Goal: Task Accomplishment & Management: Use online tool/utility

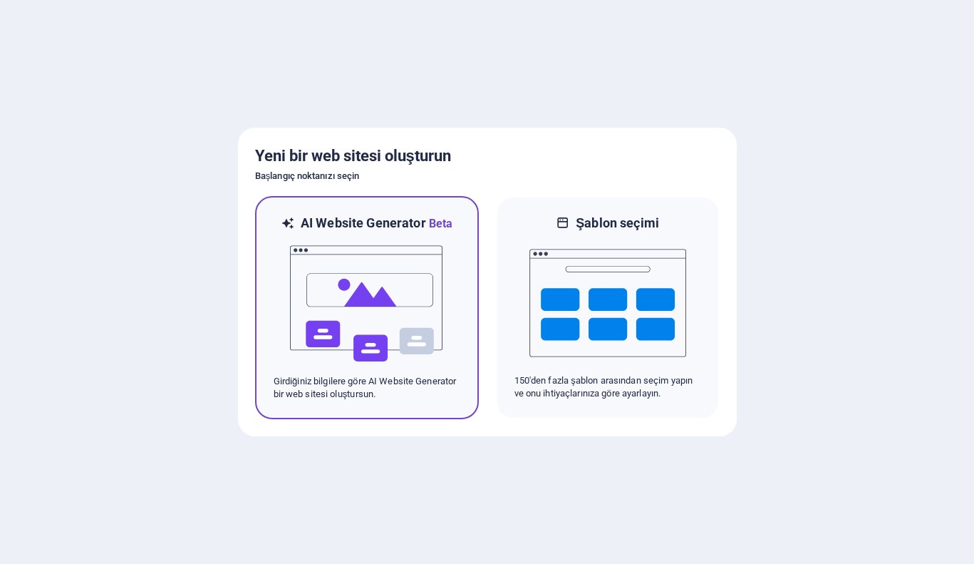
click at [407, 301] on img at bounding box center [367, 303] width 157 height 142
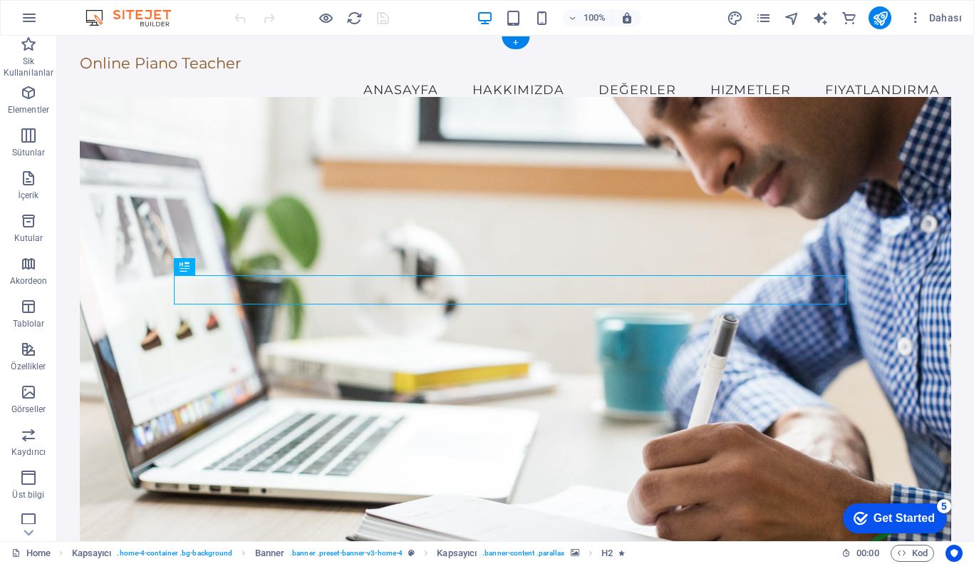
click at [495, 143] on figure at bounding box center [515, 327] width 871 height 460
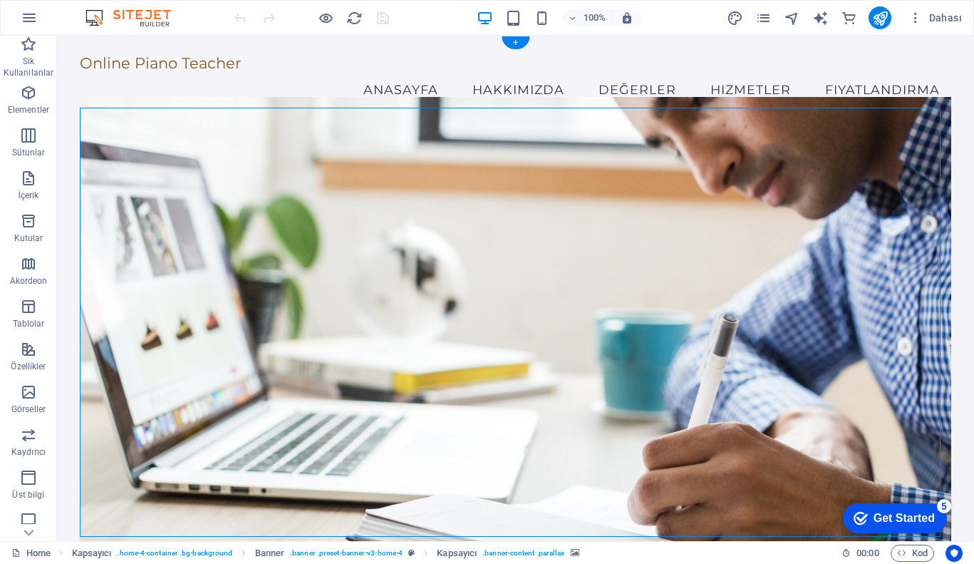
click at [495, 143] on figure at bounding box center [515, 327] width 871 height 460
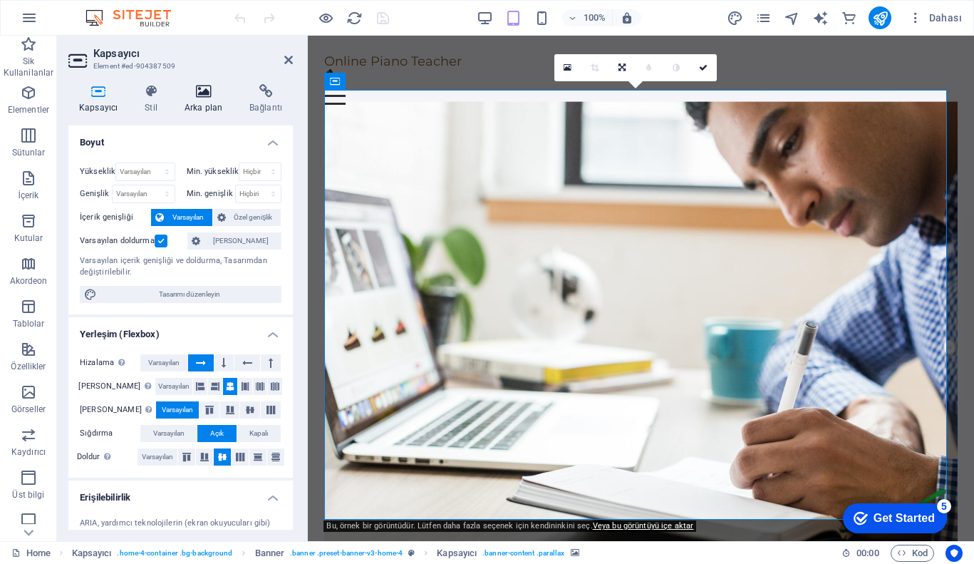
click at [211, 91] on icon at bounding box center [203, 91] width 59 height 14
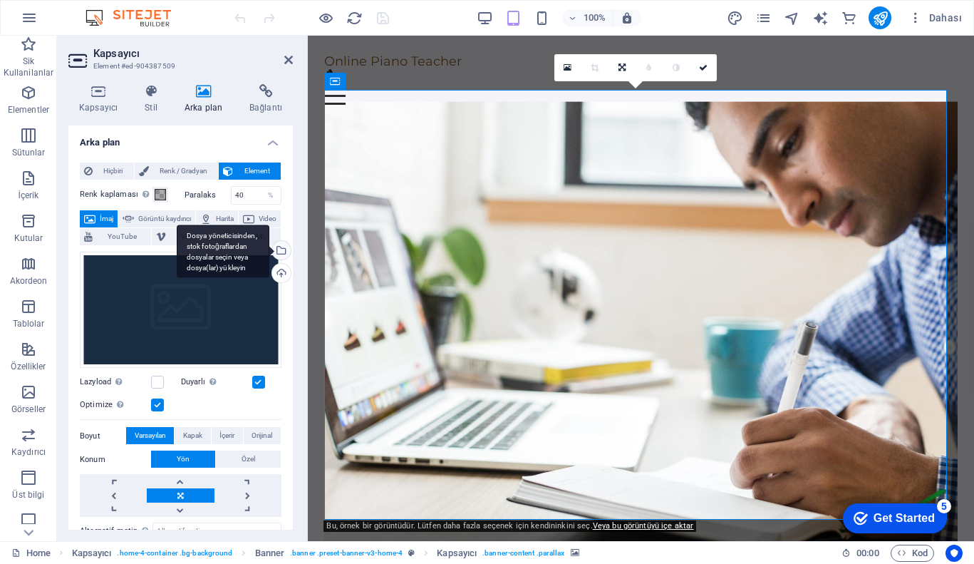
click at [279, 247] on div "Dosya yöneticisinden, stok fotoğraflardan dosyalar seçin veya dosya(lar) yükley…" at bounding box center [279, 251] width 21 height 21
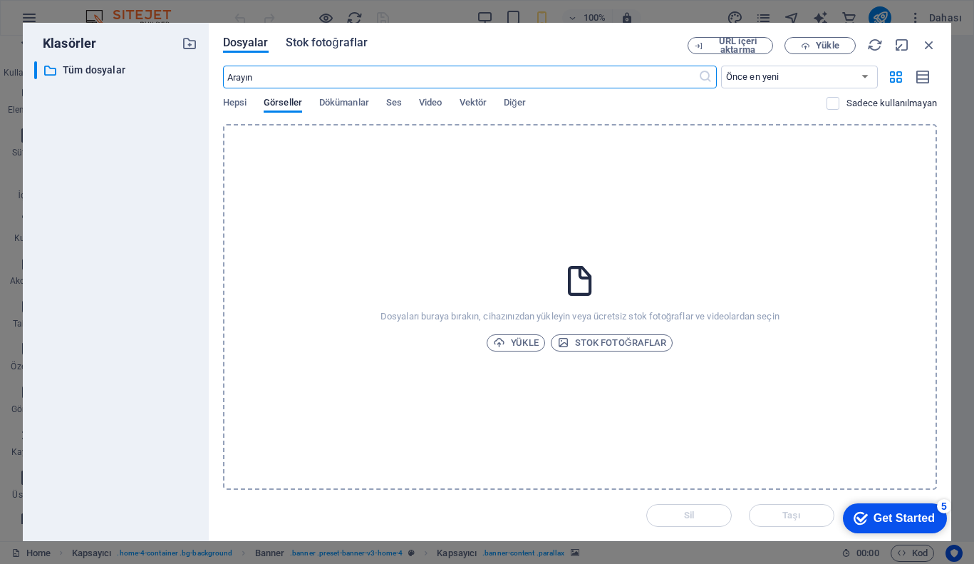
click at [318, 45] on span "Stok fotoğraflar" at bounding box center [327, 42] width 83 height 17
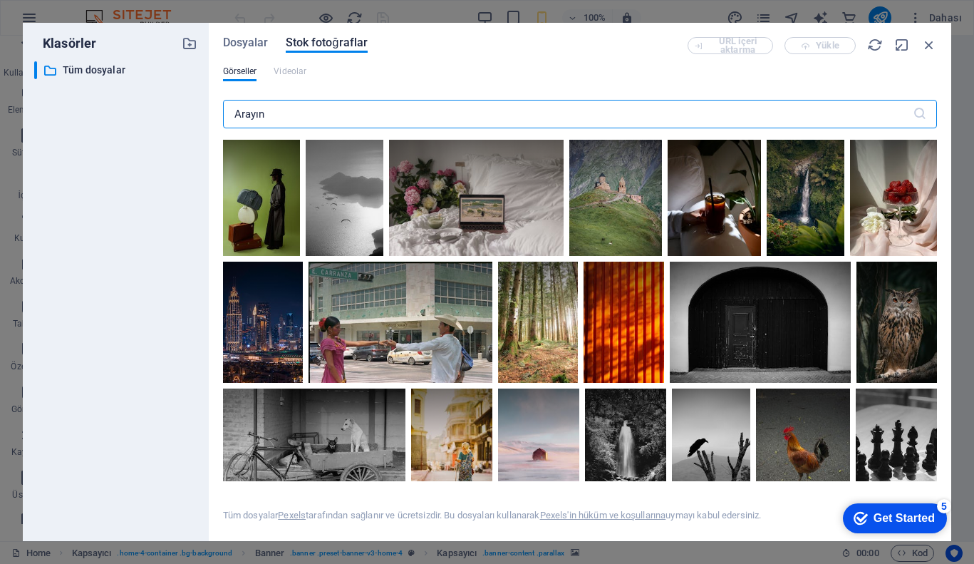
click at [337, 108] on input "text" at bounding box center [568, 114] width 690 height 28
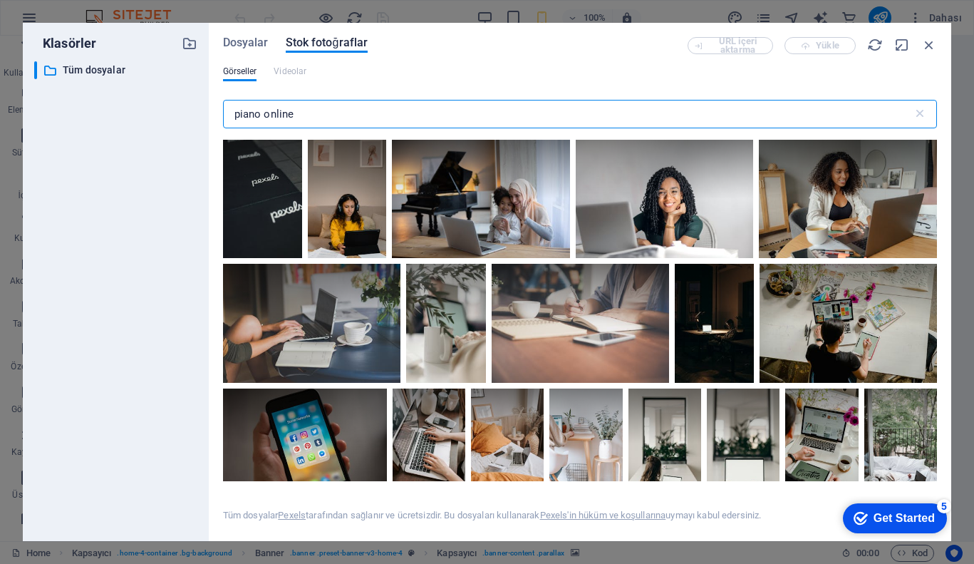
click at [365, 101] on input "piano online" at bounding box center [568, 114] width 690 height 28
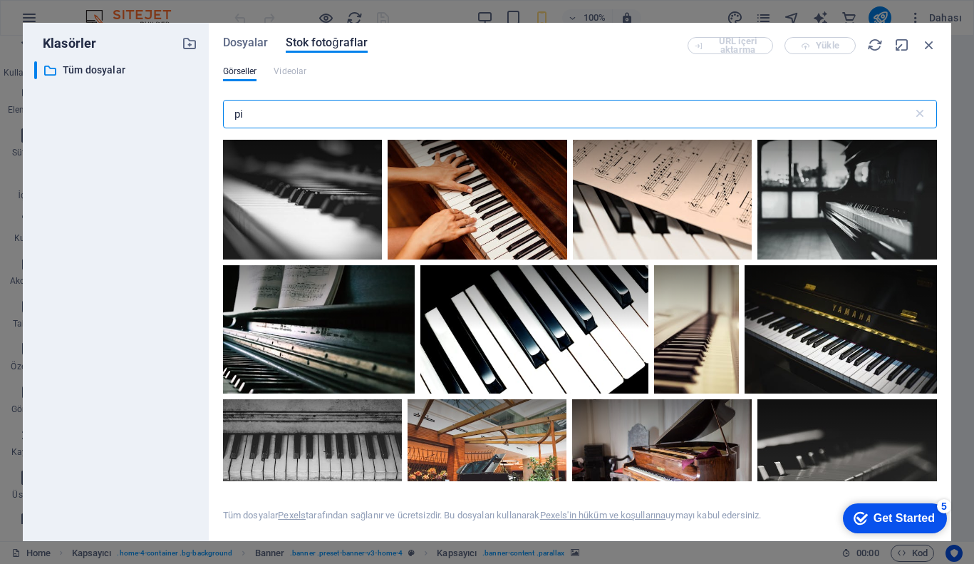
type input "p"
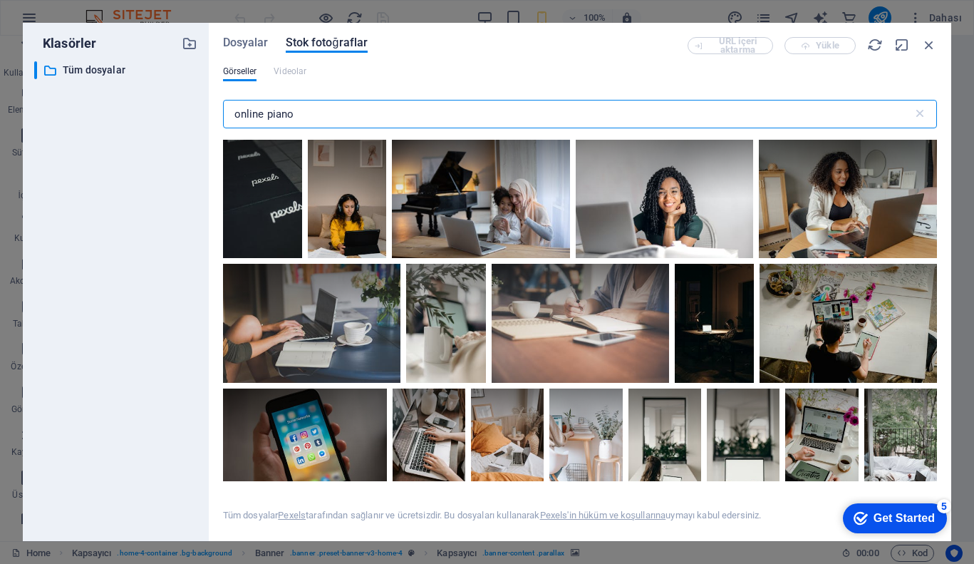
click at [255, 112] on input "online piano" at bounding box center [568, 114] width 690 height 28
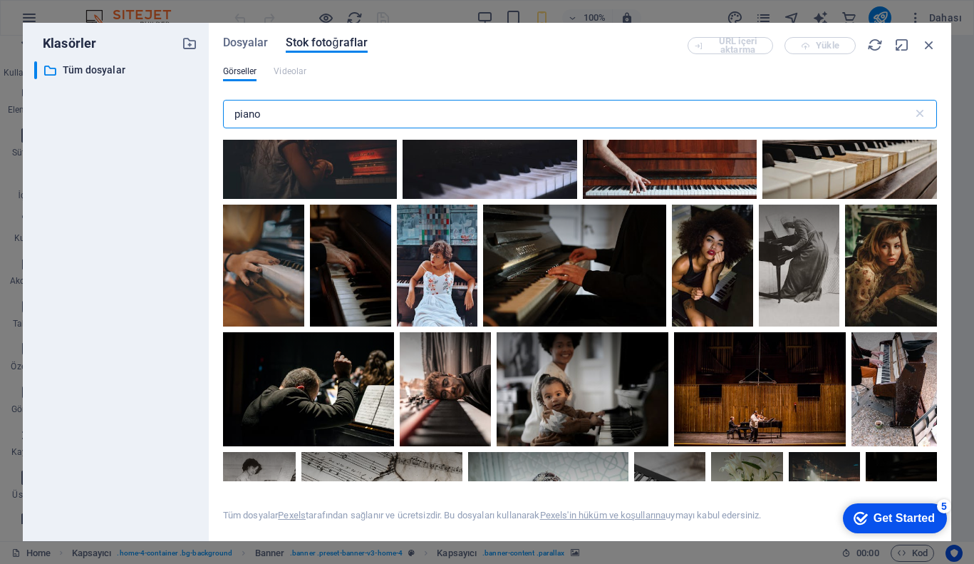
scroll to position [2376, 0]
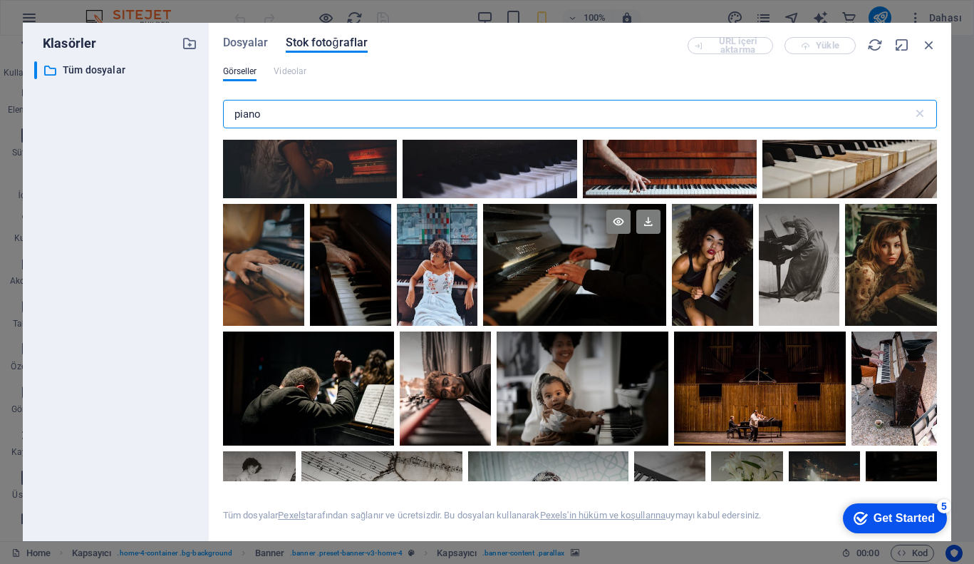
type input "piano"
click at [576, 260] on div at bounding box center [574, 265] width 183 height 122
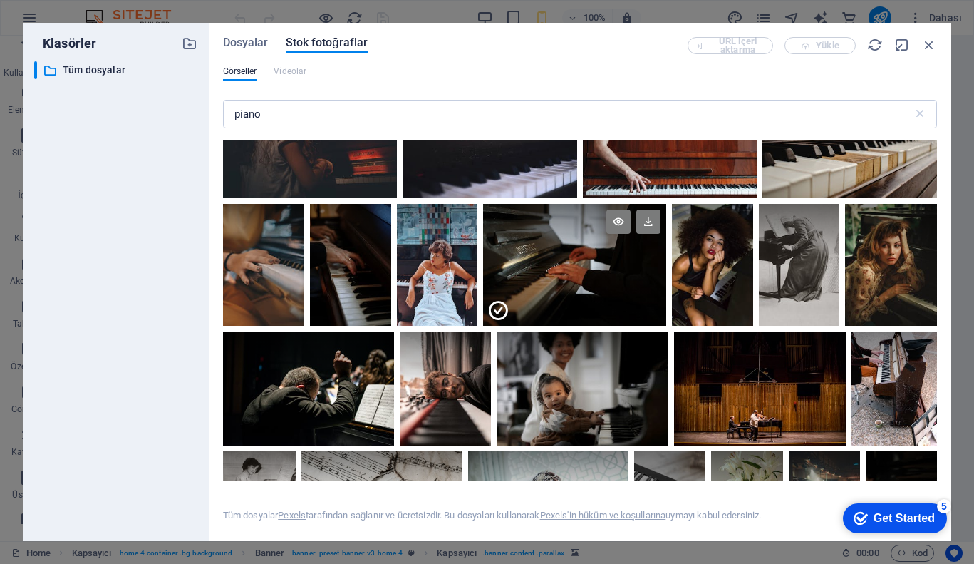
click at [576, 264] on div at bounding box center [574, 294] width 183 height 61
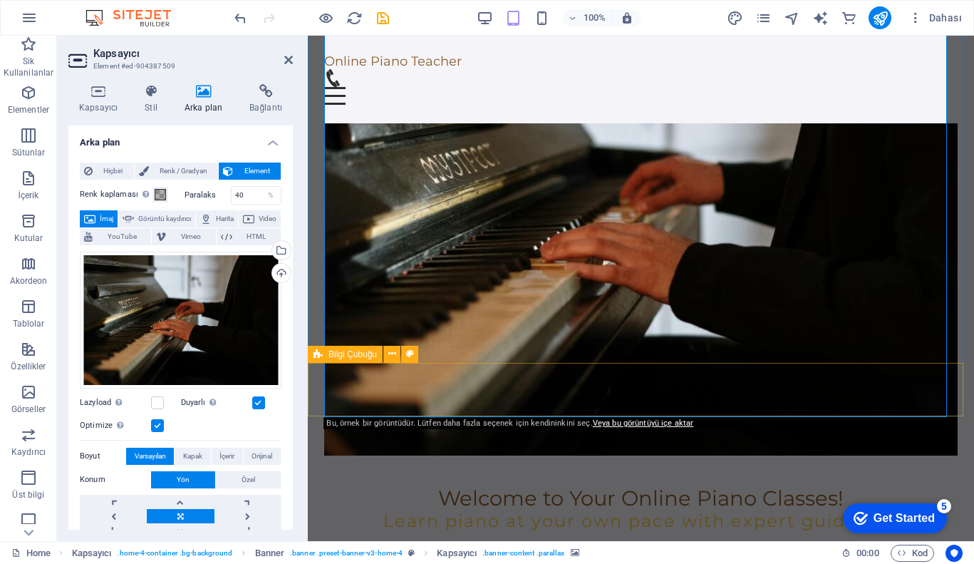
scroll to position [0, 0]
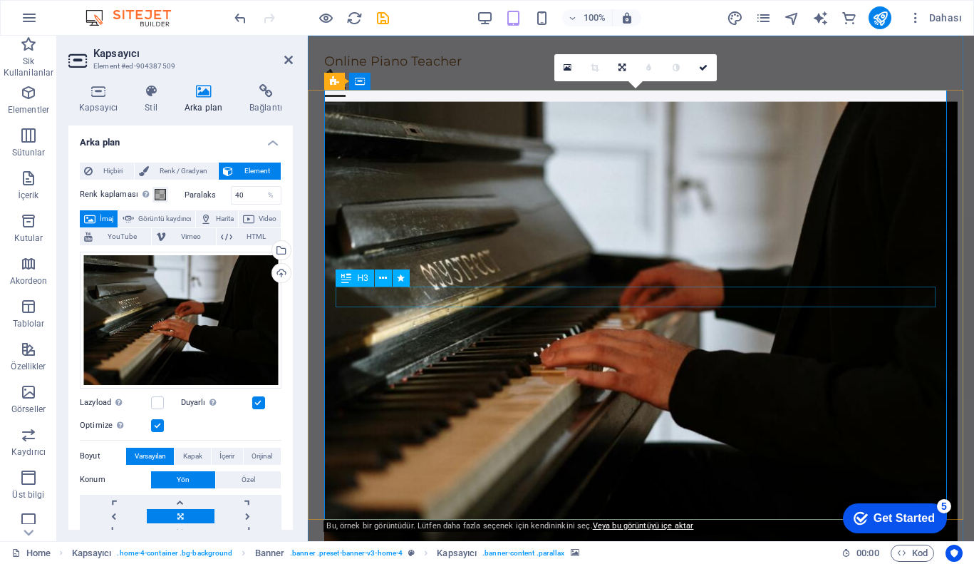
click at [383, 275] on icon at bounding box center [383, 278] width 8 height 15
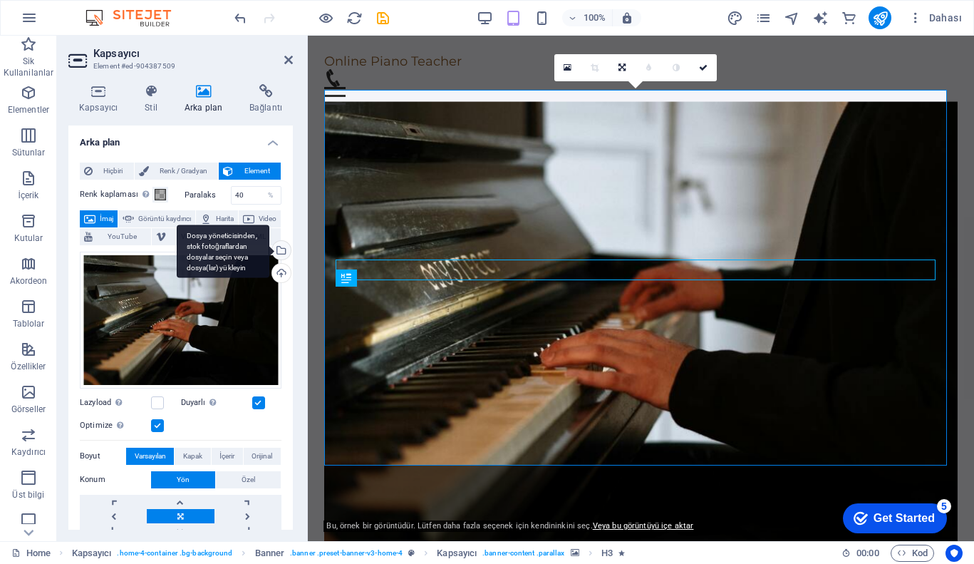
click at [278, 246] on div "Dosya yöneticisinden, stok fotoğraflardan dosyalar seçin veya dosya(lar) yükley…" at bounding box center [279, 251] width 21 height 21
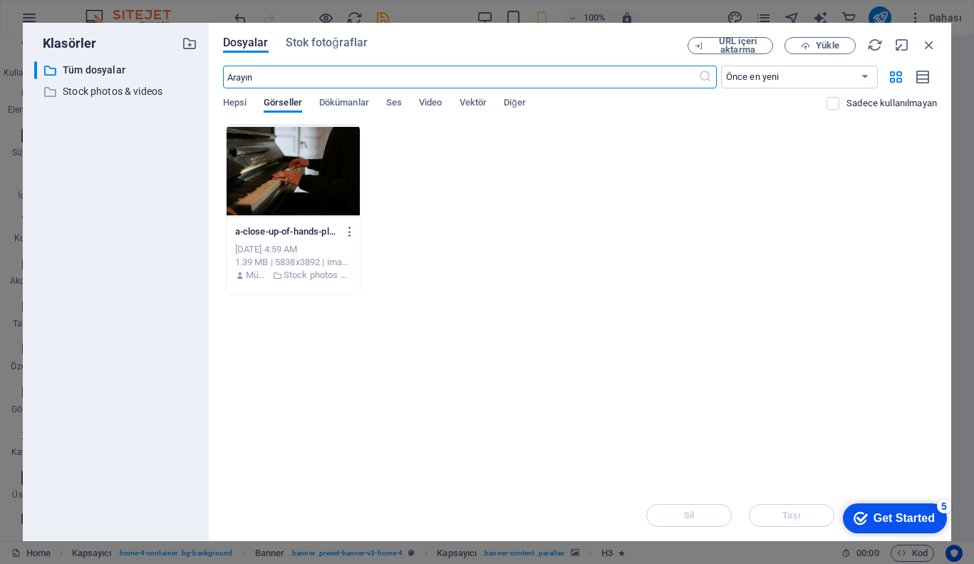
click at [450, 78] on input "text" at bounding box center [460, 77] width 475 height 23
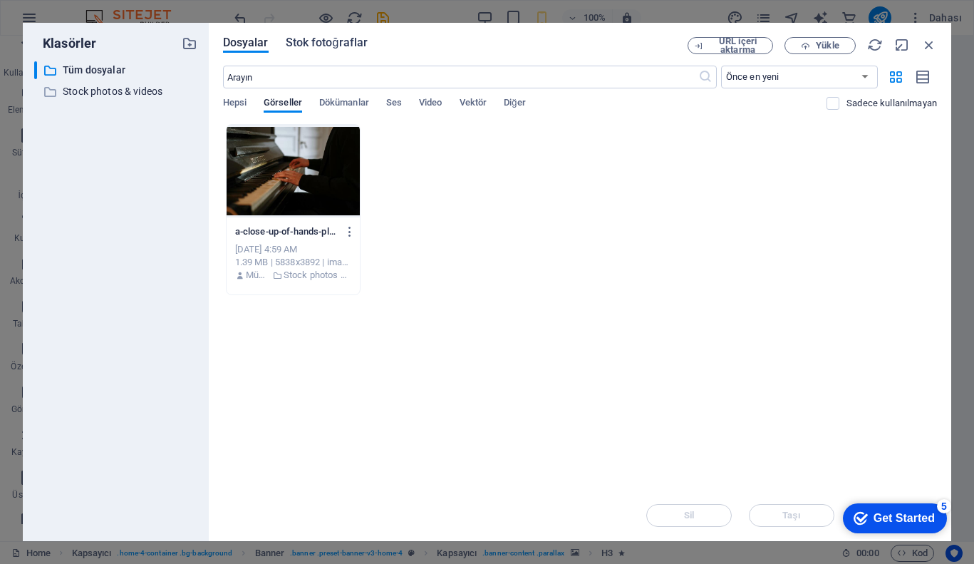
click at [317, 40] on span "Stok fotoğraflar" at bounding box center [327, 42] width 83 height 17
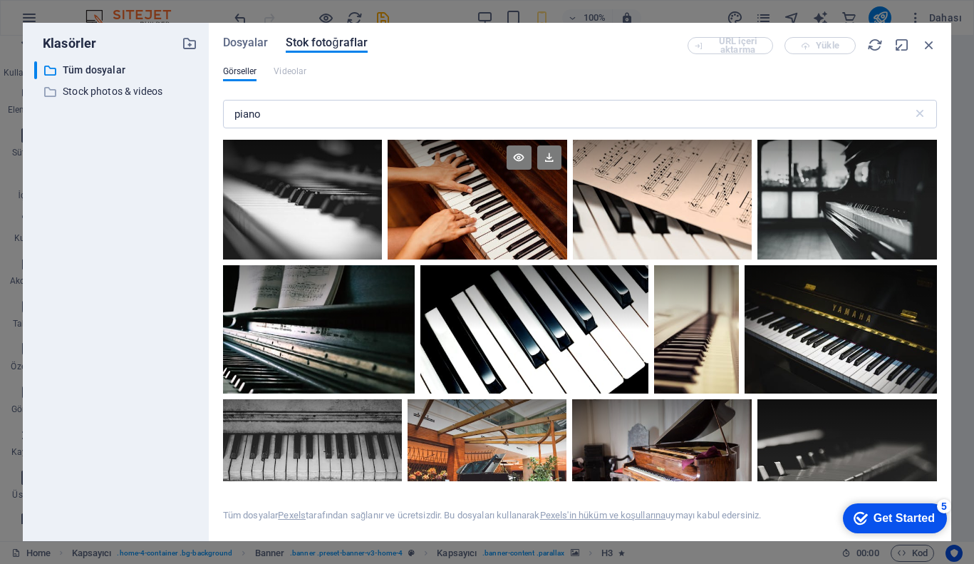
click at [460, 190] on div at bounding box center [478, 170] width 180 height 60
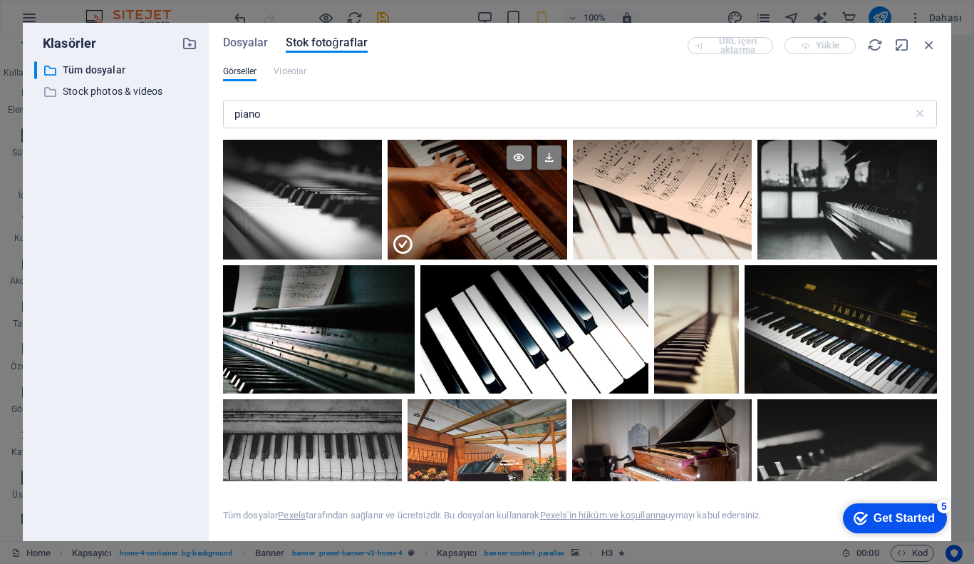
click at [460, 190] on div at bounding box center [478, 170] width 180 height 60
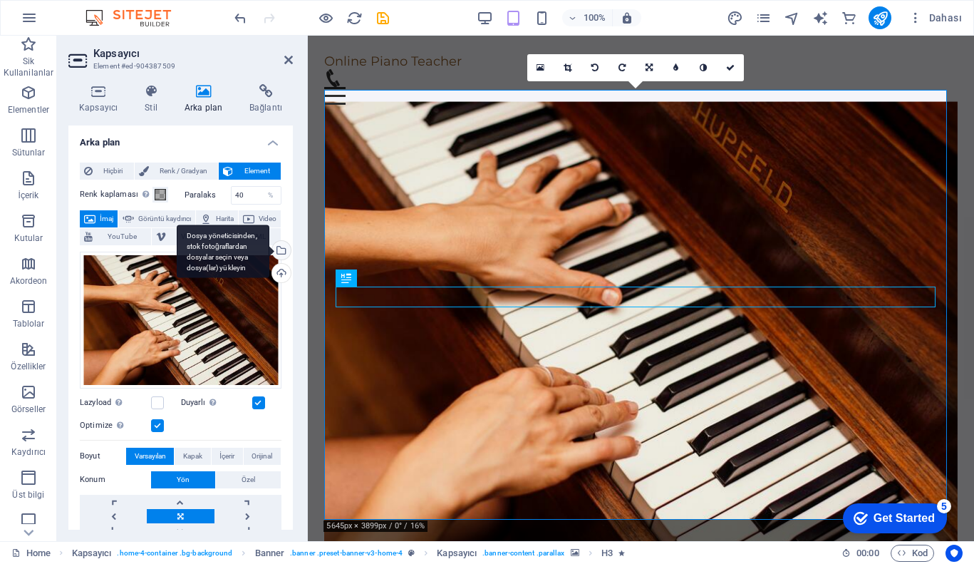
click at [279, 252] on div "Dosya yöneticisinden, stok fotoğraflardan dosyalar seçin veya dosya(lar) yükley…" at bounding box center [279, 251] width 21 height 21
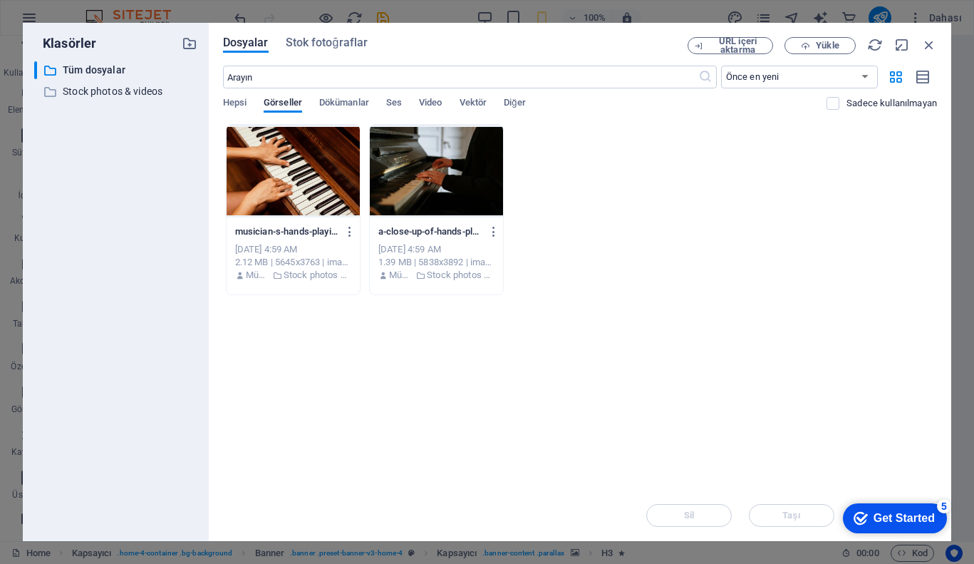
click at [469, 170] on div at bounding box center [436, 171] width 133 height 93
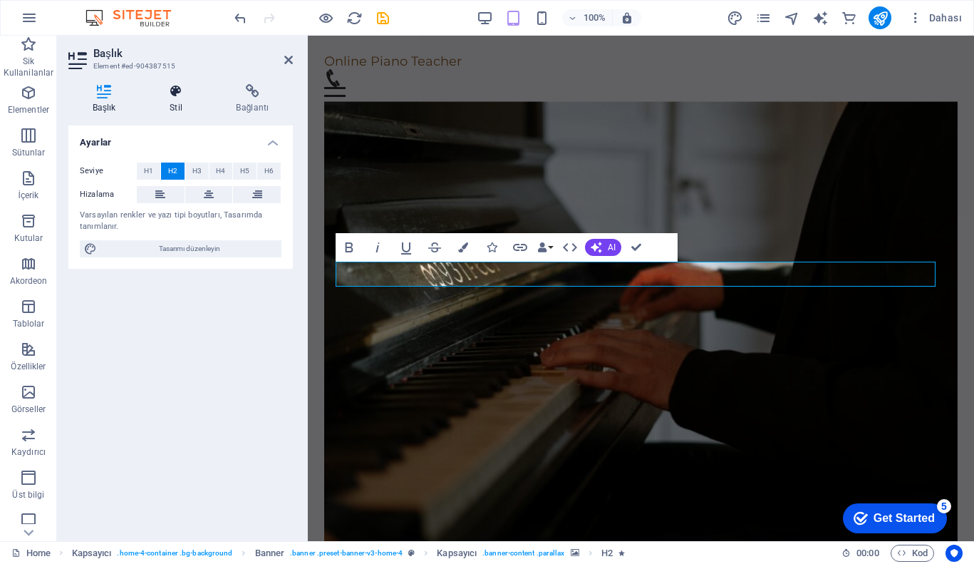
click at [190, 98] on h4 "Stil" at bounding box center [178, 99] width 66 height 30
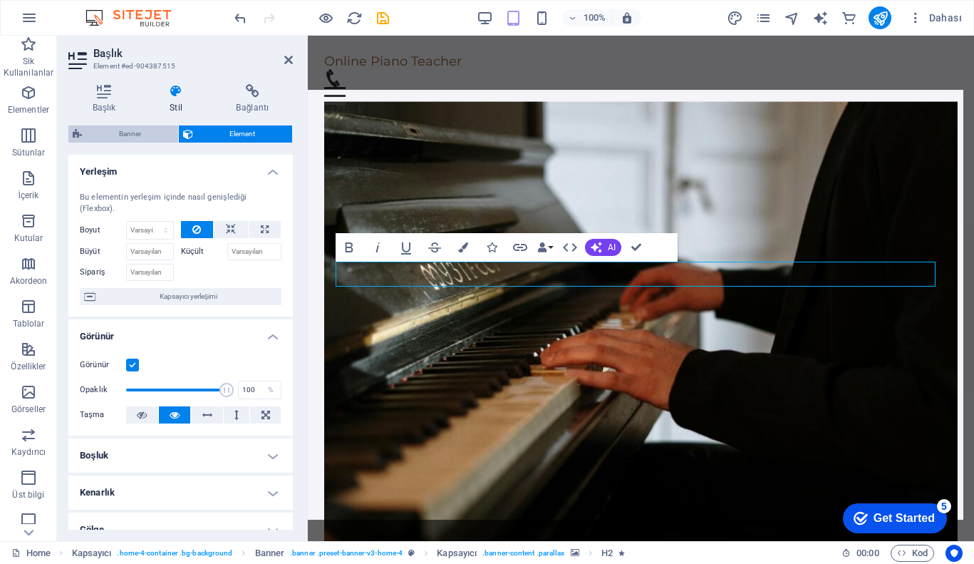
click at [141, 137] on span "Banner" at bounding box center [130, 133] width 88 height 17
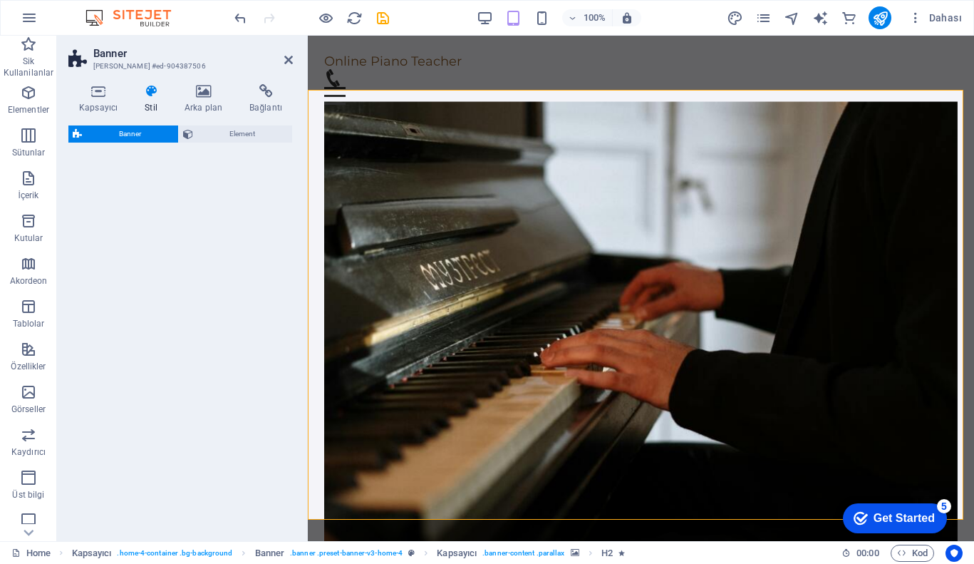
select select "preset-banner-v3-home-4"
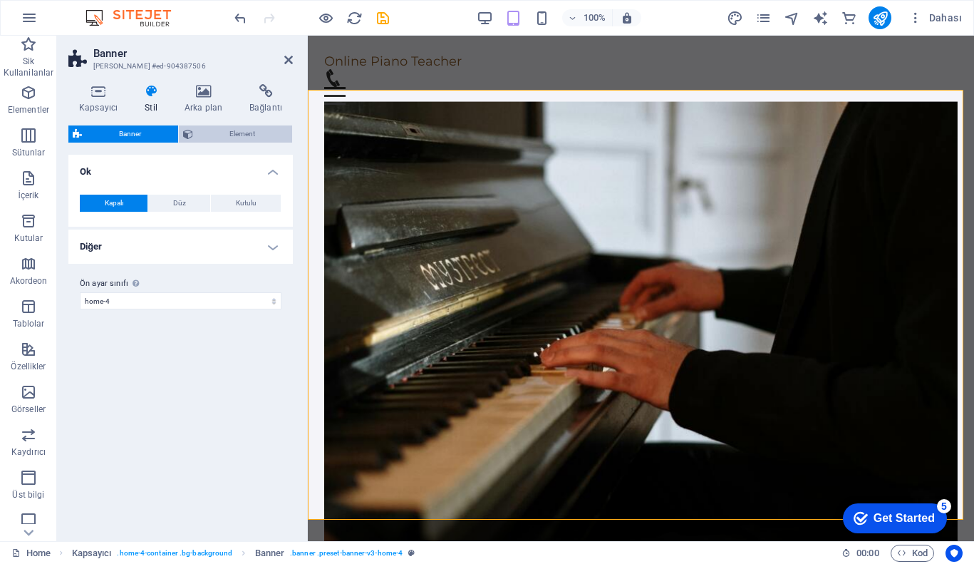
click at [230, 136] on span "Element" at bounding box center [242, 133] width 91 height 17
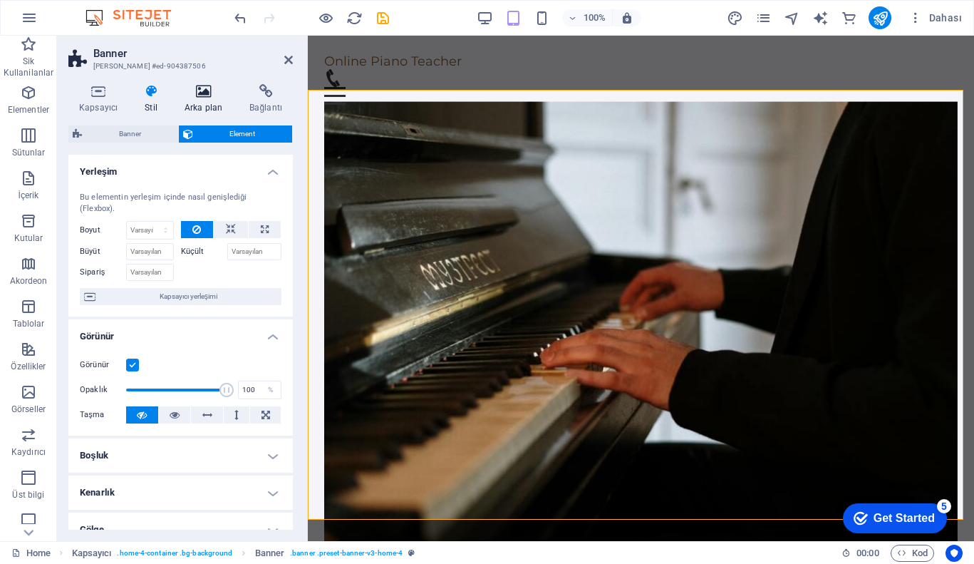
click at [204, 95] on icon at bounding box center [203, 91] width 59 height 14
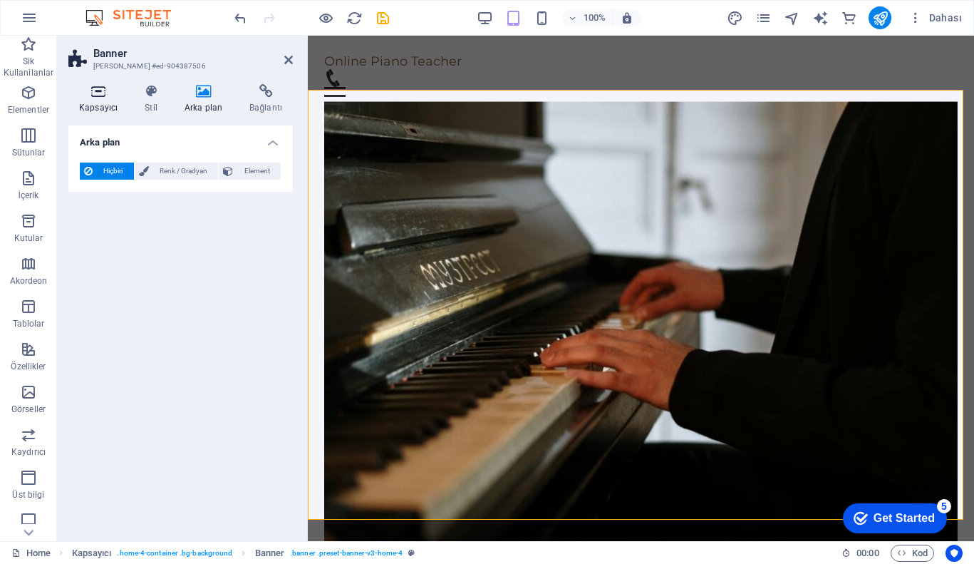
click at [99, 91] on icon at bounding box center [98, 91] width 60 height 14
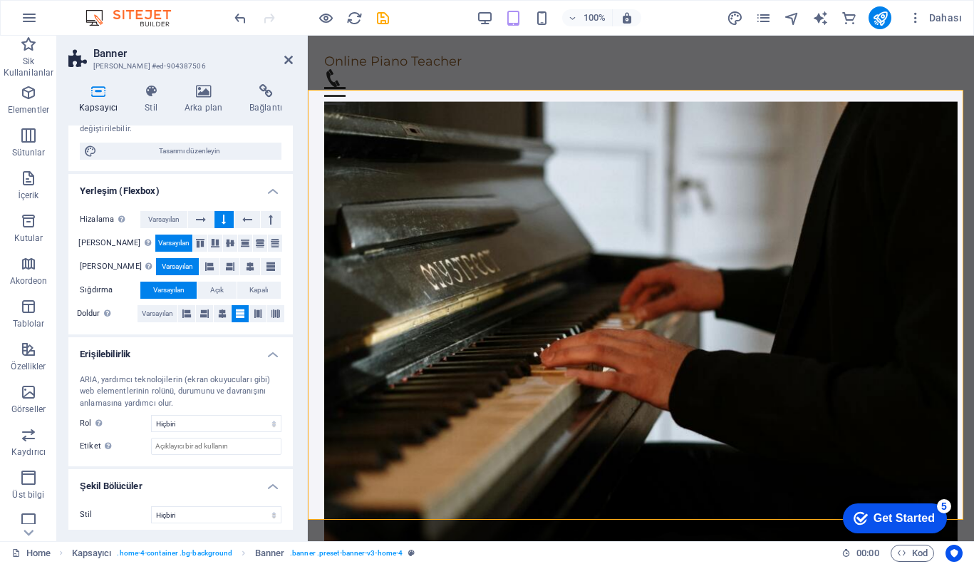
scroll to position [172, 0]
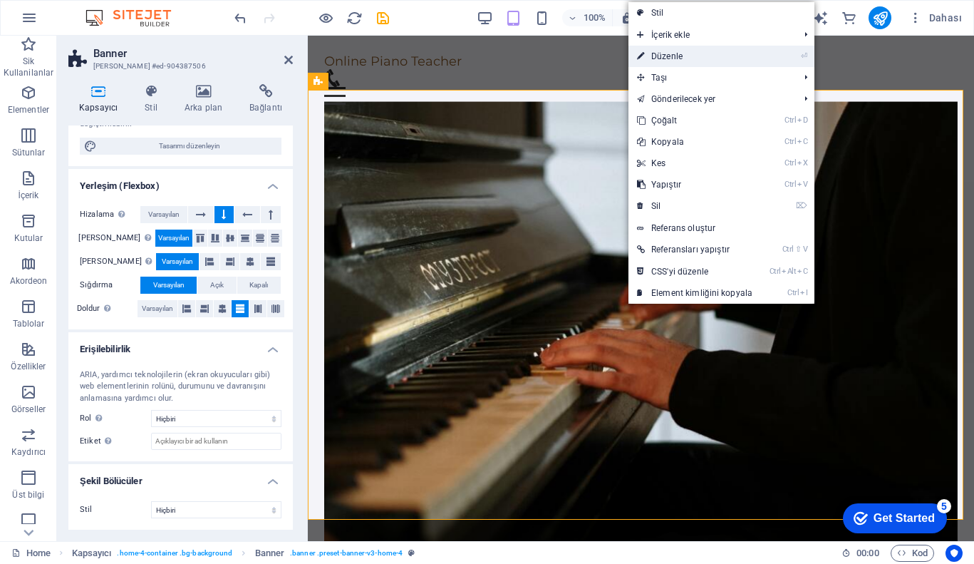
click at [687, 53] on link "⏎ Düzenle" at bounding box center [694, 56] width 133 height 21
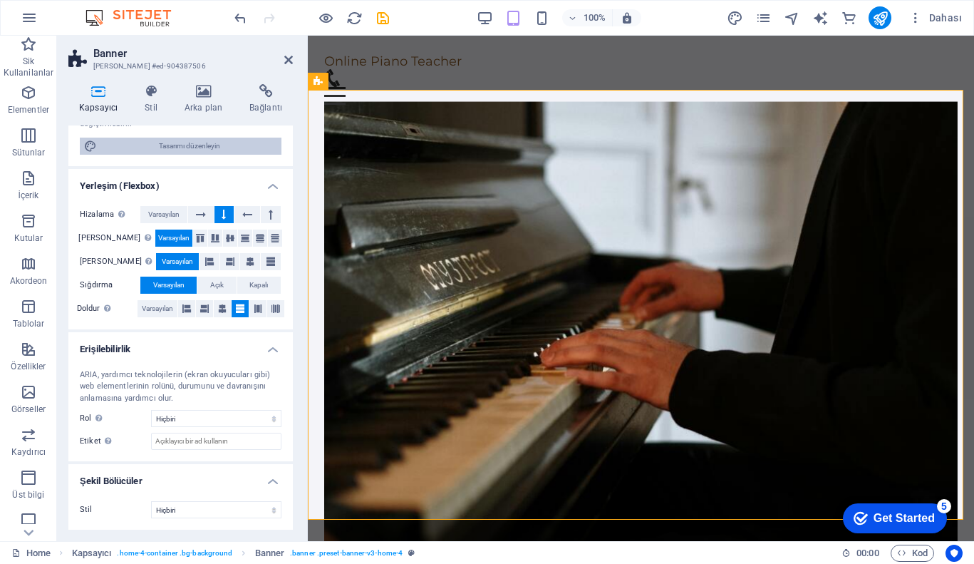
scroll to position [0, 0]
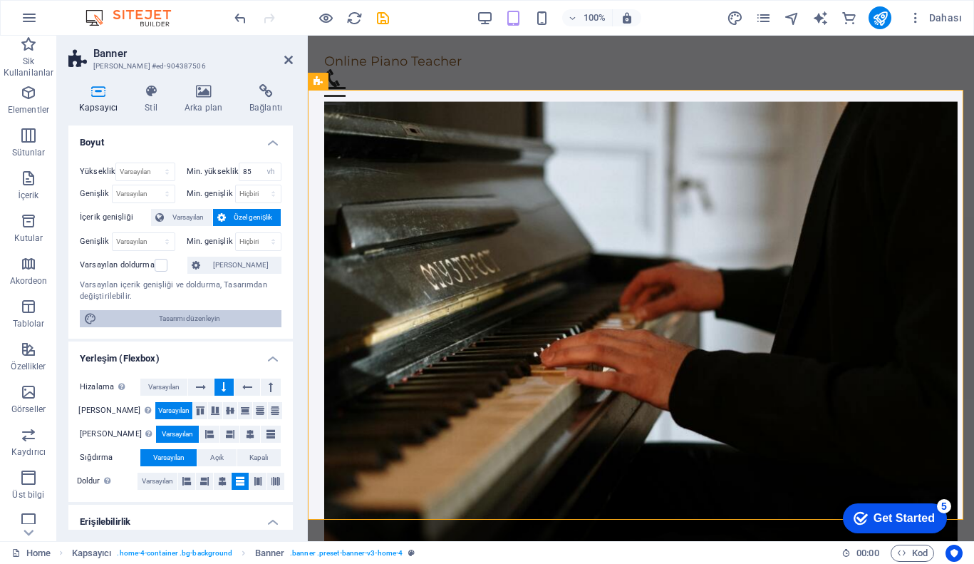
click at [186, 316] on span "Tasarımı düzenleyin" at bounding box center [189, 318] width 176 height 17
select select "rem"
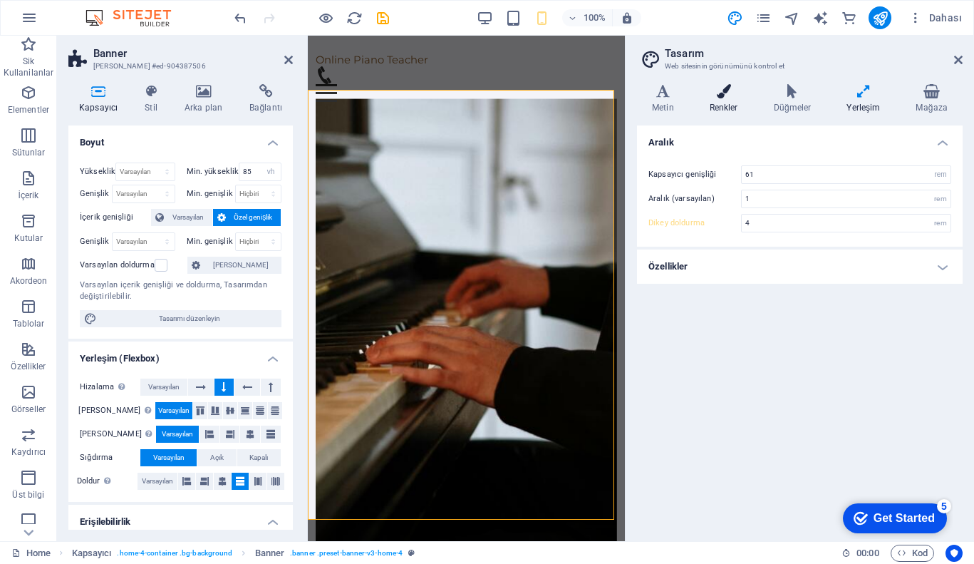
click at [734, 92] on icon at bounding box center [724, 91] width 58 height 14
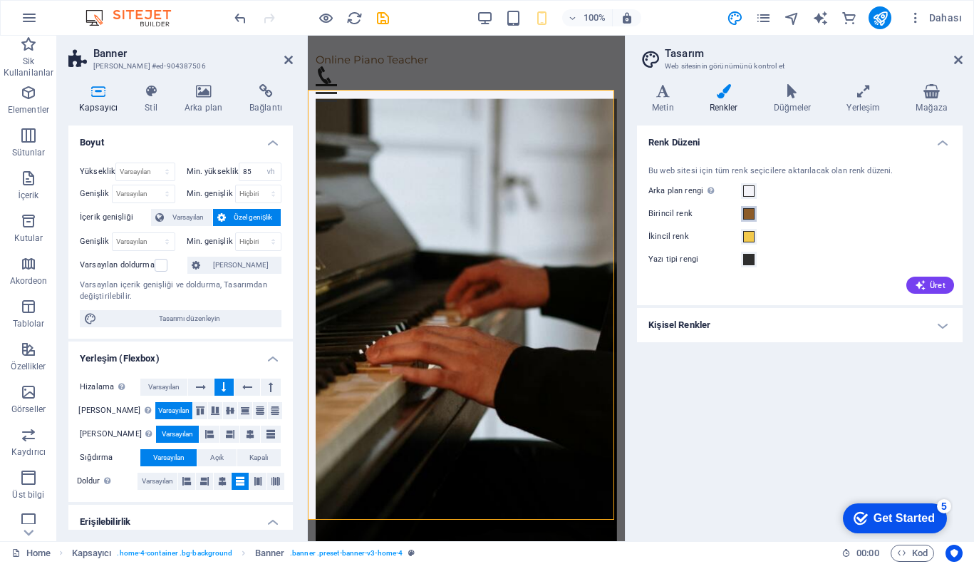
click at [750, 213] on span at bounding box center [748, 213] width 11 height 11
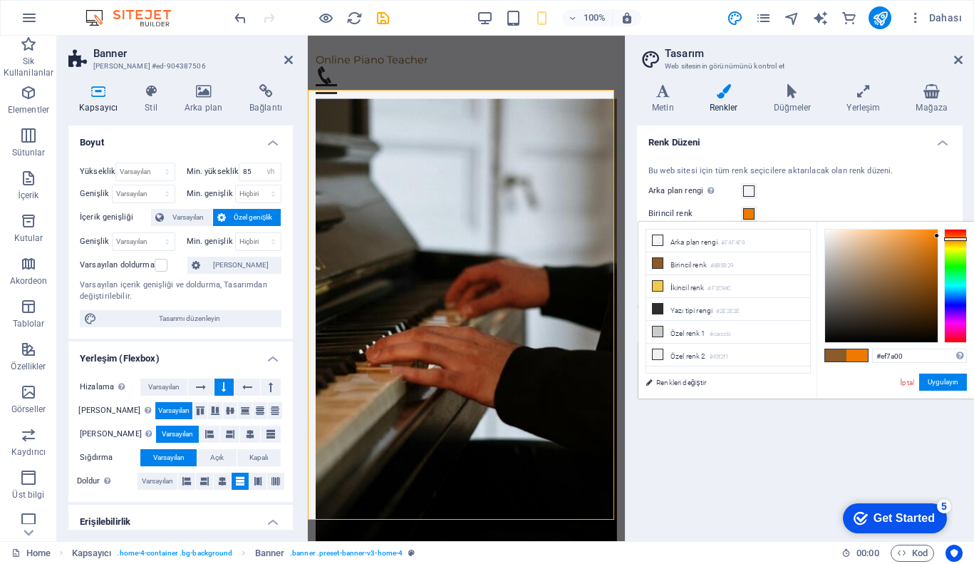
type input "#ed7900"
drag, startPoint x: 925, startPoint y: 248, endPoint x: 943, endPoint y: 237, distance: 20.5
click at [943, 237] on div at bounding box center [895, 286] width 142 height 114
click at [937, 378] on button "Uygulayın" at bounding box center [943, 381] width 48 height 17
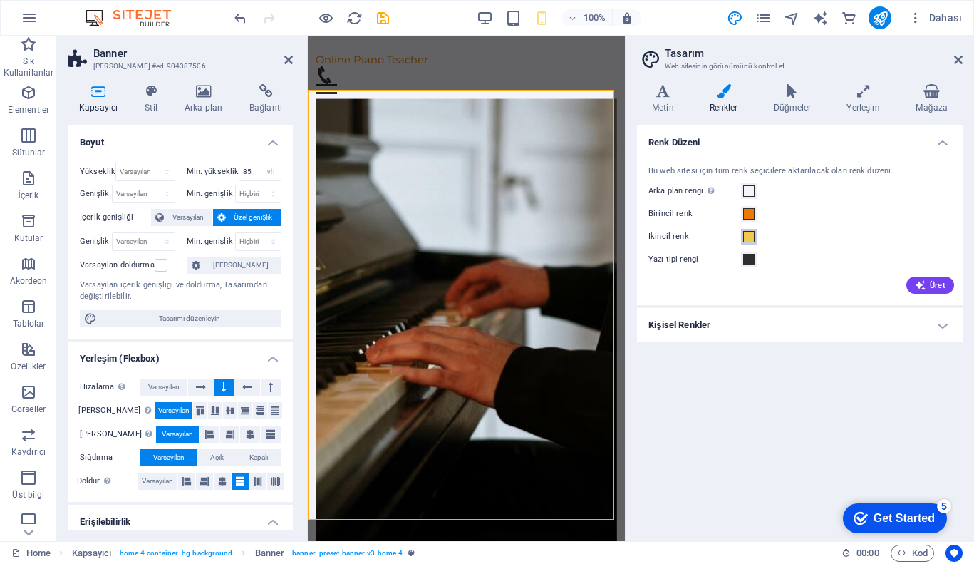
click at [751, 237] on span at bounding box center [748, 236] width 11 height 11
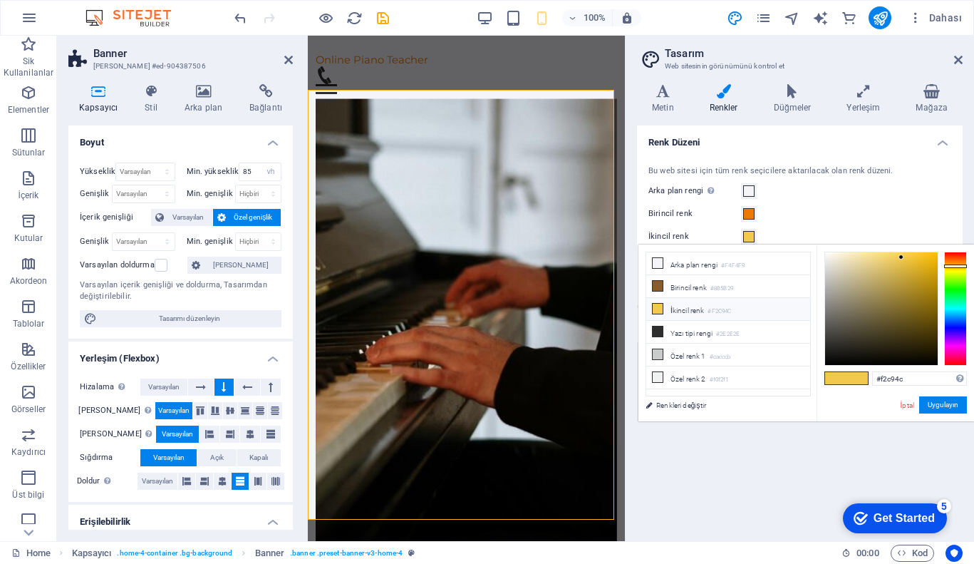
click at [731, 306] on small "#F2C94C" at bounding box center [719, 311] width 24 height 10
type input "#ffda6b"
drag, startPoint x: 930, startPoint y: 256, endPoint x: 890, endPoint y: 246, distance: 41.1
click at [890, 246] on div "#ffda6b Desteklenen biçimler #0852ed rgb(8, 82, 237) rgba(8, 82, 237, %90) hsv(…" at bounding box center [894, 435] width 157 height 383
click at [946, 402] on button "Uygulayın" at bounding box center [943, 404] width 48 height 17
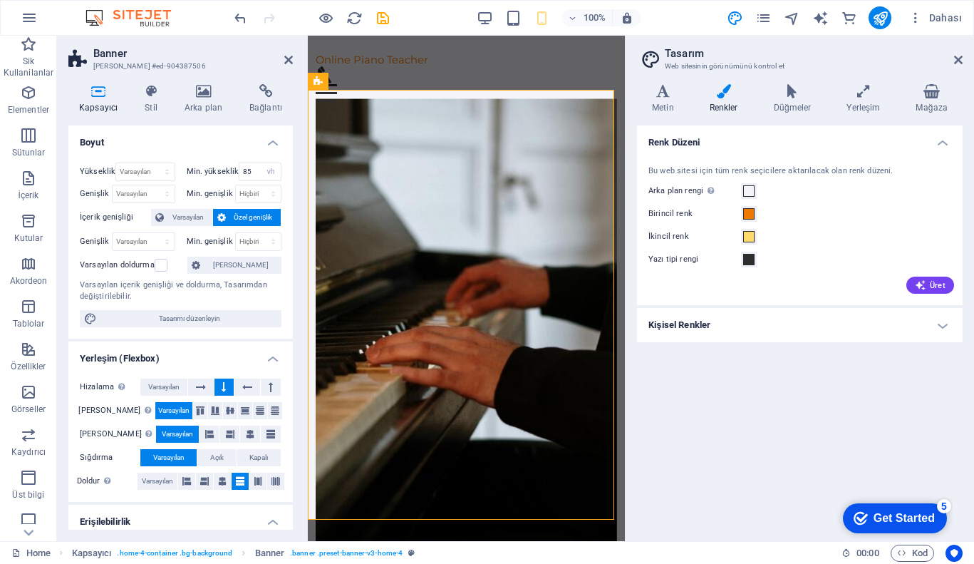
click at [886, 321] on h4 "Kişisel Renkler" at bounding box center [800, 325] width 326 height 34
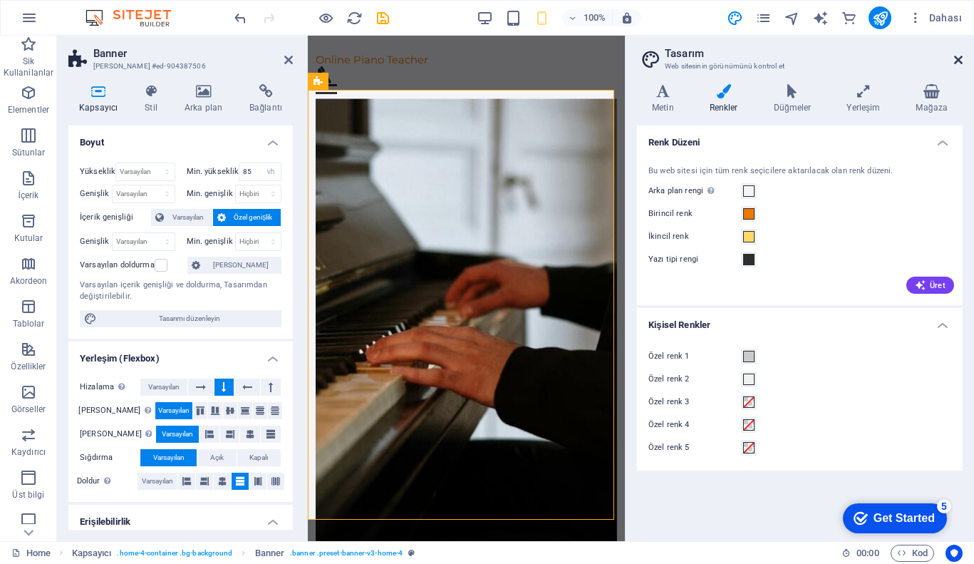
click at [958, 58] on icon at bounding box center [958, 59] width 9 height 11
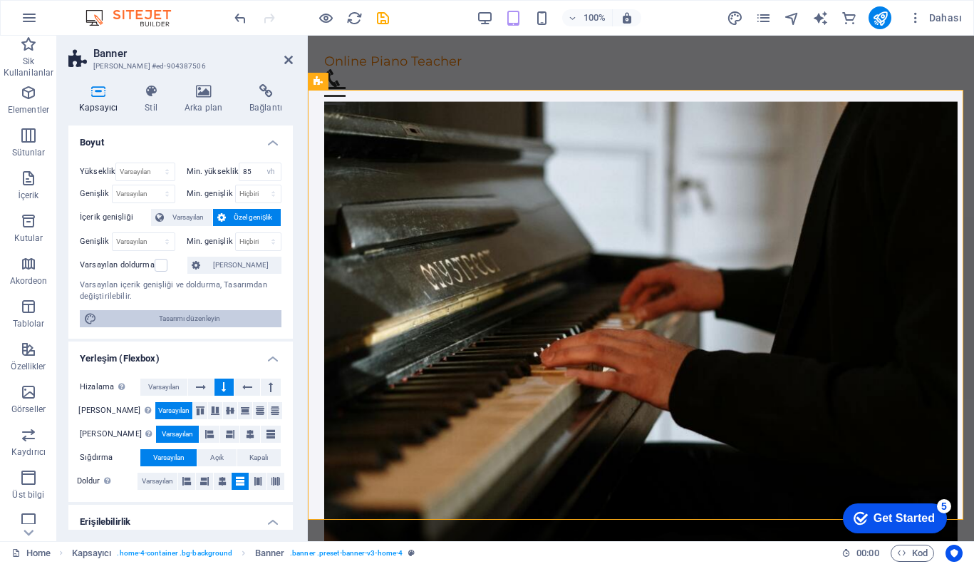
click at [189, 323] on span "Tasarımı düzenleyin" at bounding box center [189, 318] width 176 height 17
select select "rem"
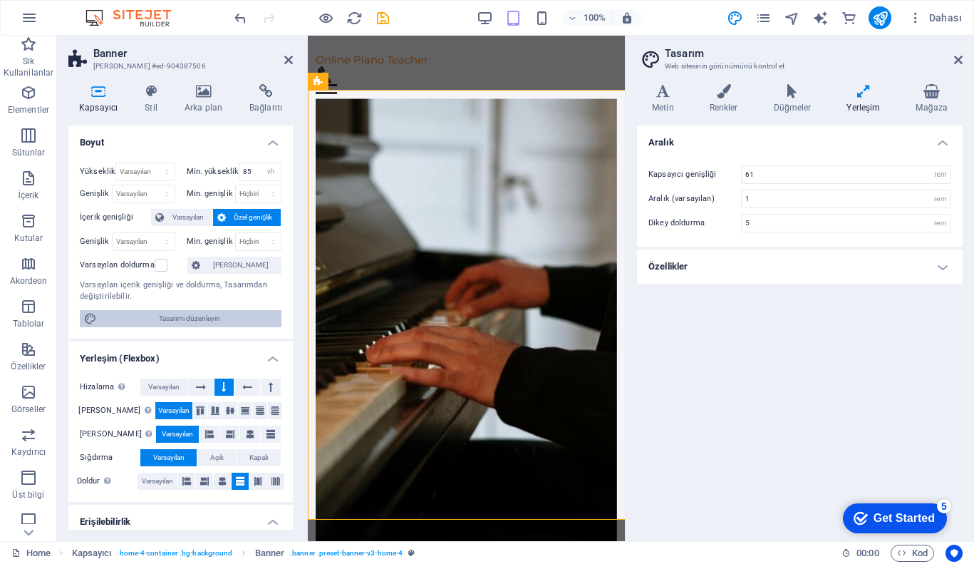
type input "4"
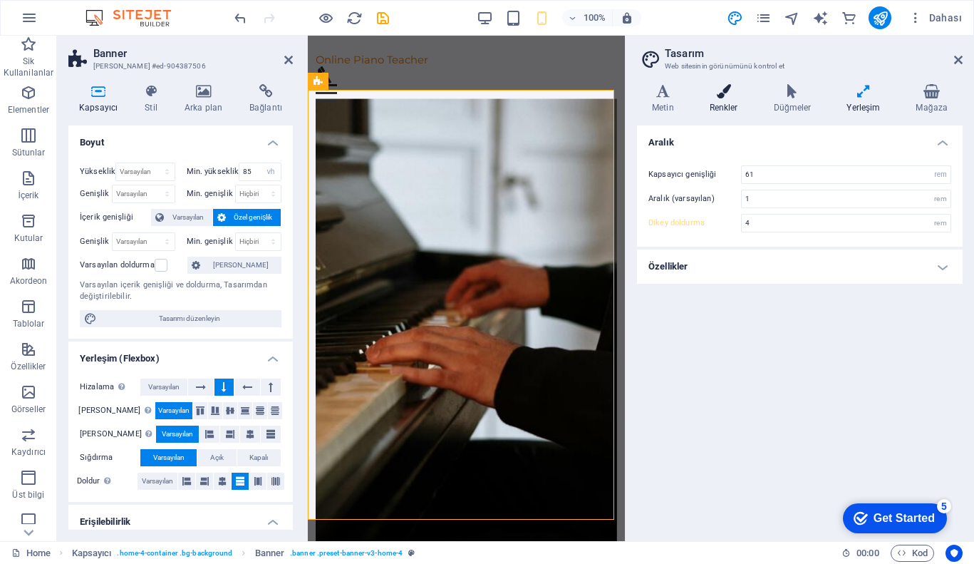
click at [731, 98] on h4 "Renkler" at bounding box center [727, 99] width 64 height 30
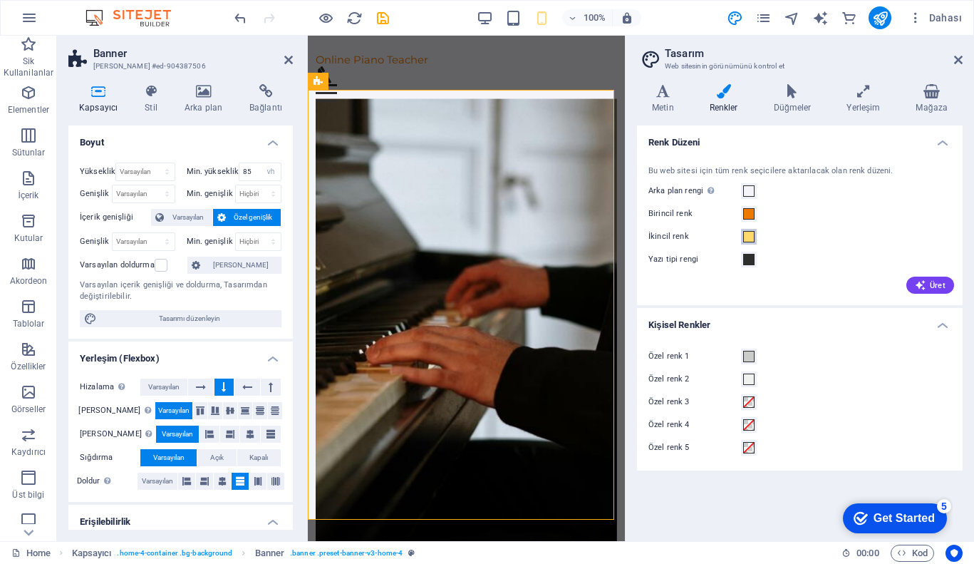
click at [748, 236] on span at bounding box center [748, 236] width 11 height 11
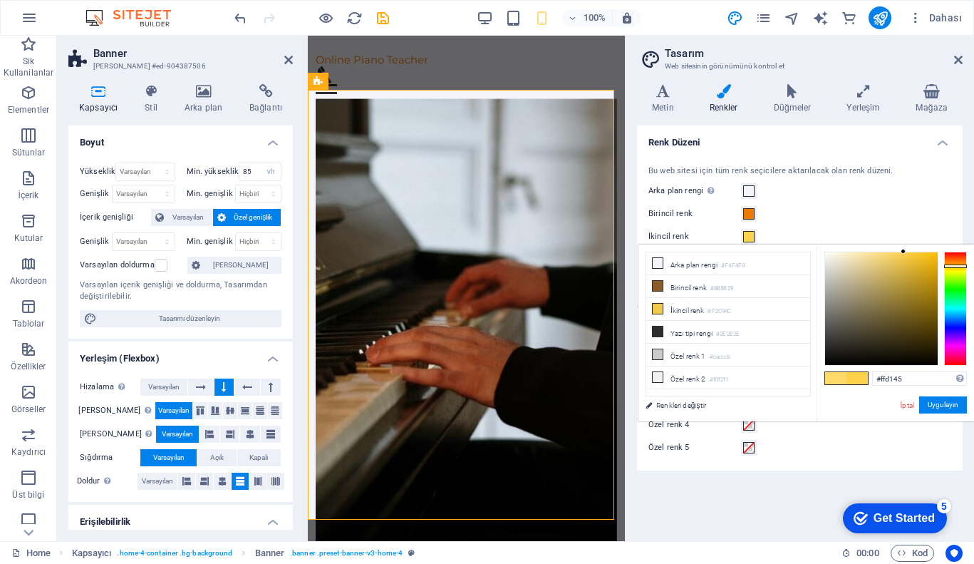
type input "#fecf43"
drag, startPoint x: 913, startPoint y: 261, endPoint x: 907, endPoint y: 252, distance: 10.9
click at [907, 252] on div at bounding box center [881, 308] width 113 height 113
click at [939, 398] on button "Uygulayın" at bounding box center [943, 404] width 48 height 17
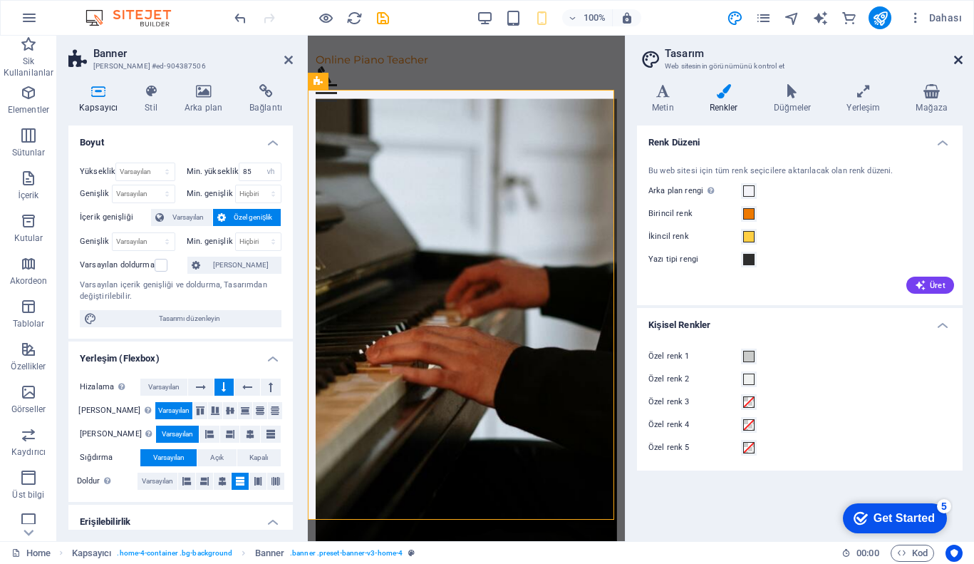
click at [960, 59] on icon at bounding box center [958, 59] width 9 height 11
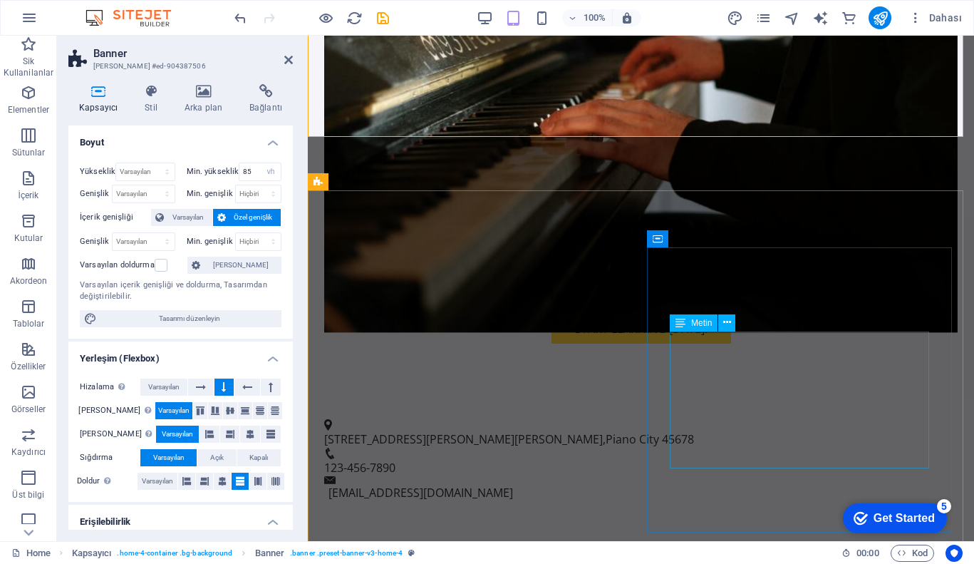
scroll to position [477, 0]
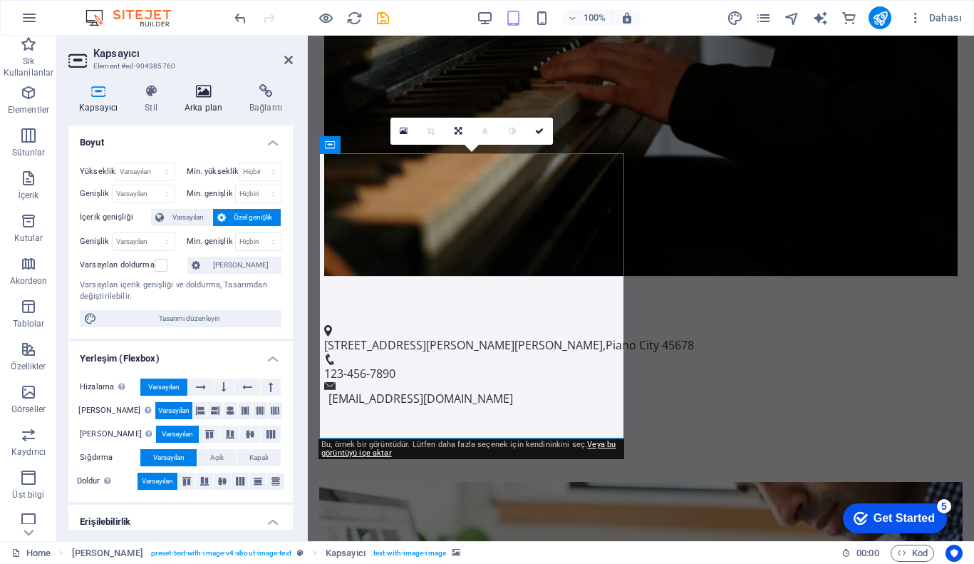
click at [197, 92] on icon at bounding box center [203, 91] width 59 height 14
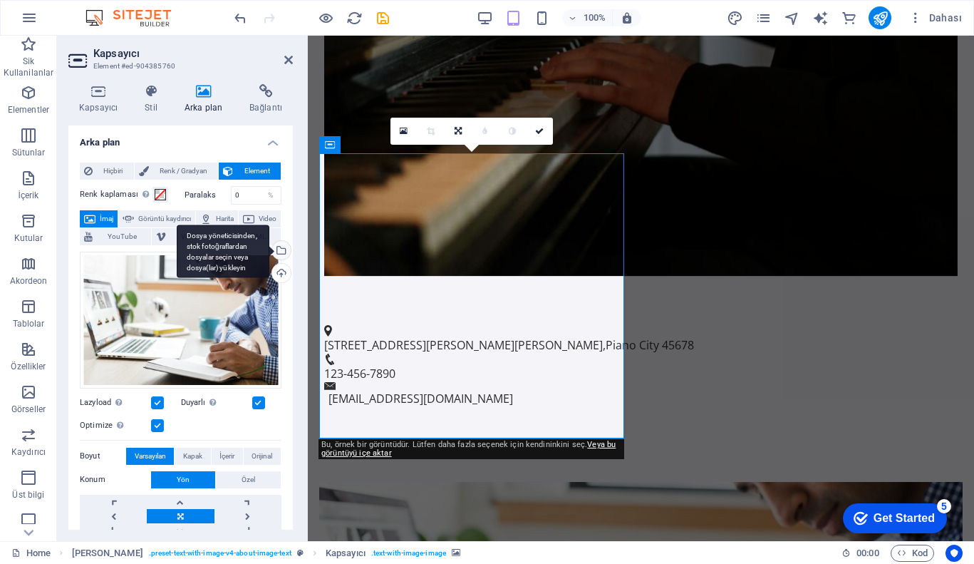
click at [279, 251] on div "Dosya yöneticisinden, stok fotoğraflardan dosyalar seçin veya dosya(lar) yükley…" at bounding box center [279, 251] width 21 height 21
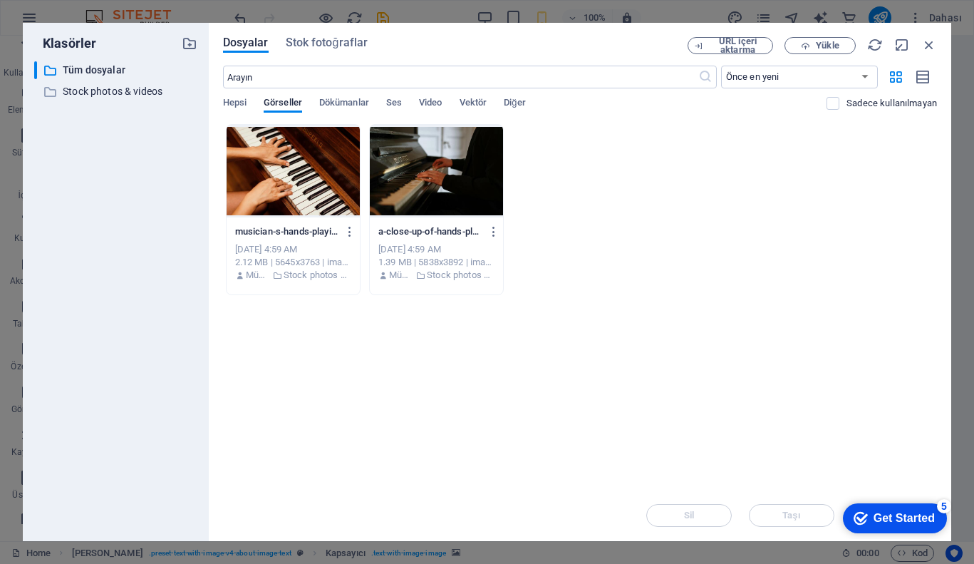
click at [318, 166] on div at bounding box center [293, 171] width 133 height 93
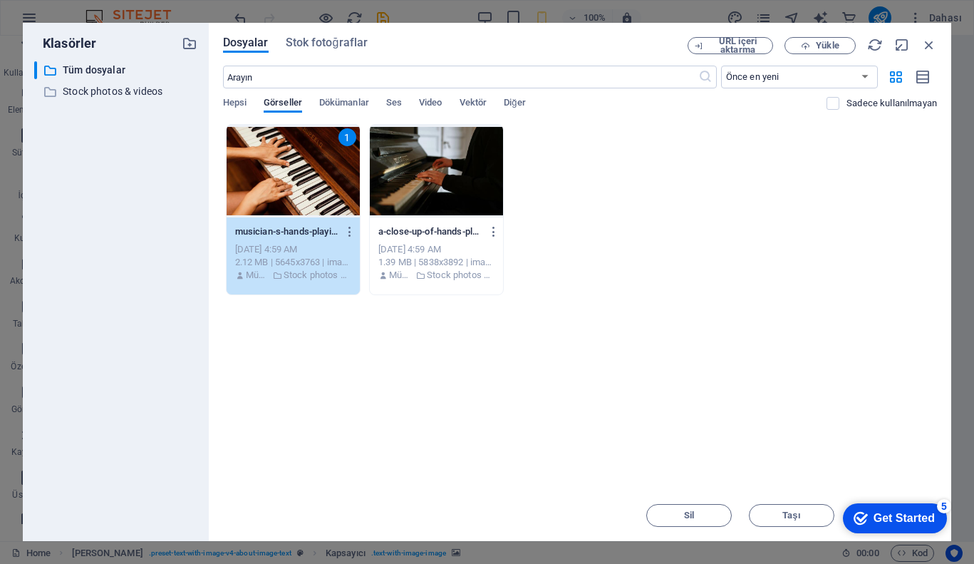
click at [318, 166] on div "1" at bounding box center [293, 171] width 133 height 93
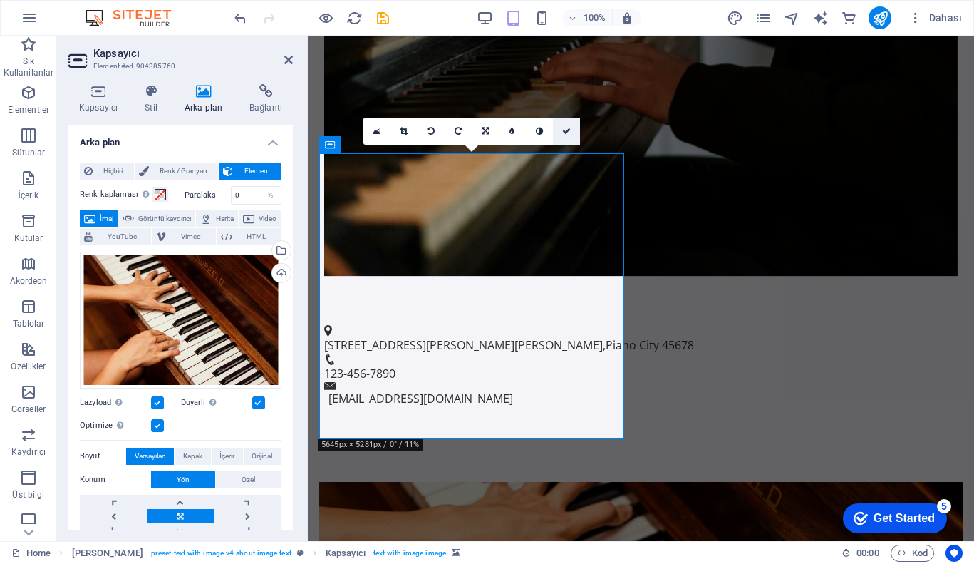
click at [564, 133] on icon at bounding box center [566, 131] width 9 height 9
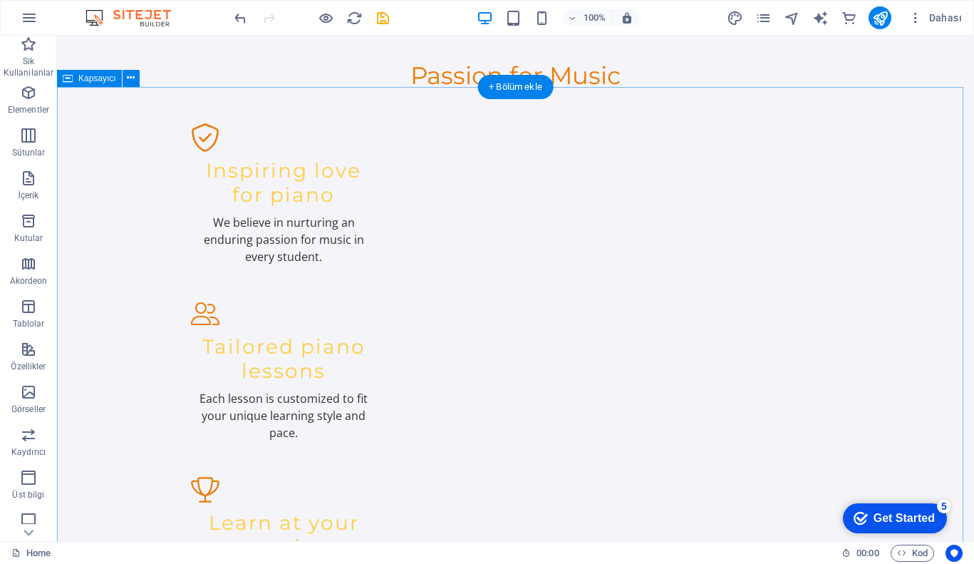
scroll to position [1625, 0]
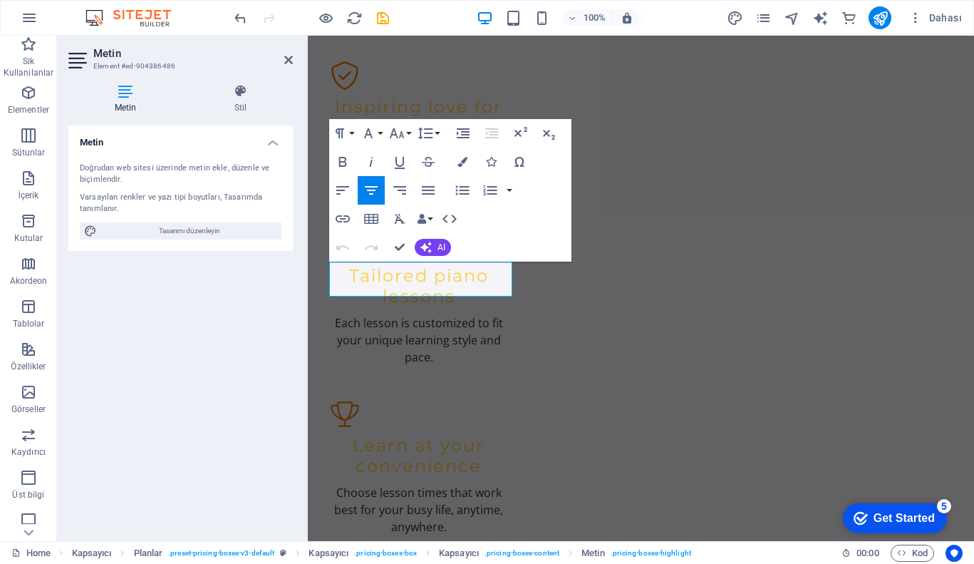
scroll to position [1584, 0]
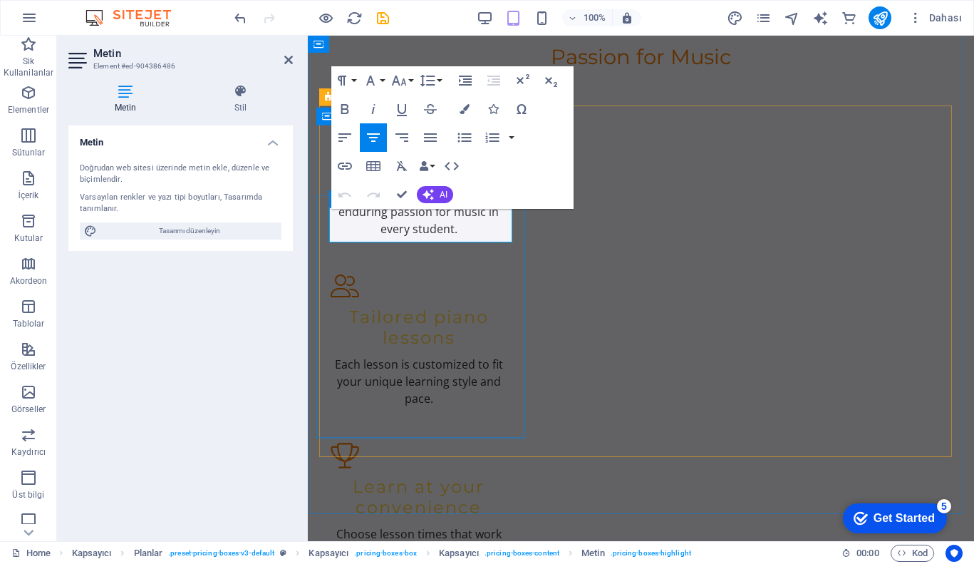
drag, startPoint x: 400, startPoint y: 216, endPoint x: 380, endPoint y: 223, distance: 21.9
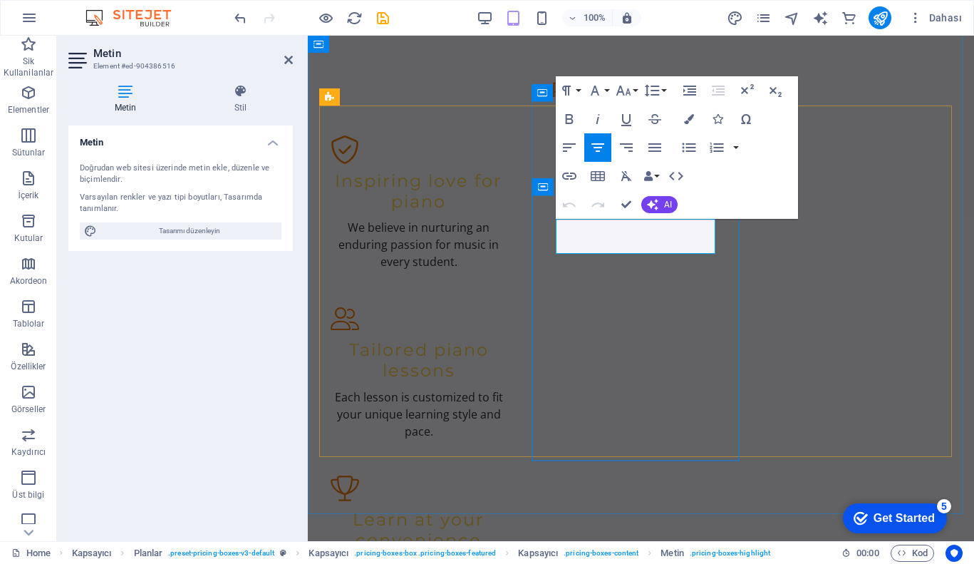
drag, startPoint x: 613, startPoint y: 233, endPoint x: 592, endPoint y: 233, distance: 21.4
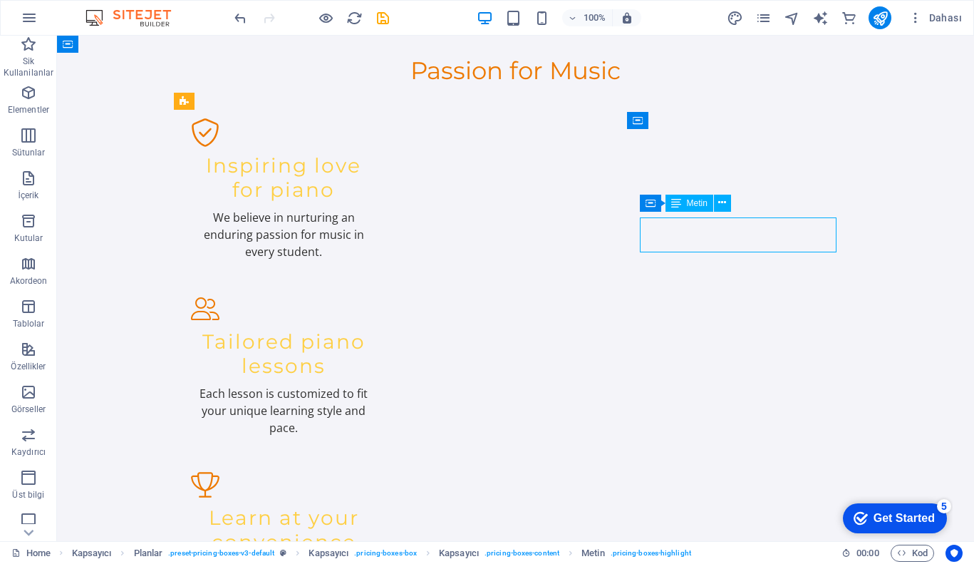
scroll to position [1625, 0]
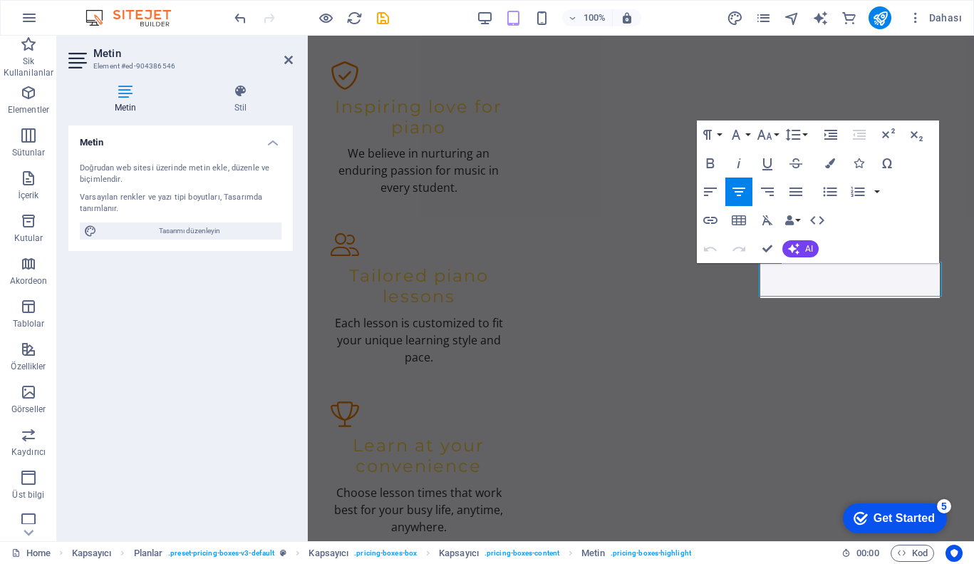
scroll to position [1584, 0]
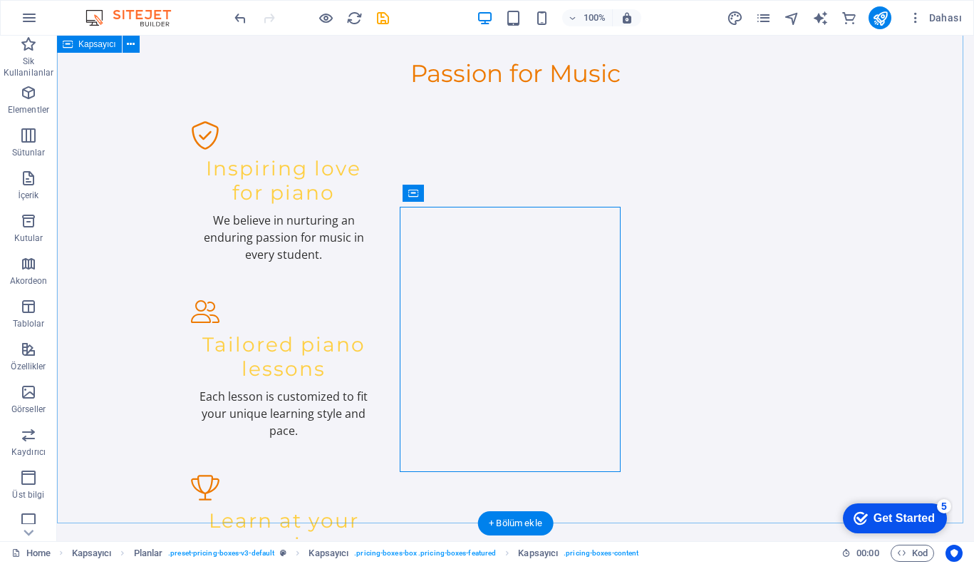
scroll to position [1625, 0]
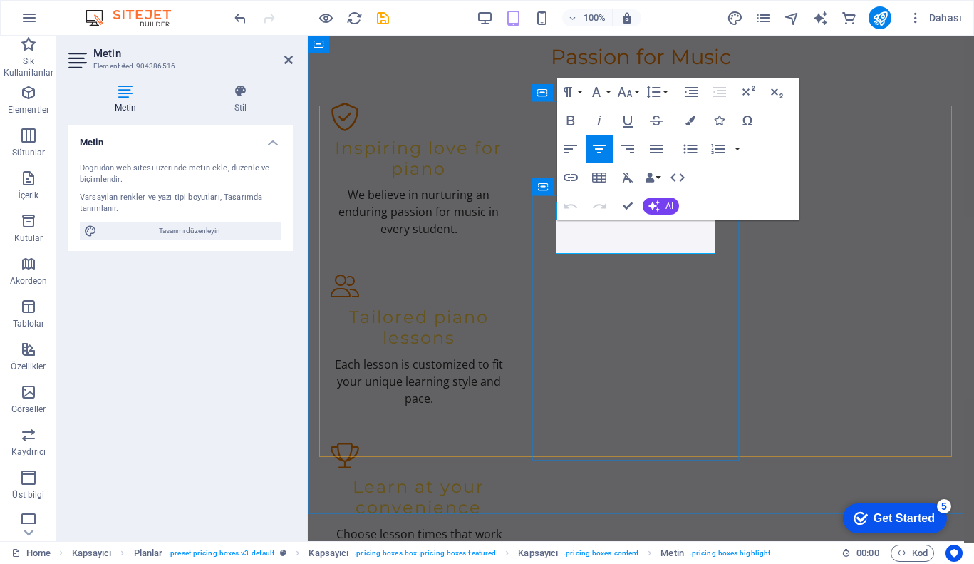
drag, startPoint x: 596, startPoint y: 232, endPoint x: 624, endPoint y: 234, distance: 28.6
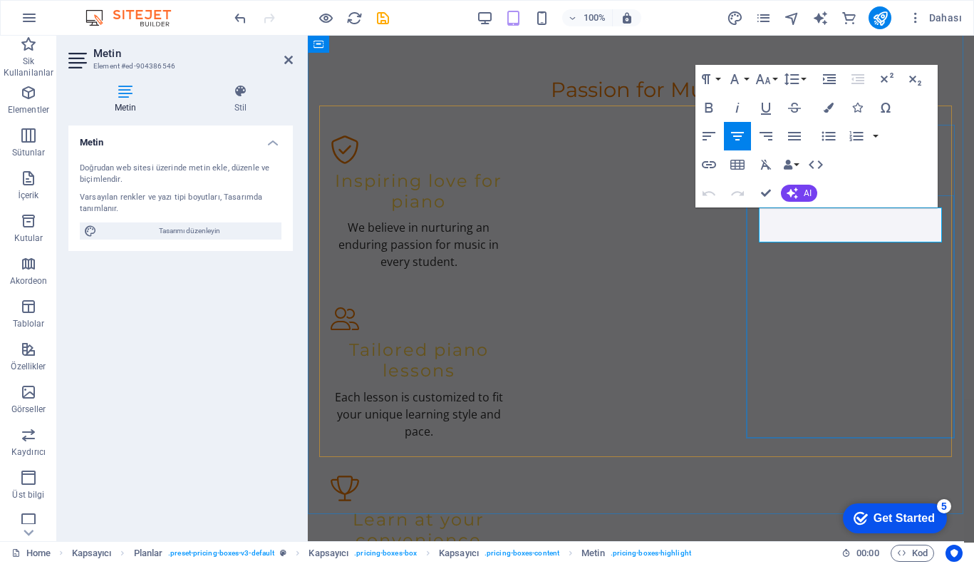
drag, startPoint x: 798, startPoint y: 222, endPoint x: 831, endPoint y: 229, distance: 33.5
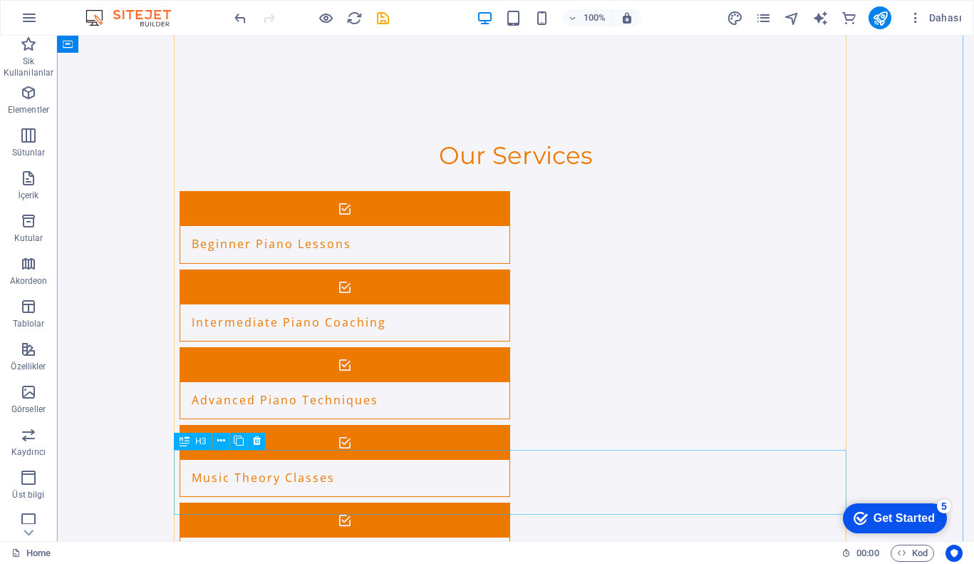
scroll to position [2226, 0]
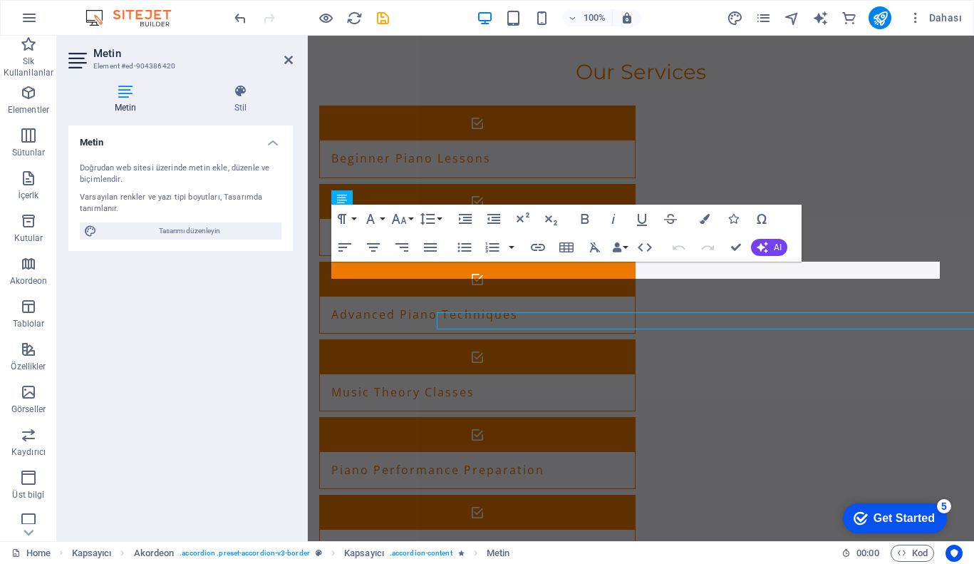
scroll to position [2176, 0]
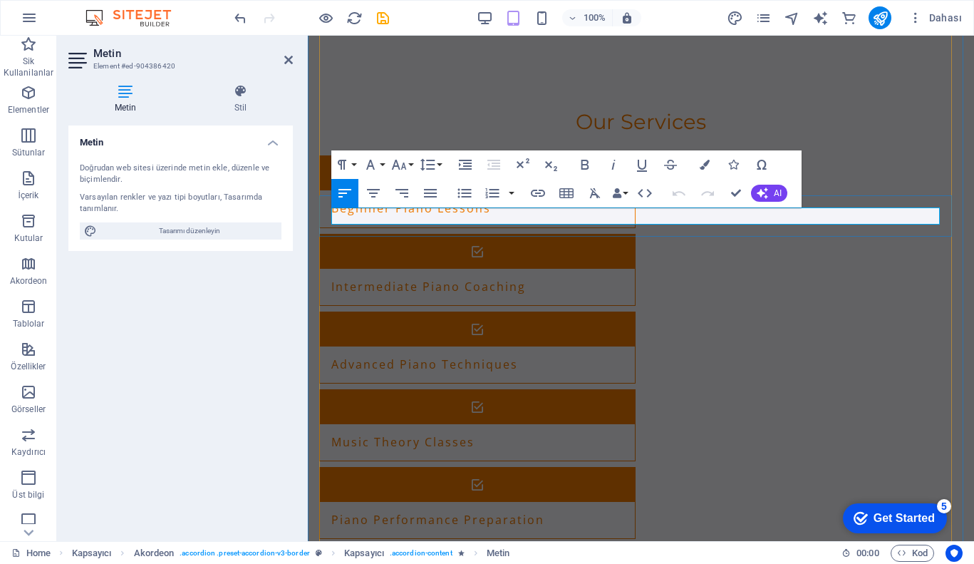
drag, startPoint x: 507, startPoint y: 212, endPoint x: 464, endPoint y: 214, distance: 42.8
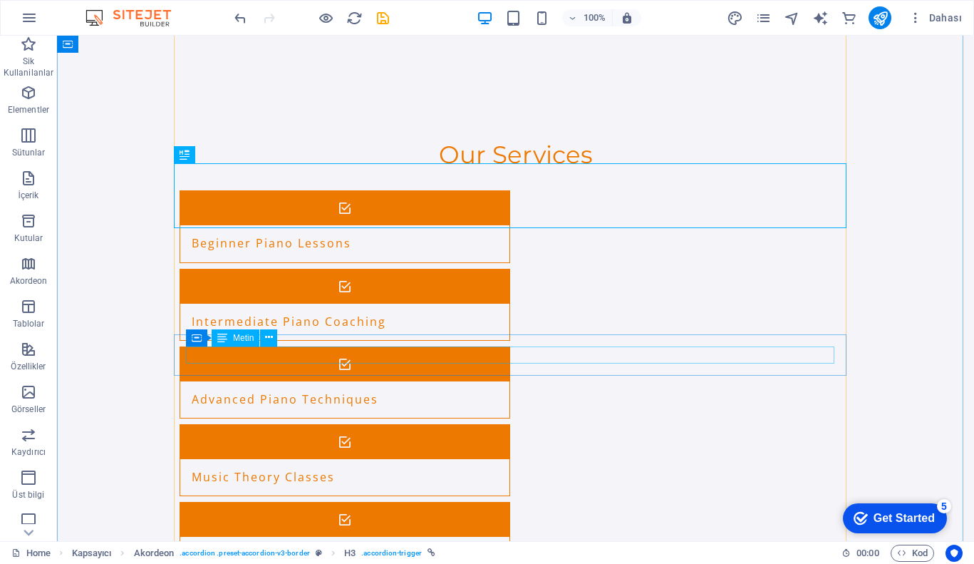
scroll to position [2364, 0]
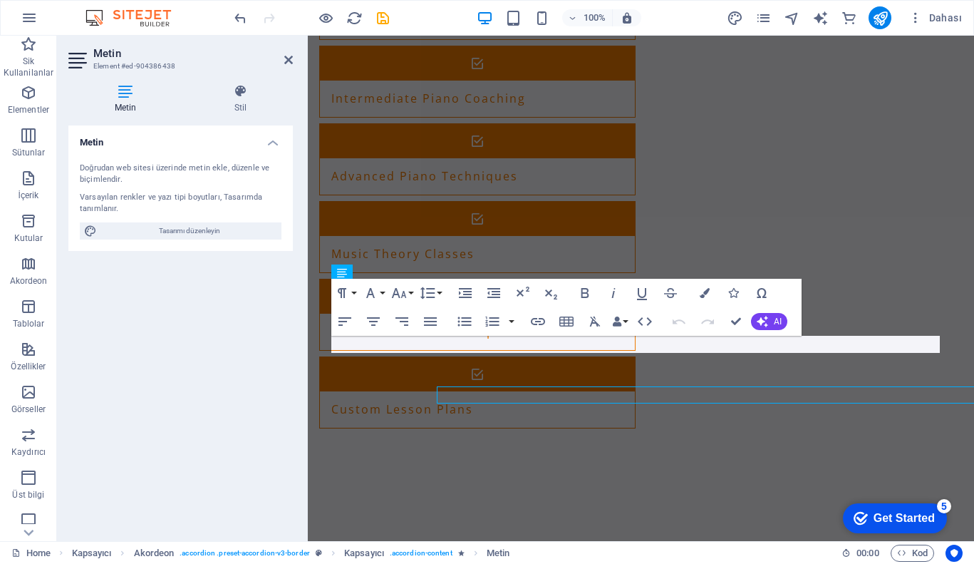
scroll to position [2314, 0]
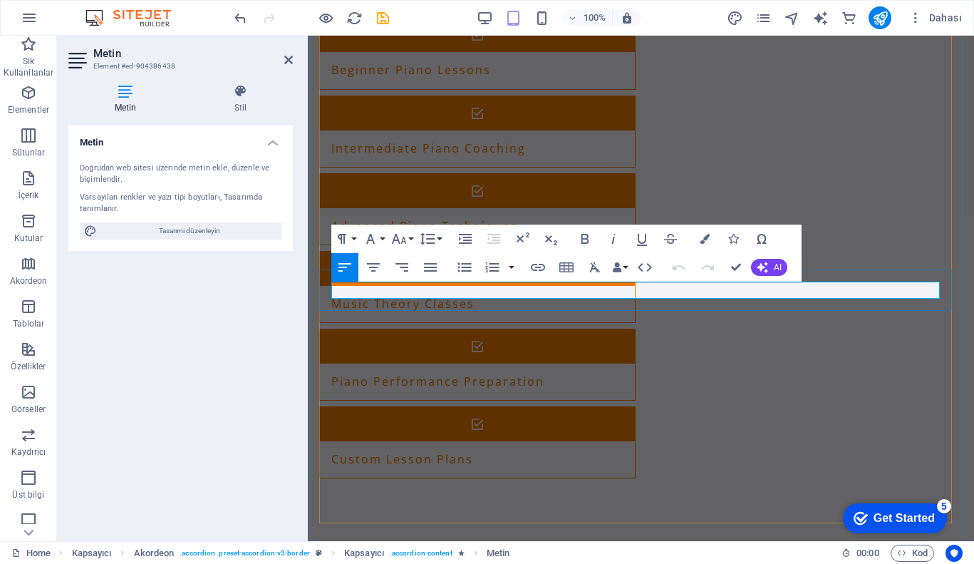
drag, startPoint x: 425, startPoint y: 289, endPoint x: 378, endPoint y: 291, distance: 46.4
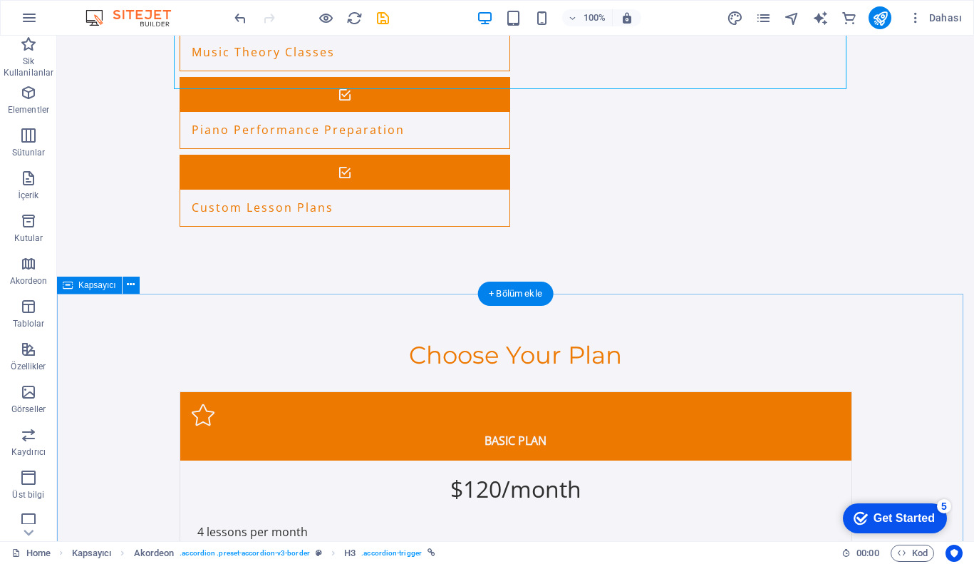
scroll to position [2652, 0]
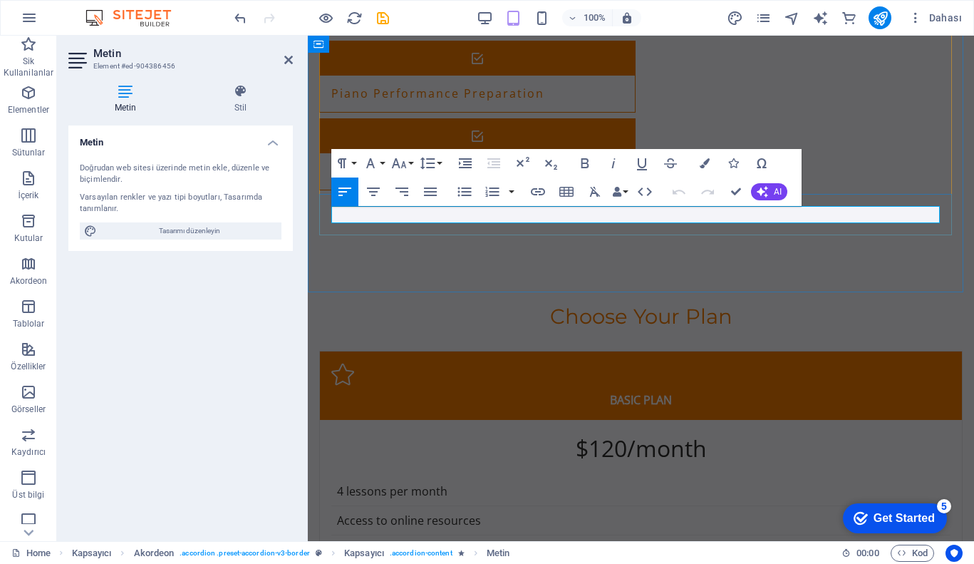
drag, startPoint x: 691, startPoint y: 214, endPoint x: 513, endPoint y: 218, distance: 178.1
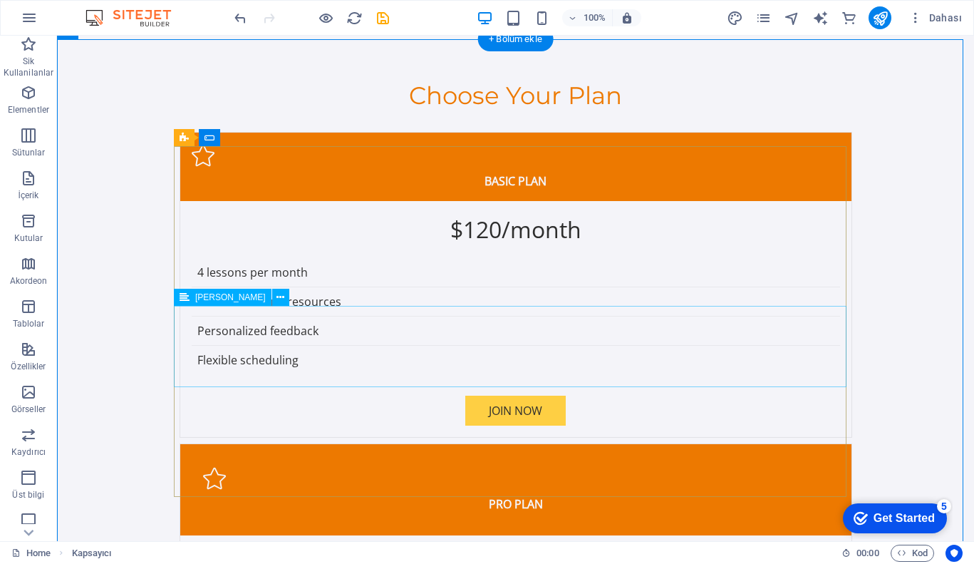
scroll to position [2910, 0]
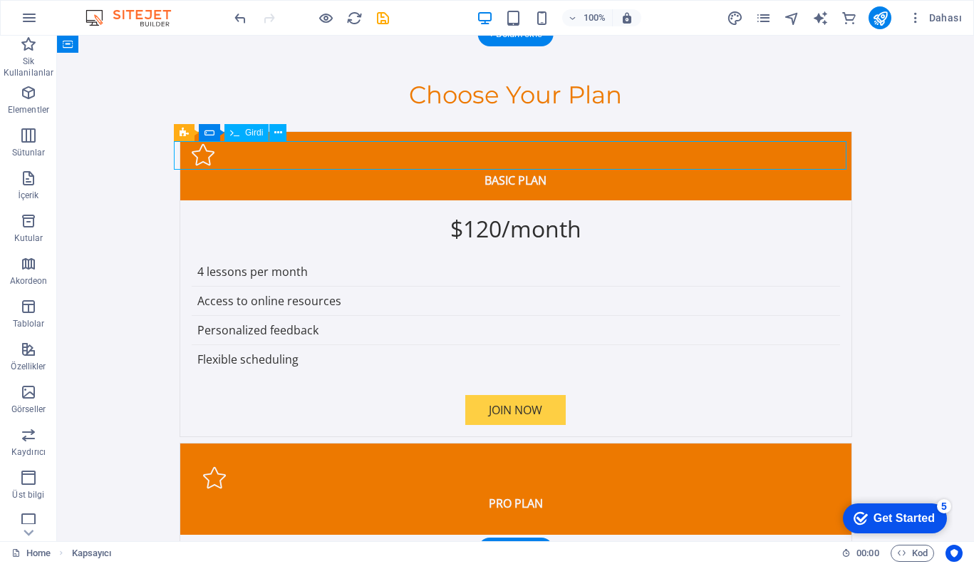
drag, startPoint x: 450, startPoint y: 148, endPoint x: 199, endPoint y: 148, distance: 250.8
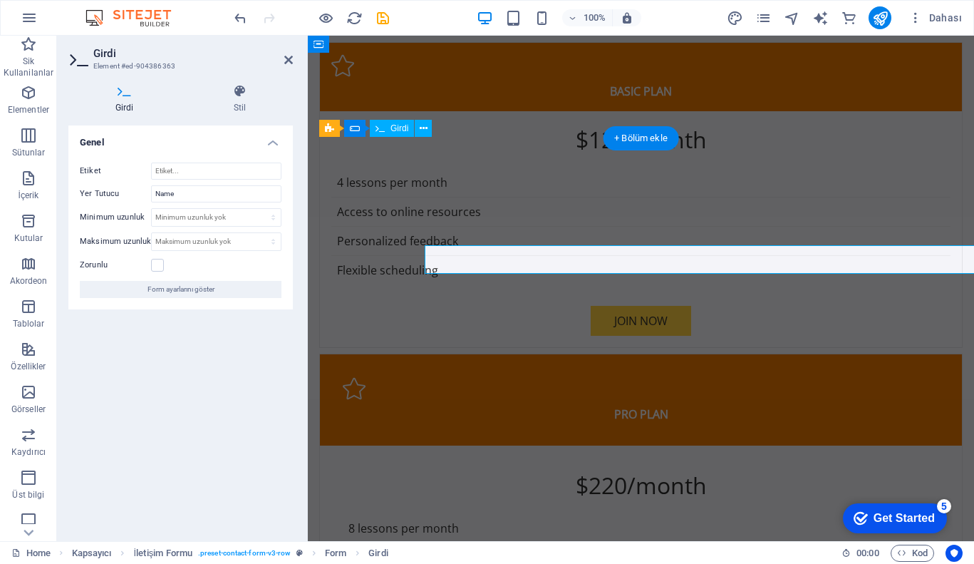
scroll to position [2860, 0]
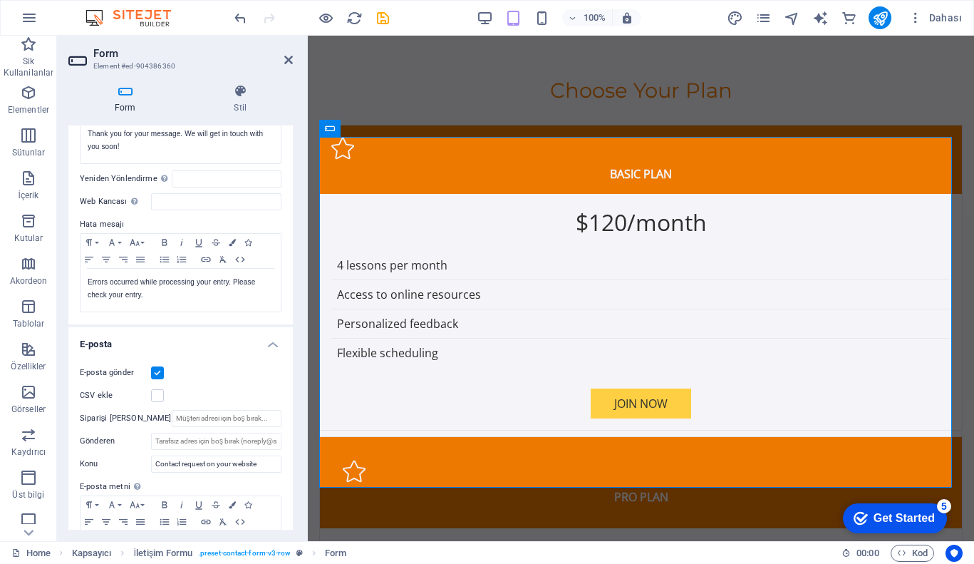
scroll to position [162, 0]
click at [239, 97] on icon at bounding box center [240, 91] width 105 height 14
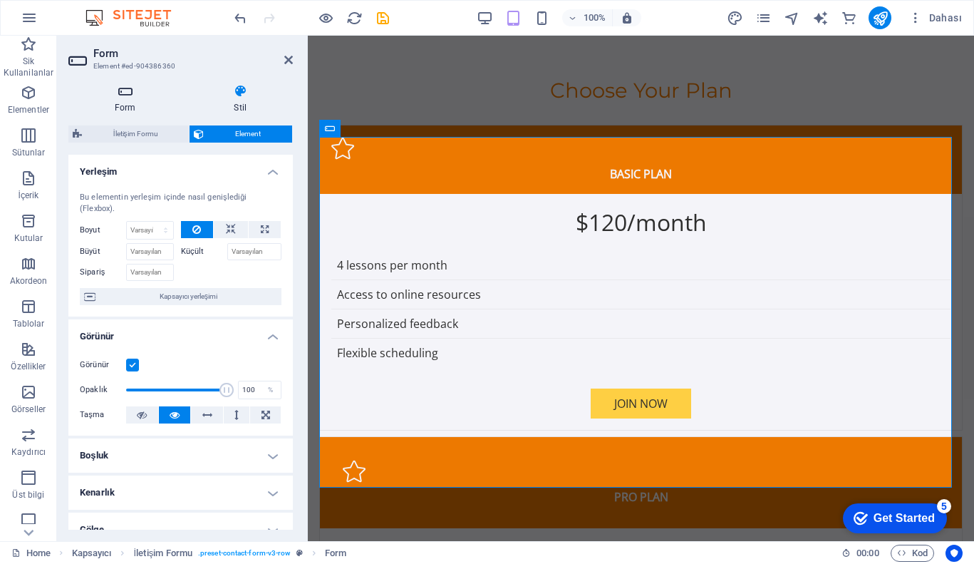
click at [133, 100] on h4 "Form" at bounding box center [128, 99] width 120 height 30
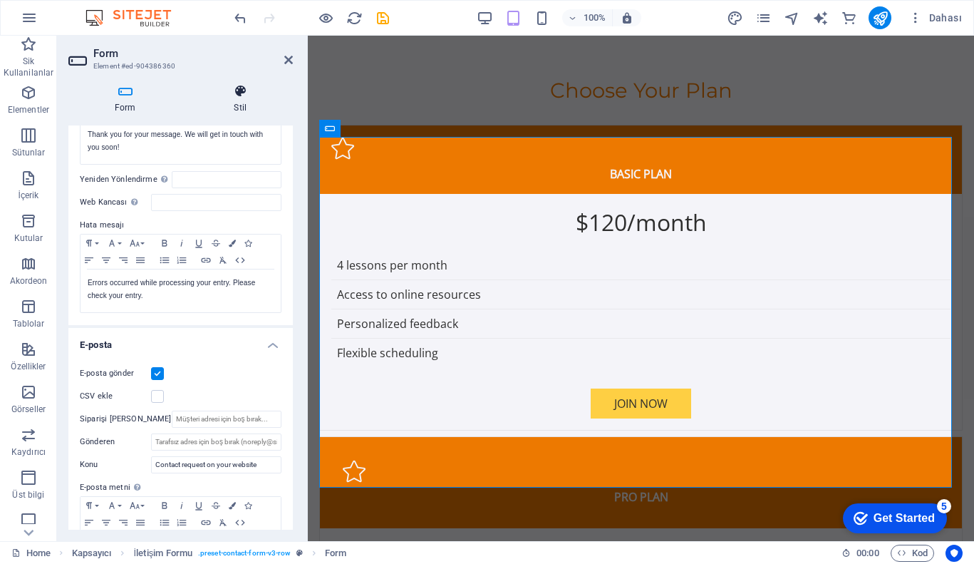
click at [226, 89] on icon at bounding box center [240, 91] width 105 height 14
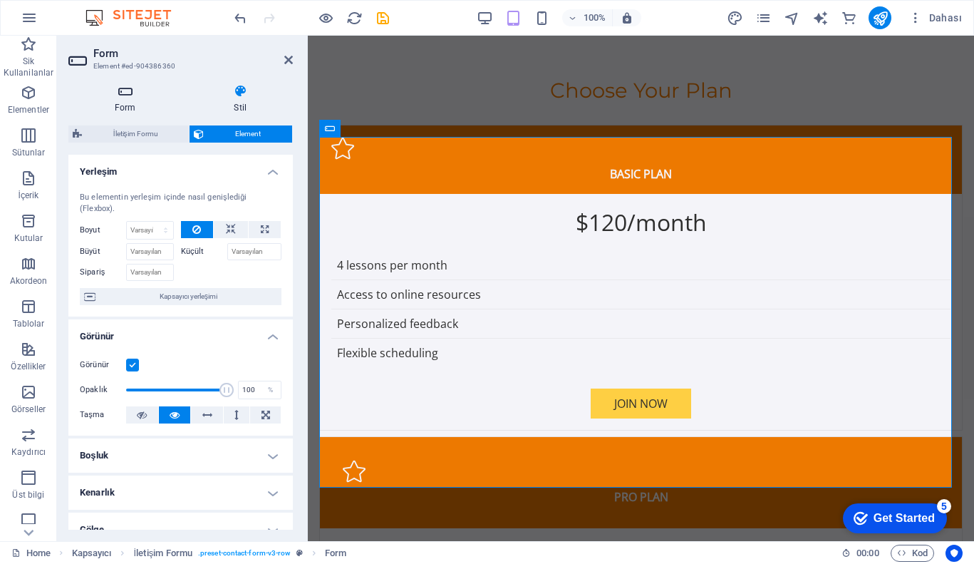
click at [135, 88] on icon at bounding box center [125, 91] width 114 height 14
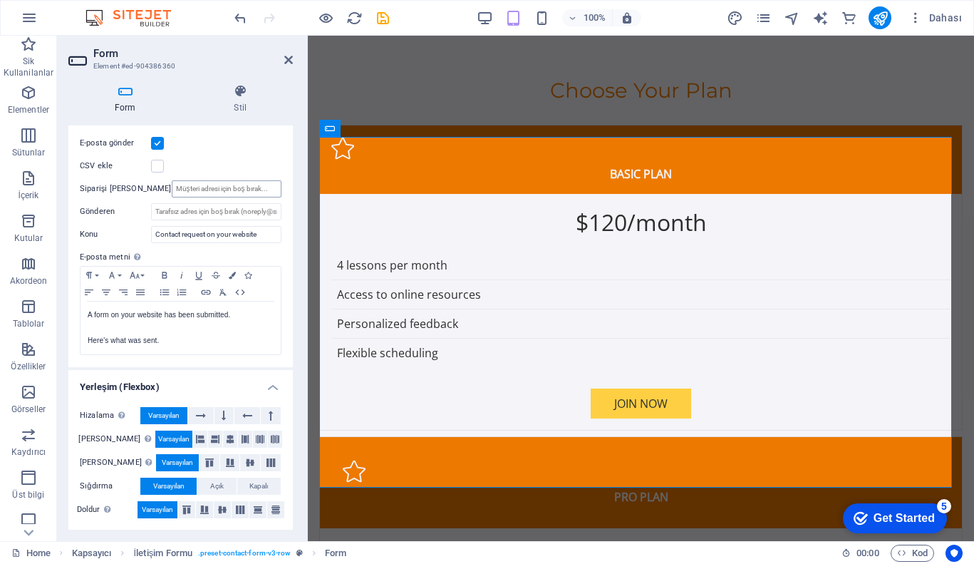
scroll to position [0, 0]
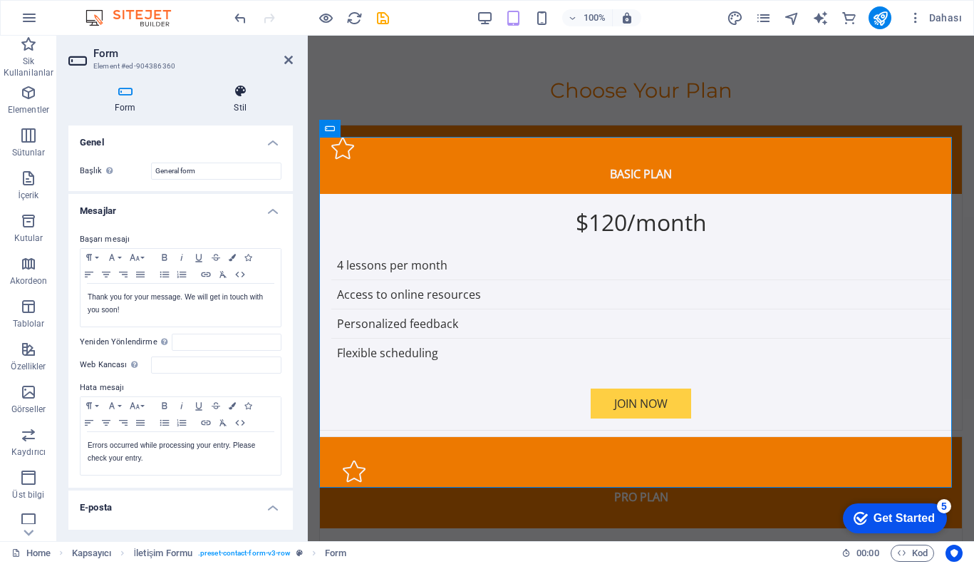
click at [245, 93] on icon at bounding box center [240, 91] width 105 height 14
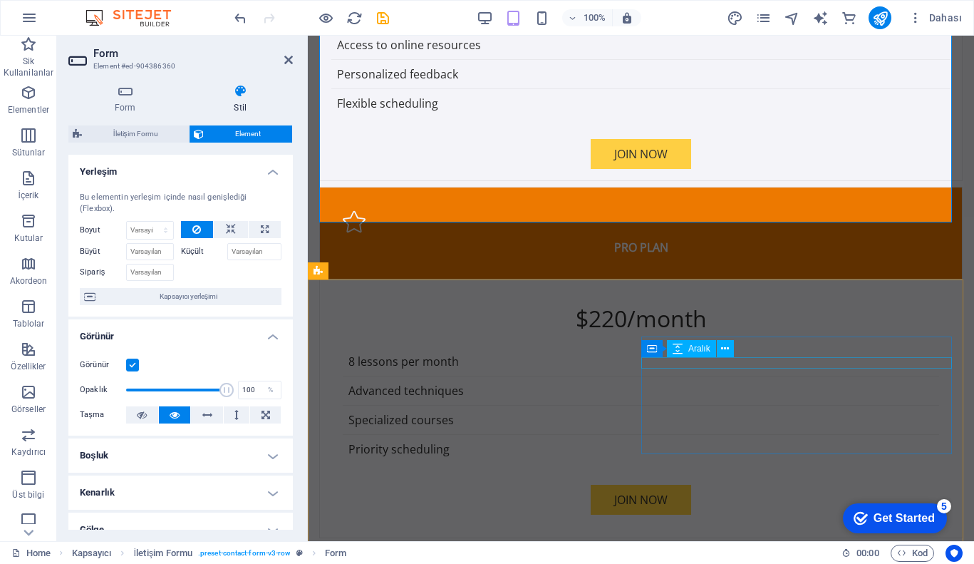
scroll to position [3128, 0]
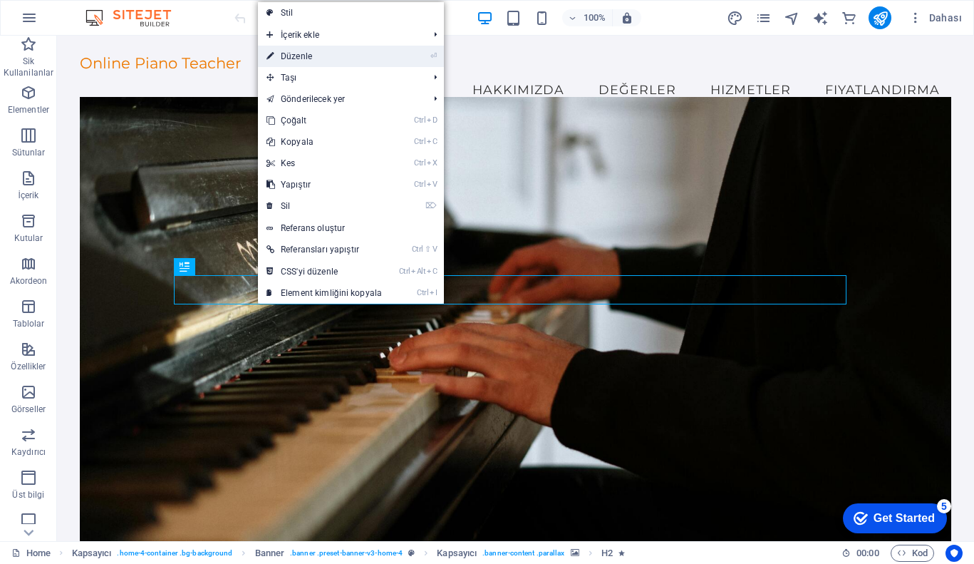
click at [311, 57] on link "⏎ Düzenle" at bounding box center [324, 56] width 133 height 21
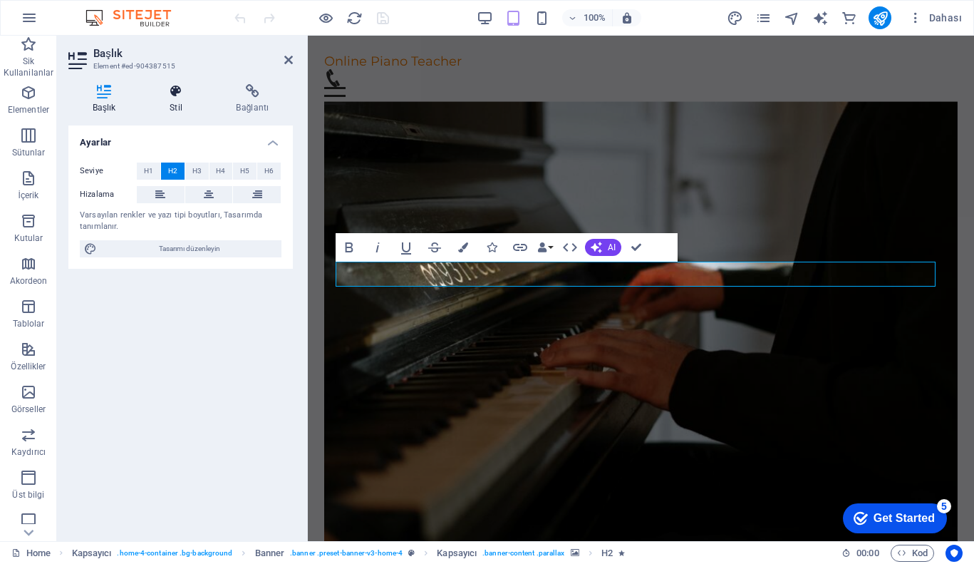
click at [187, 93] on icon at bounding box center [175, 91] width 61 height 14
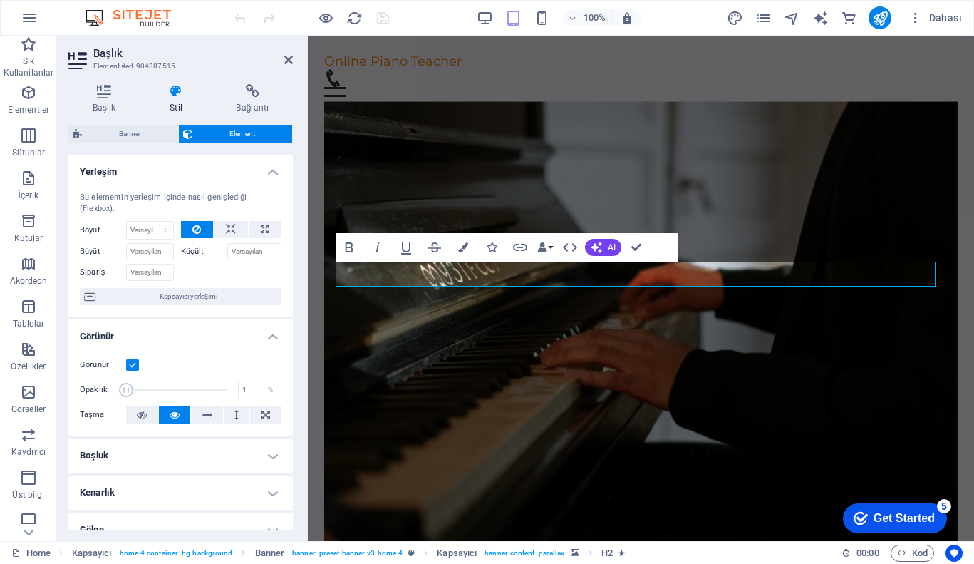
drag, startPoint x: 221, startPoint y: 388, endPoint x: 125, endPoint y: 398, distance: 96.7
click at [125, 397] on span at bounding box center [126, 390] width 14 height 14
type input "100"
drag, startPoint x: 128, startPoint y: 387, endPoint x: 296, endPoint y: 391, distance: 168.2
click at [296, 391] on div "Başlık Stil Bağlantı Ayarlar Seviye H1 H2 H3 H4 H5 H6 Hizalama Varsayılan renkl…" at bounding box center [180, 307] width 247 height 468
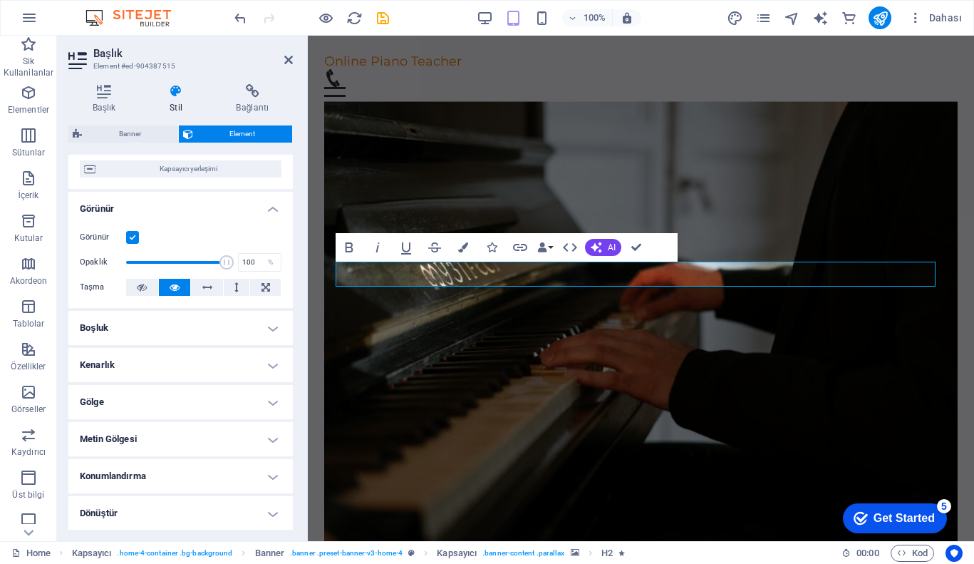
scroll to position [128, 0]
click at [192, 400] on h4 "Gölge" at bounding box center [180, 401] width 224 height 34
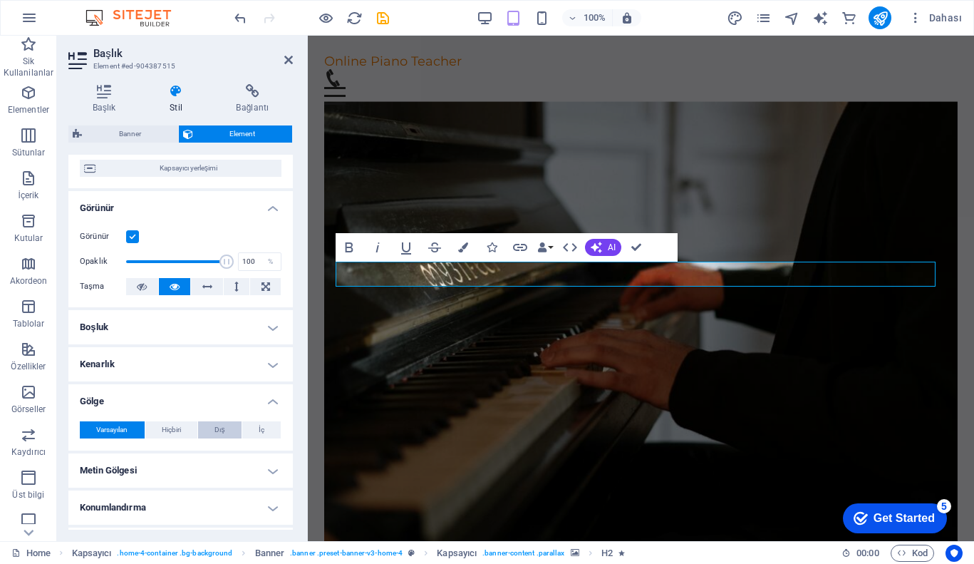
click at [219, 432] on span "Dış" at bounding box center [219, 429] width 10 height 17
type input "rgba(0, 0, 0, 0.2)"
type input "2"
type input "4"
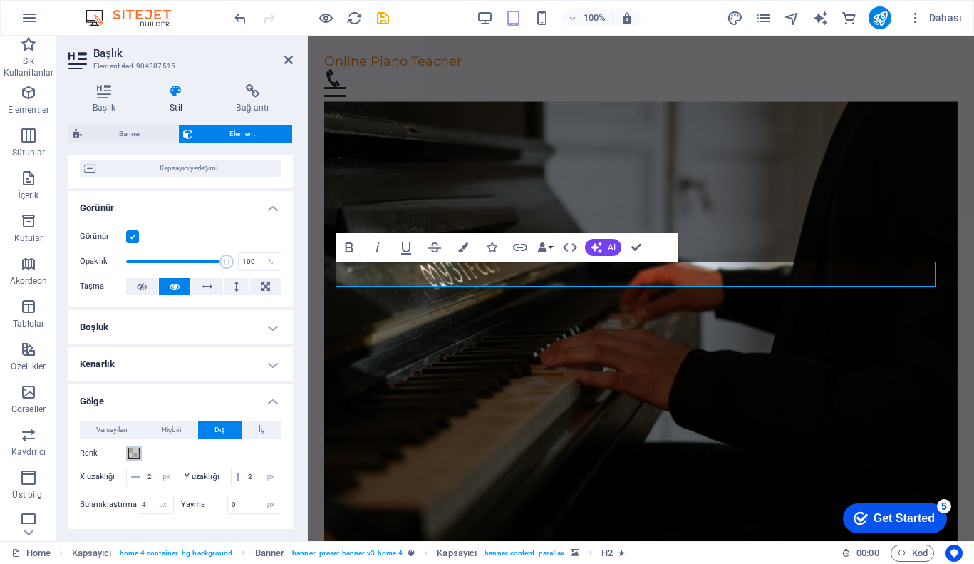
click at [134, 448] on span at bounding box center [133, 452] width 11 height 11
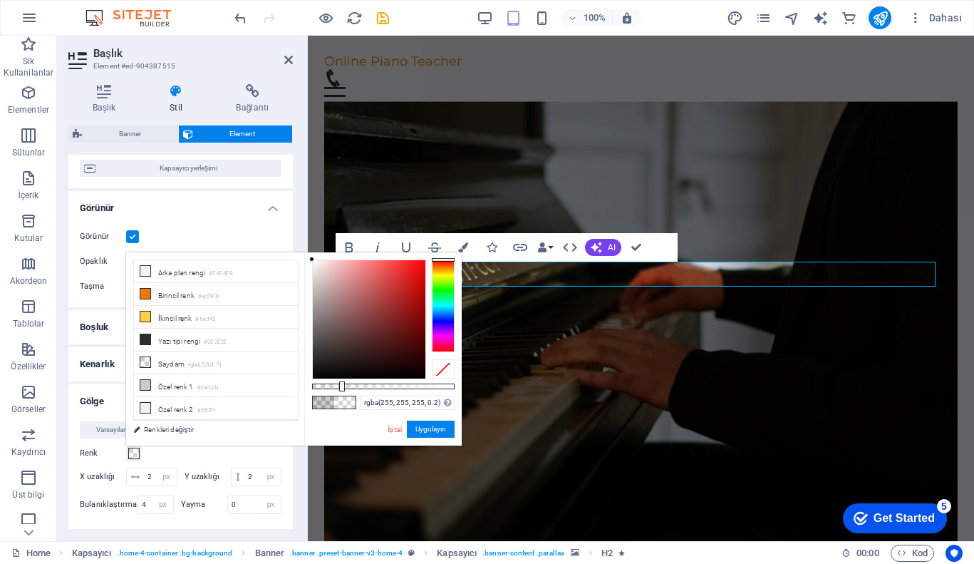
drag, startPoint x: 349, startPoint y: 336, endPoint x: 254, endPoint y: 223, distance: 148.1
click at [254, 223] on body "Online Piano Teacher Home Sik Kullanilanlar Elementler Sütunlar İçerik Kutular …" at bounding box center [487, 282] width 974 height 564
click at [212, 405] on small "#f0f2f1" at bounding box center [206, 410] width 19 height 10
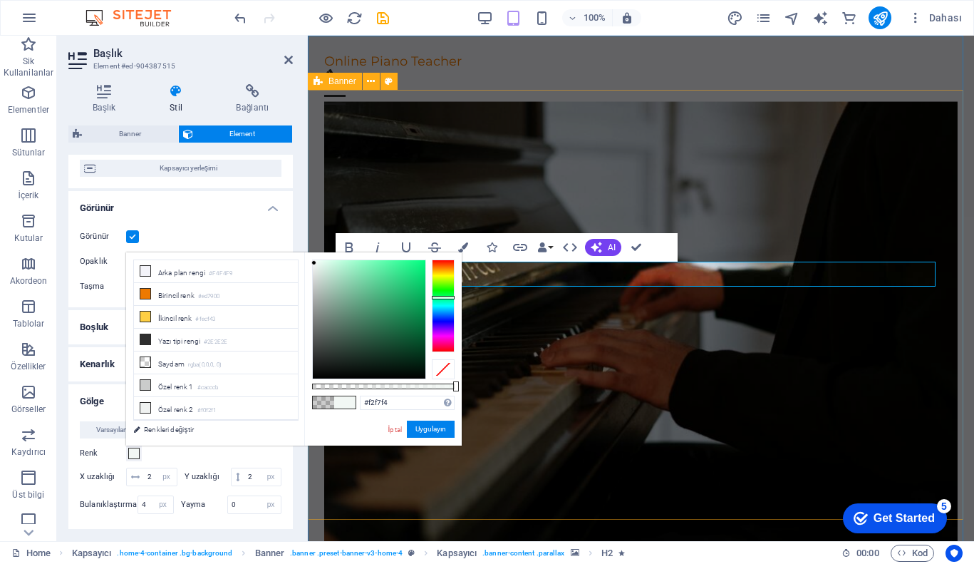
type input "#ffffff"
drag, startPoint x: 314, startPoint y: 263, endPoint x: 254, endPoint y: 216, distance: 76.1
click at [254, 216] on body "Online Piano Teacher Home Sik Kullanilanlar Elementler Sütunlar İçerik Kutular …" at bounding box center [487, 282] width 974 height 564
click at [432, 431] on button "Uygulayın" at bounding box center [431, 428] width 48 height 17
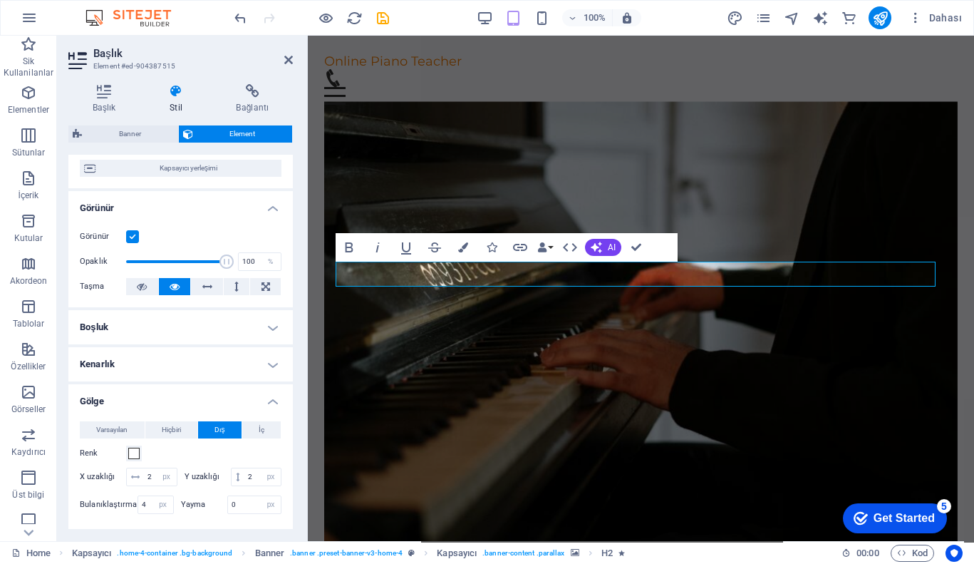
click at [299, 295] on div "Başlık Stil Bağlantı Ayarlar Seviye H1 H2 H3 H4 H5 H6 Hizalama Varsayılan renkl…" at bounding box center [180, 307] width 247 height 468
click at [499, 390] on figure at bounding box center [640, 331] width 633 height 460
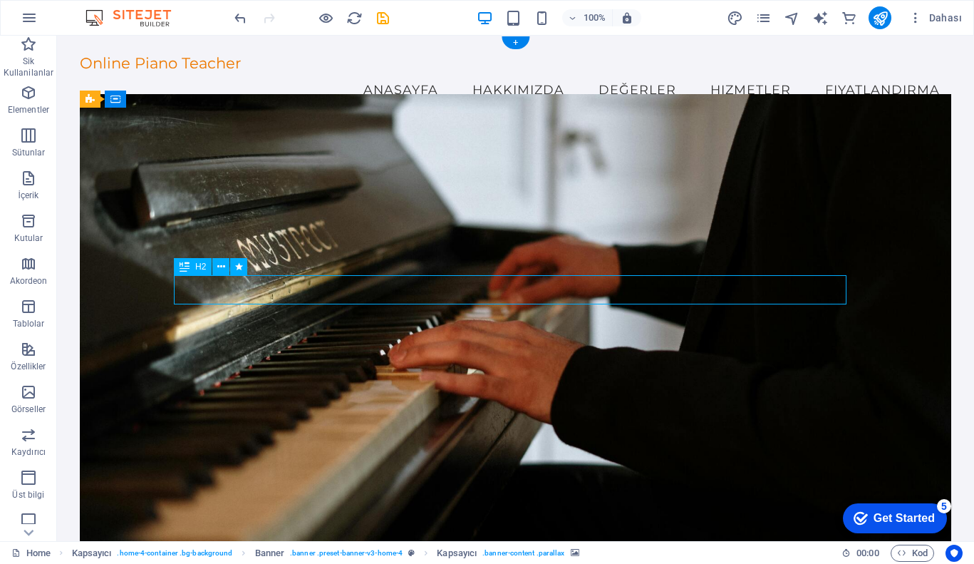
select select "px"
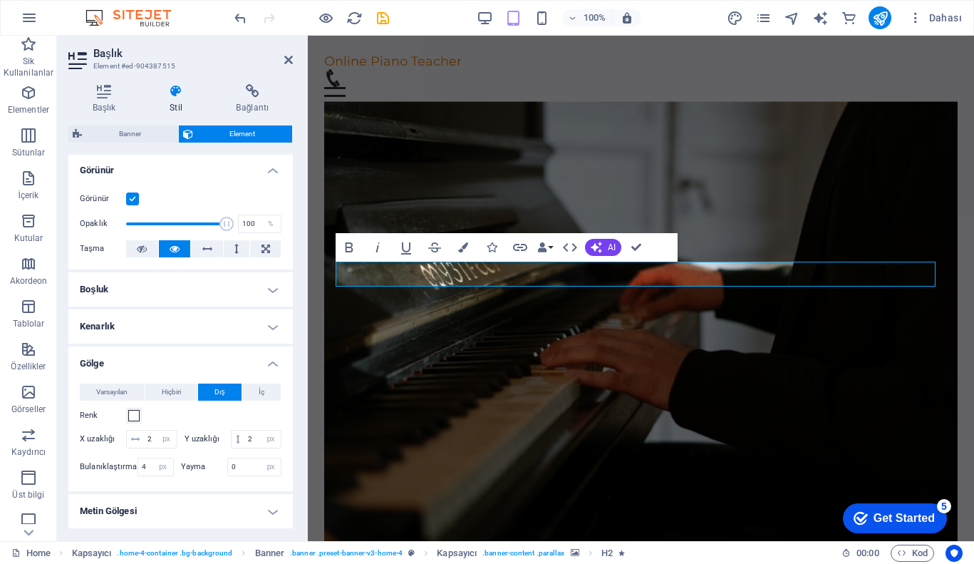
scroll to position [167, 0]
click at [261, 393] on span "İç" at bounding box center [262, 390] width 6 height 17
click at [476, 357] on figure at bounding box center [640, 331] width 633 height 460
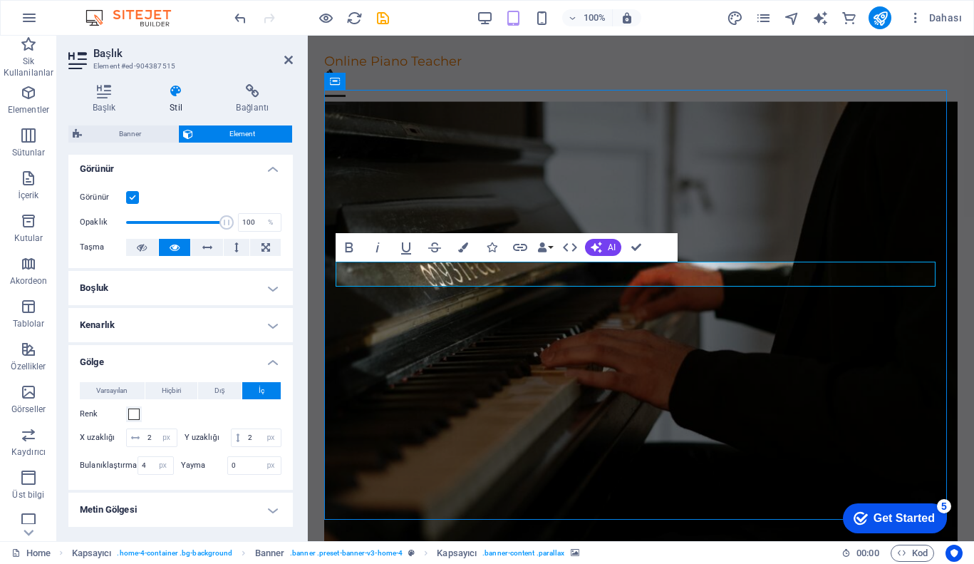
click at [476, 357] on figure at bounding box center [640, 331] width 633 height 460
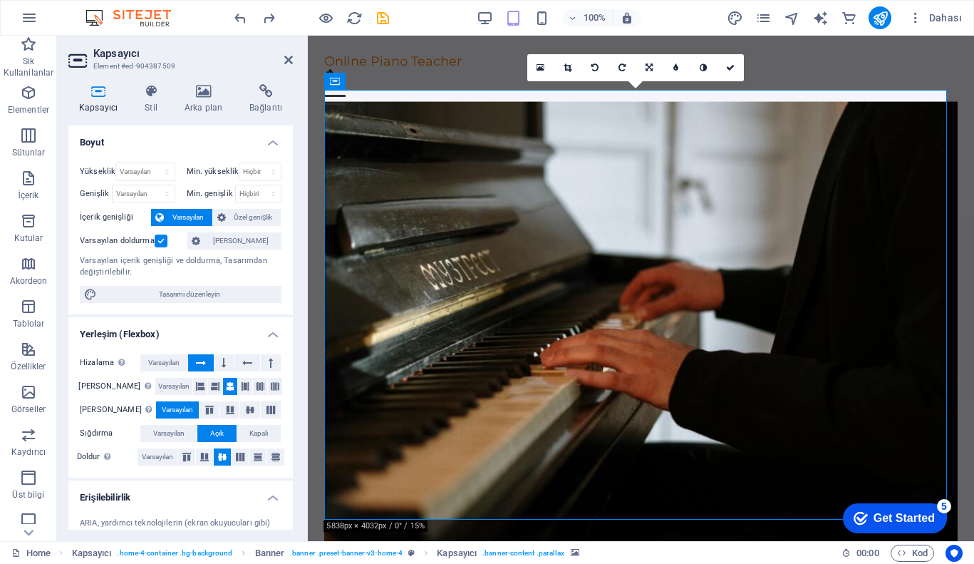
click at [471, 247] on figure at bounding box center [640, 331] width 633 height 460
select select "px"
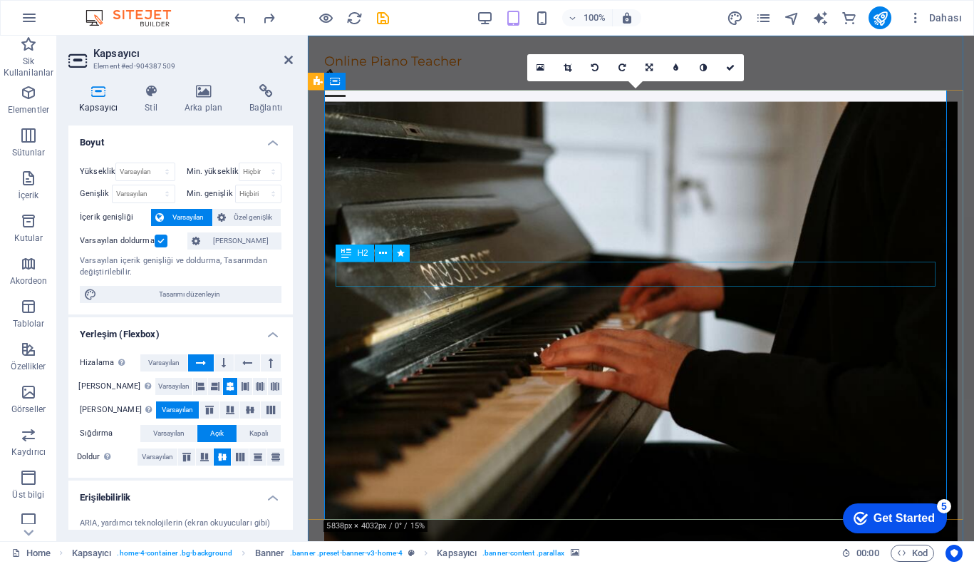
select select "px"
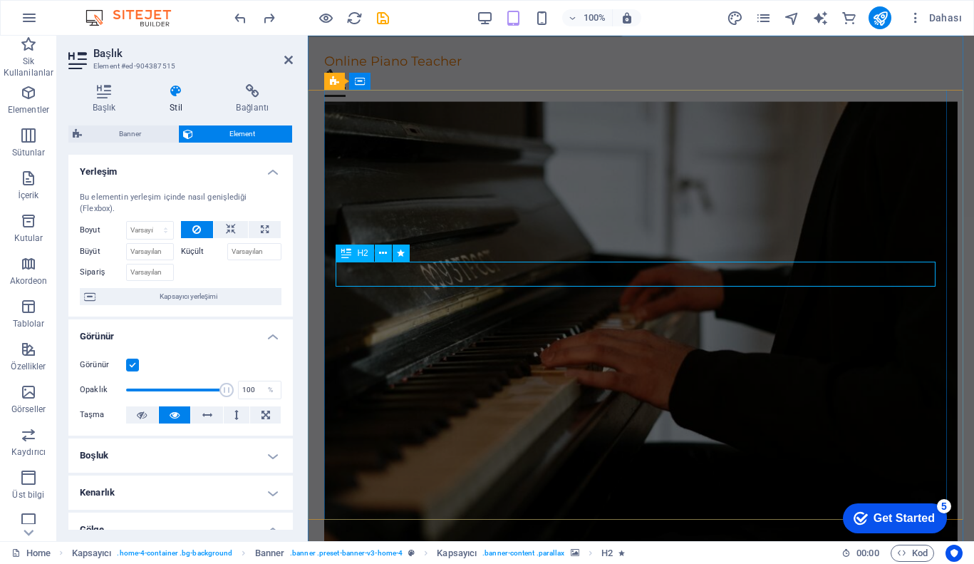
click at [575, 267] on div "Welcome to Your Online Piano Classes! Learn piano at your own pace with expert …" at bounding box center [640, 453] width 633 height 660
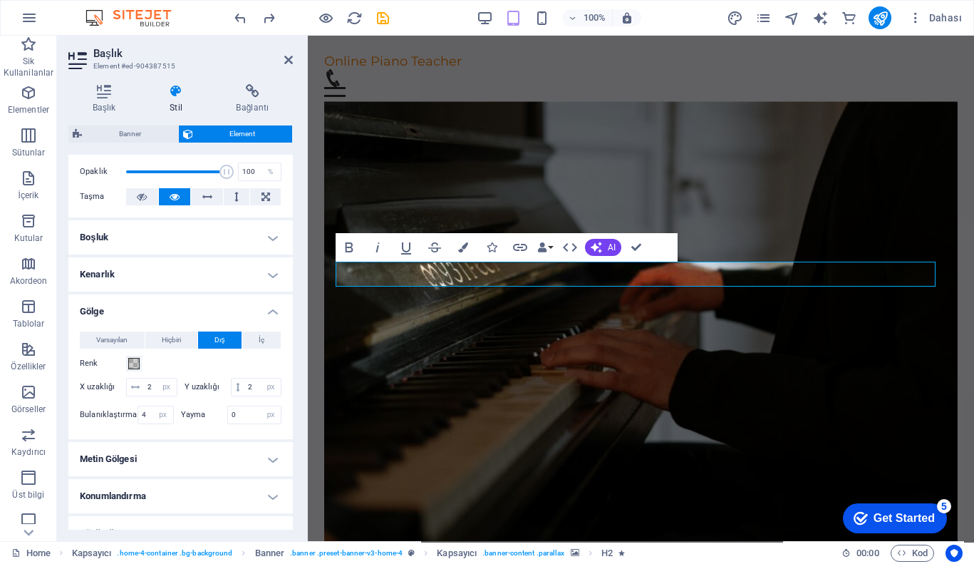
scroll to position [316, 0]
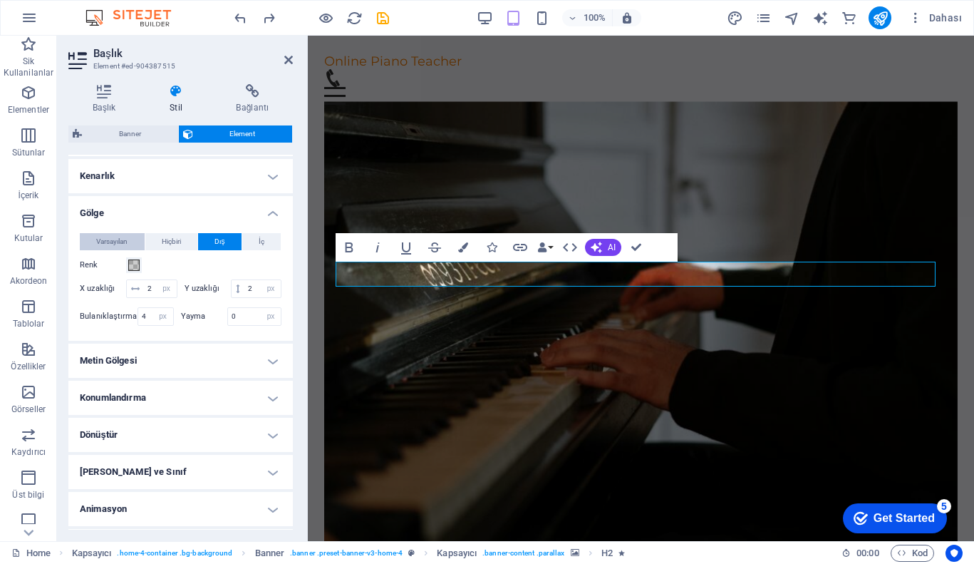
click at [130, 237] on button "Varsayılan" at bounding box center [112, 241] width 65 height 17
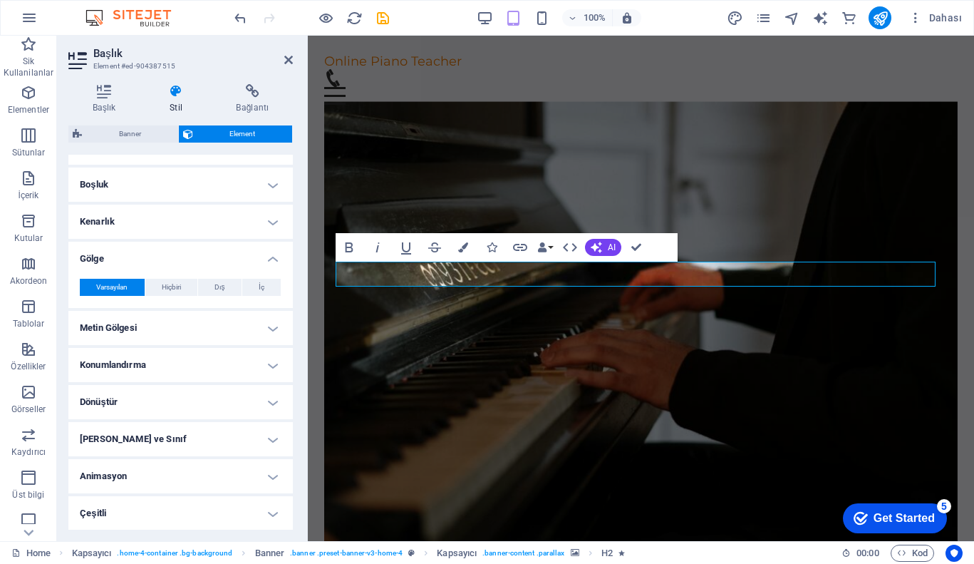
click at [238, 322] on h4 "Metin Gölgesi" at bounding box center [180, 328] width 224 height 34
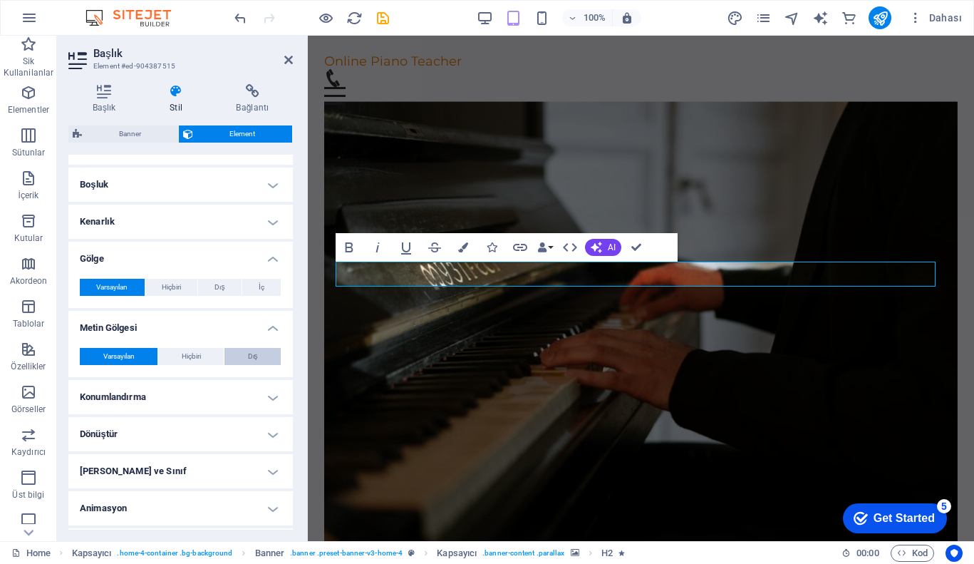
click at [239, 355] on button "Dış" at bounding box center [252, 356] width 56 height 17
type input "rgba(0, 0, 0, 0.2)"
type input "2"
type input "4"
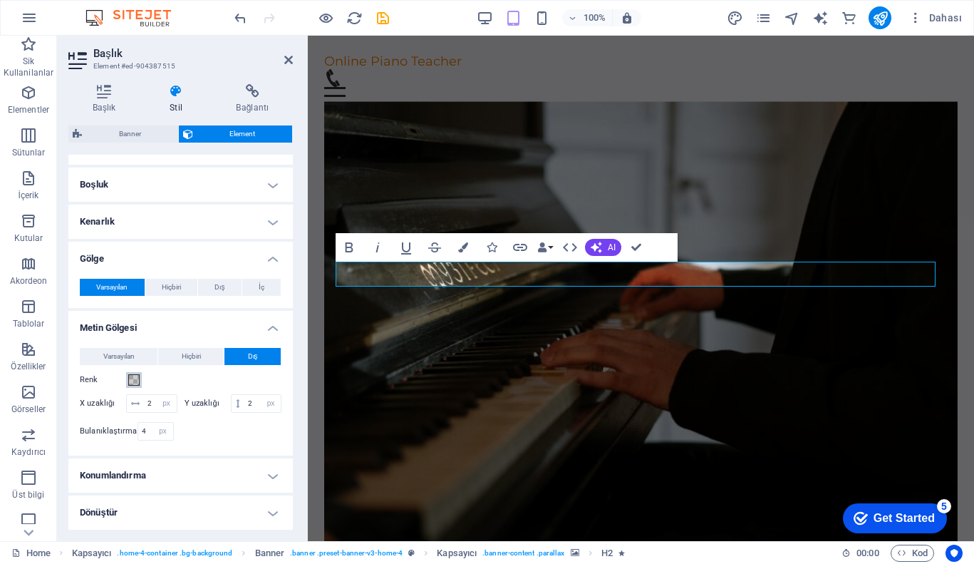
click at [138, 374] on span at bounding box center [133, 379] width 11 height 11
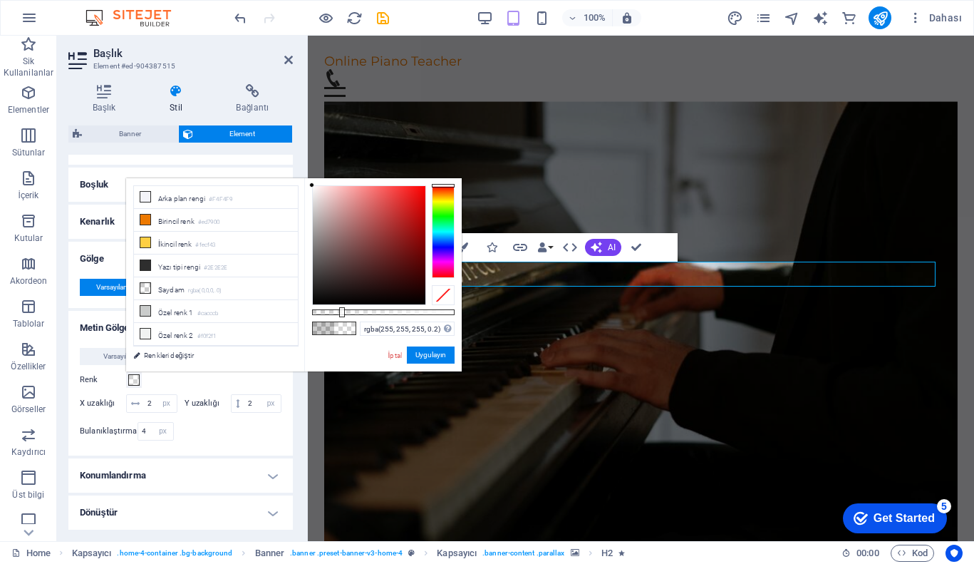
drag, startPoint x: 339, startPoint y: 240, endPoint x: 257, endPoint y: 123, distance: 143.3
click at [257, 123] on body "Online Piano Teacher Home Sik Kullanilanlar Elementler Sütunlar İçerik Kutular …" at bounding box center [487, 282] width 974 height 564
type input "#ffffff"
drag, startPoint x: 343, startPoint y: 311, endPoint x: 175, endPoint y: 269, distance: 172.4
click at [483, 305] on body "Online Piano Teacher Home Sik Kullanilanlar Elementler Sütunlar İçerik Kutular …" at bounding box center [487, 282] width 974 height 564
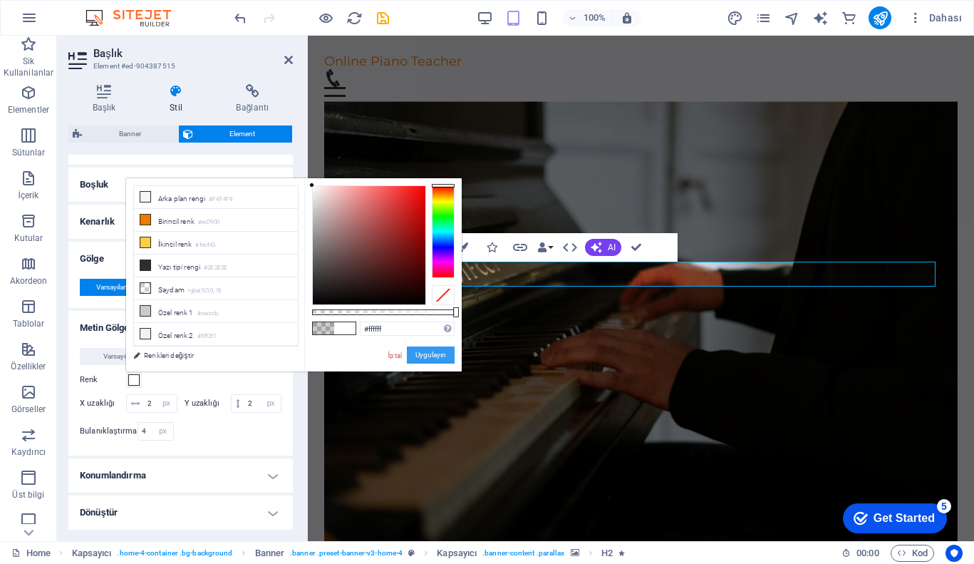
click at [439, 349] on button "Uygulayın" at bounding box center [431, 354] width 48 height 17
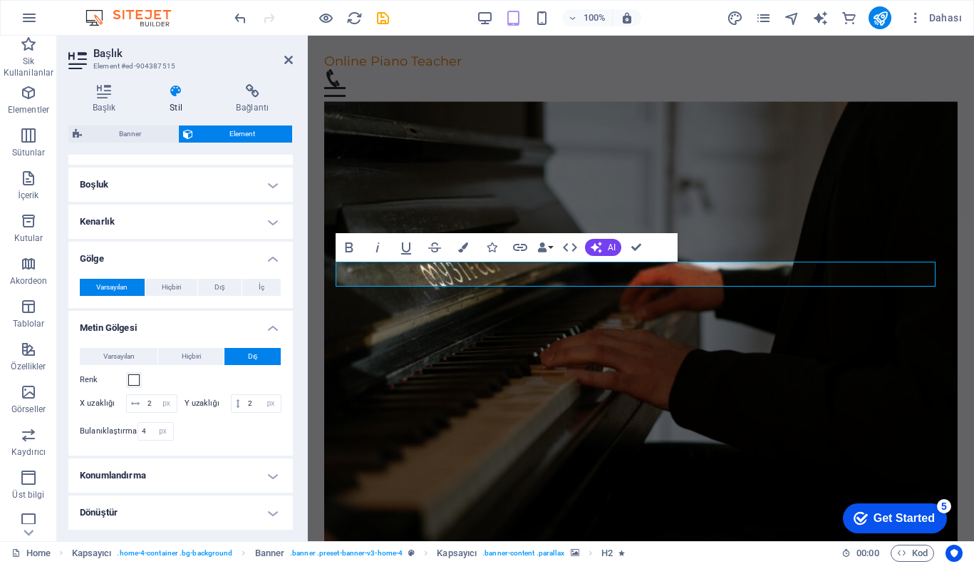
click at [425, 362] on figure at bounding box center [640, 331] width 633 height 460
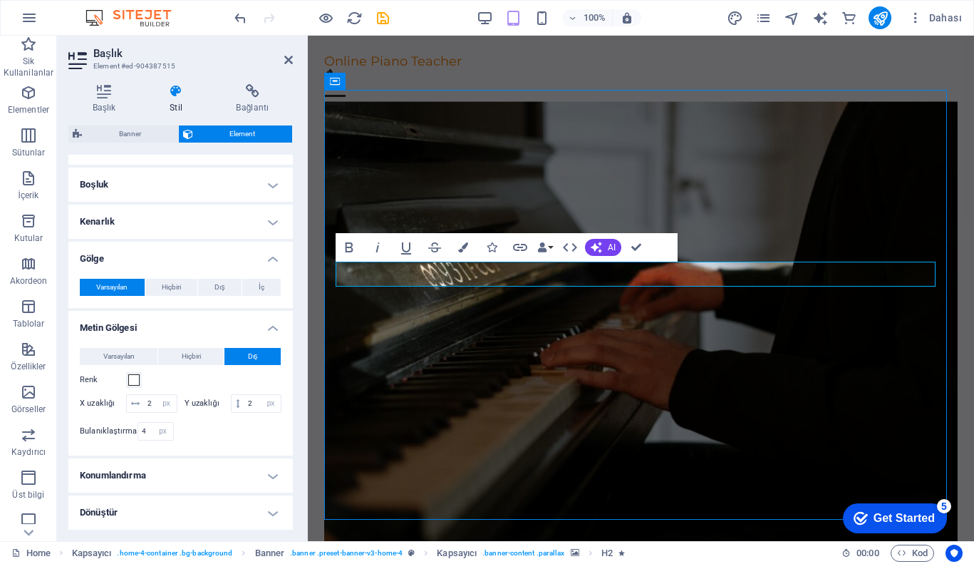
click at [425, 362] on figure at bounding box center [640, 331] width 633 height 460
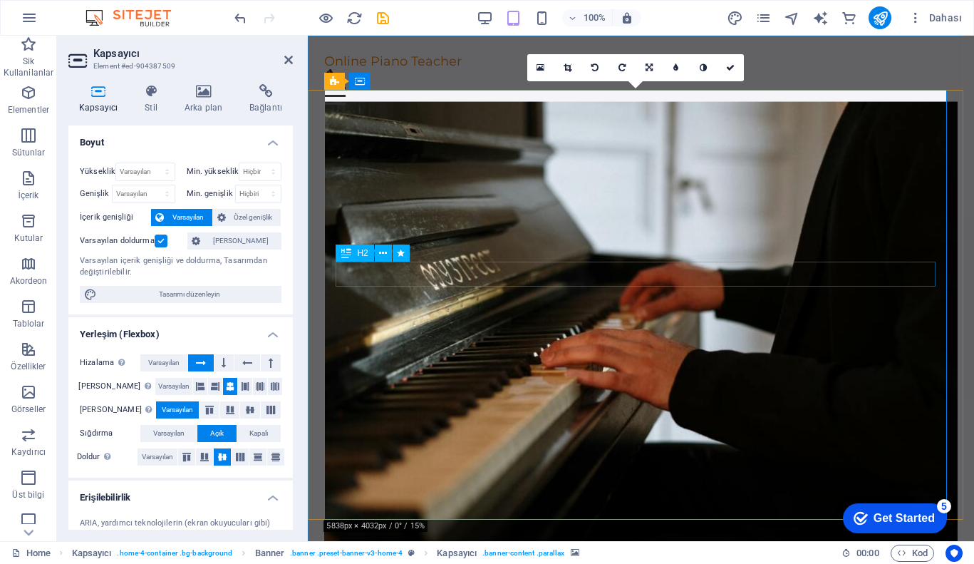
select select "px"
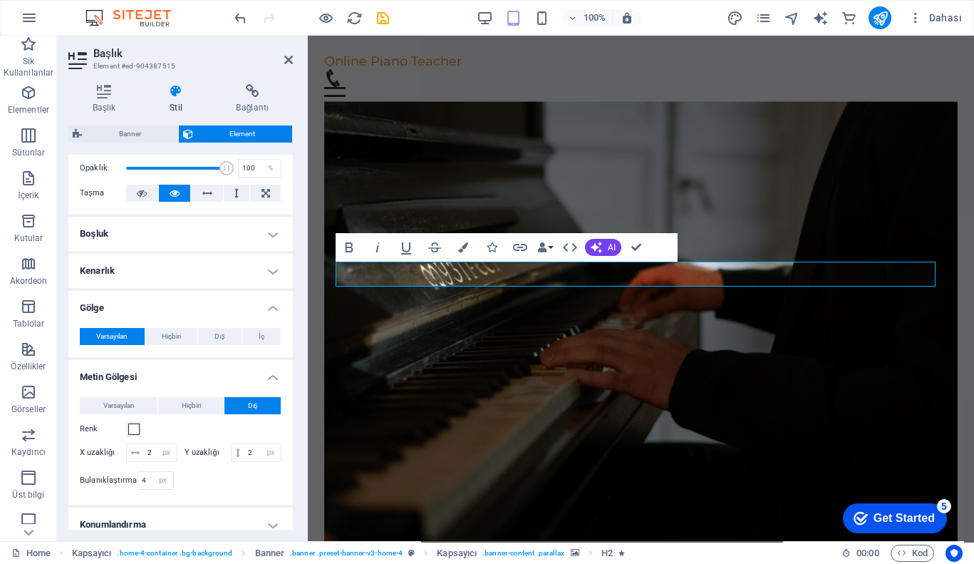
scroll to position [236, 0]
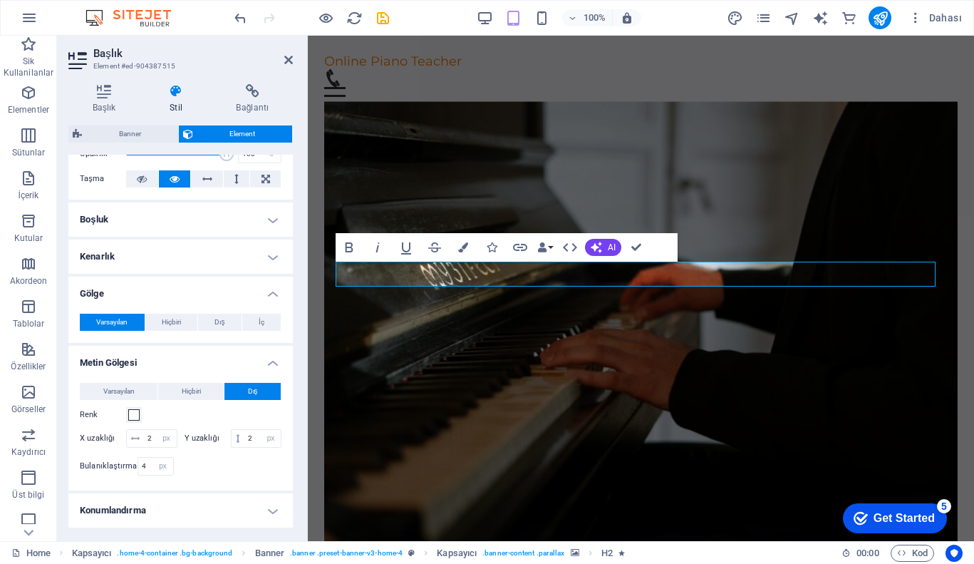
click at [142, 415] on div "Renk" at bounding box center [181, 414] width 202 height 17
click at [135, 414] on span at bounding box center [133, 414] width 11 height 11
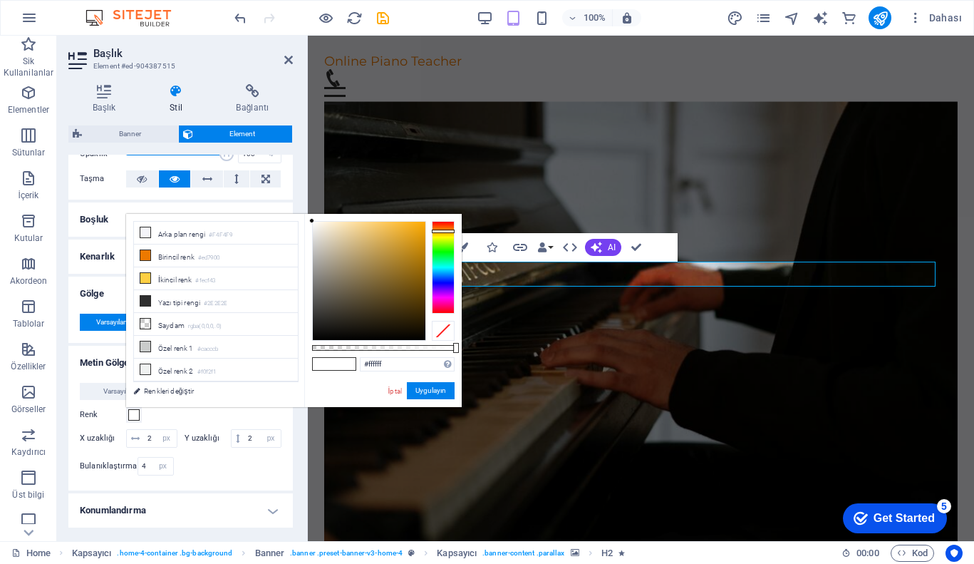
click at [451, 231] on div at bounding box center [443, 267] width 23 height 93
type input "#ffac00"
drag, startPoint x: 403, startPoint y: 228, endPoint x: 448, endPoint y: 213, distance: 47.3
click at [448, 214] on div "#ffac00 Desteklenen biçimler #0852ed rgb(8, 82, 237) rgba(8, 82, 237, %90) hsv(…" at bounding box center [382, 414] width 157 height 400
click at [442, 133] on figure at bounding box center [640, 331] width 633 height 460
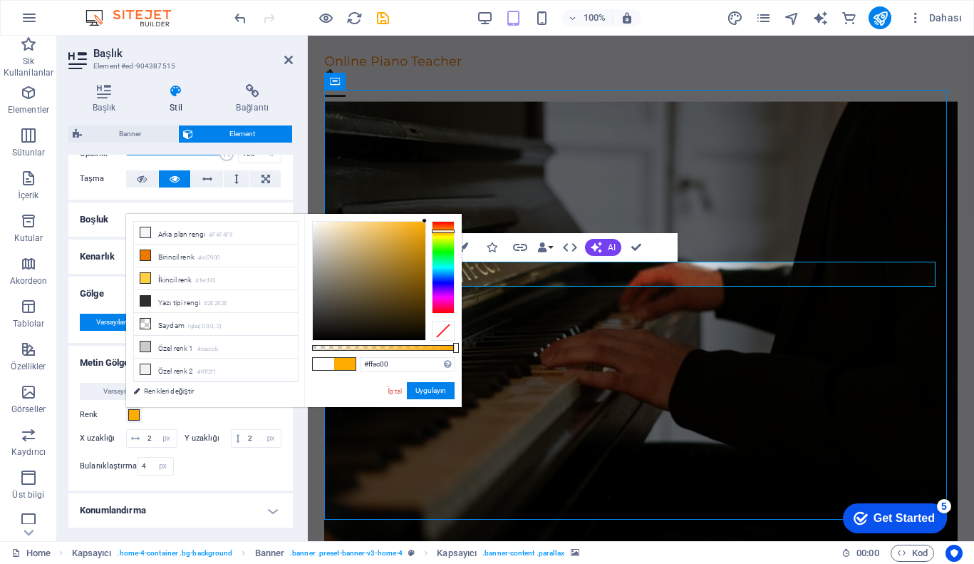
click at [442, 133] on figure at bounding box center [640, 331] width 633 height 460
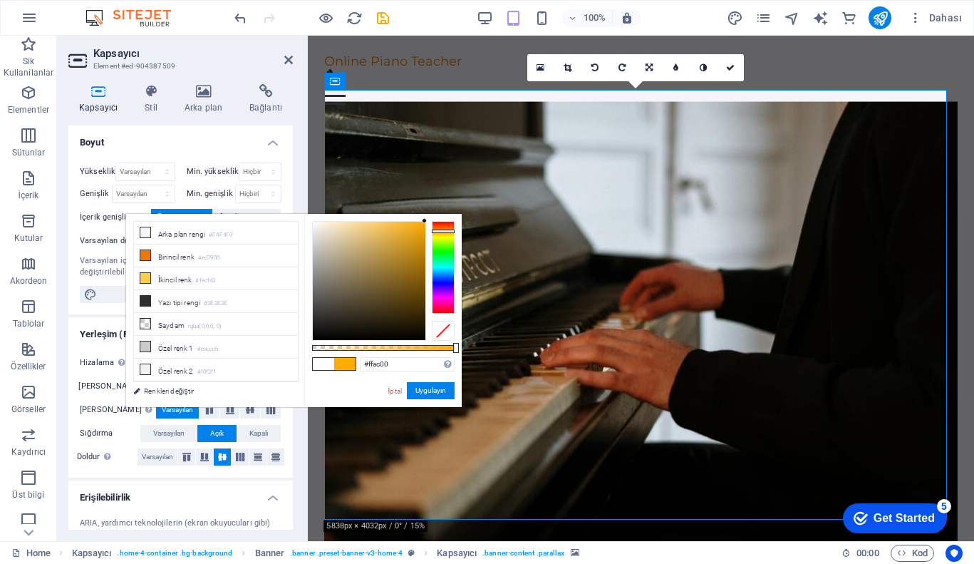
click at [667, 174] on figure at bounding box center [640, 331] width 633 height 460
click at [440, 397] on button "Uygulayın" at bounding box center [431, 390] width 48 height 17
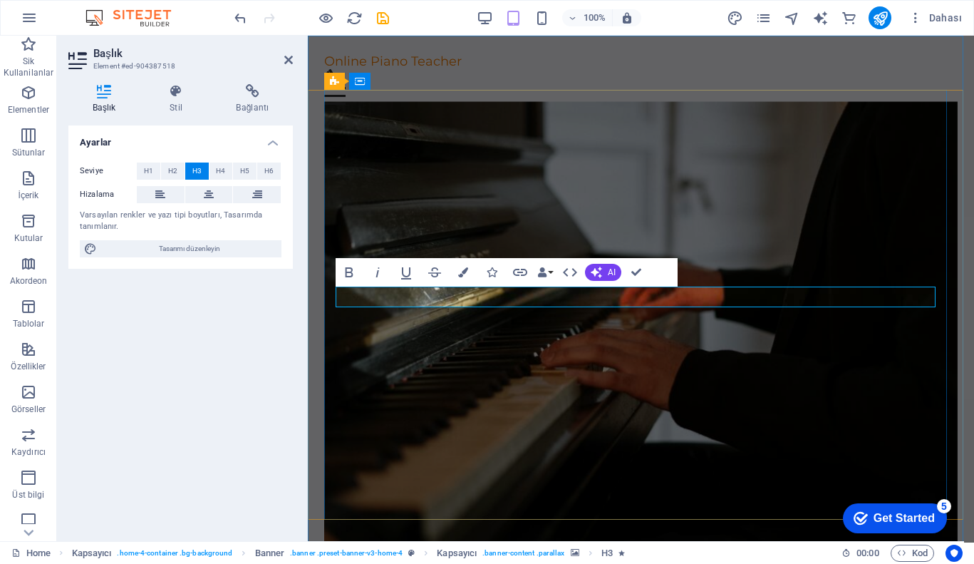
click at [191, 98] on h4 "Stil" at bounding box center [178, 99] width 66 height 30
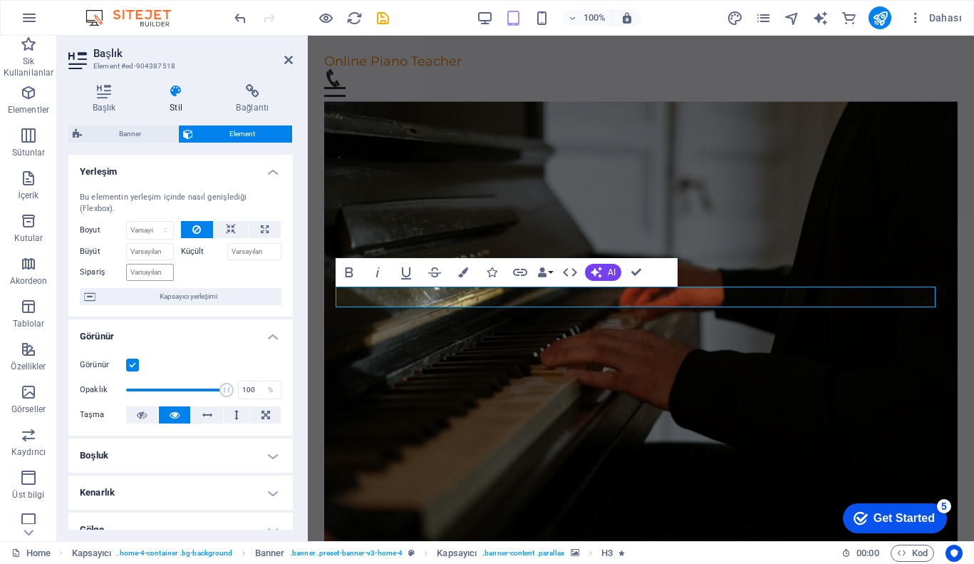
scroll to position [166, 0]
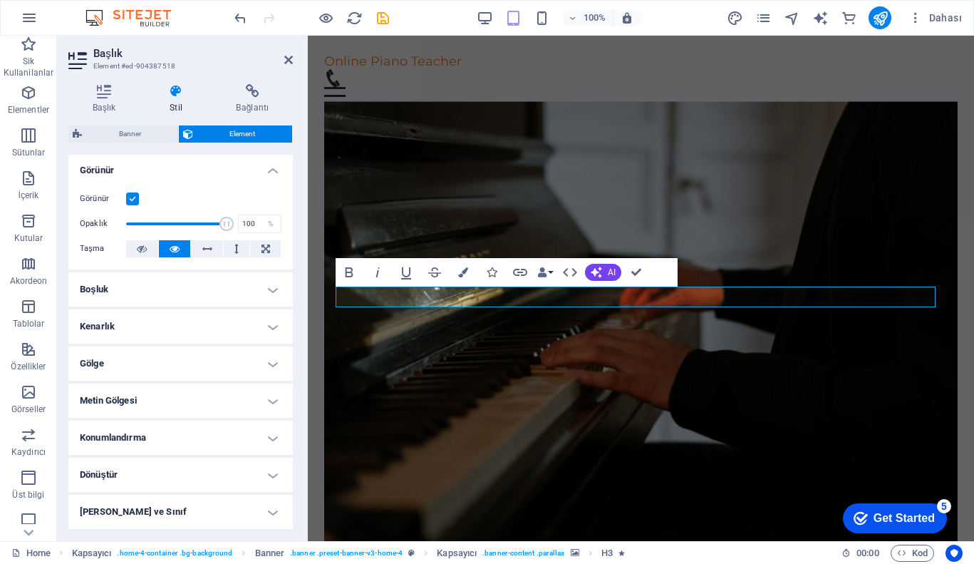
click at [184, 395] on h4 "Metin Gölgesi" at bounding box center [180, 400] width 224 height 34
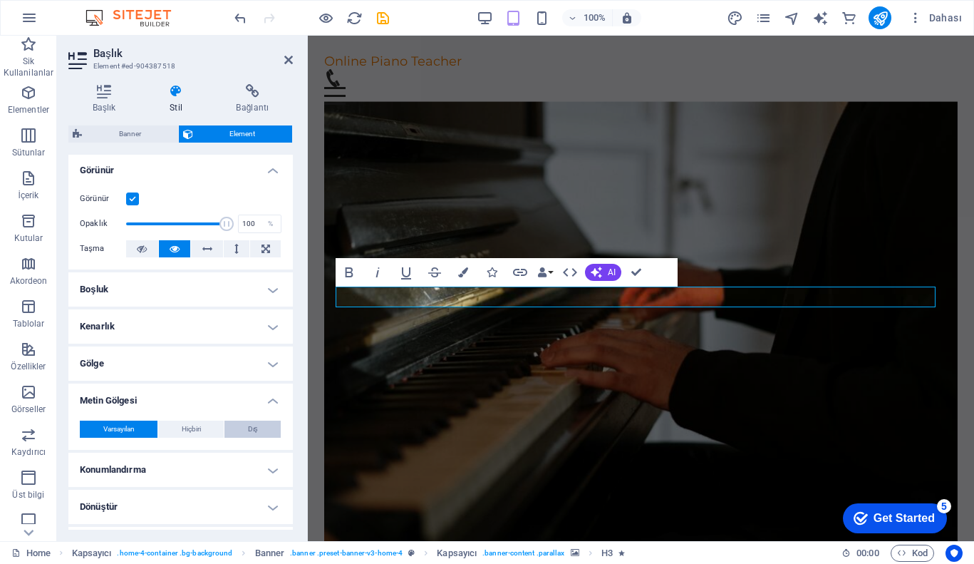
click at [248, 430] on span "Dış" at bounding box center [253, 428] width 10 height 17
type input "rgba(0, 0, 0, 0.2)"
type input "2"
type input "4"
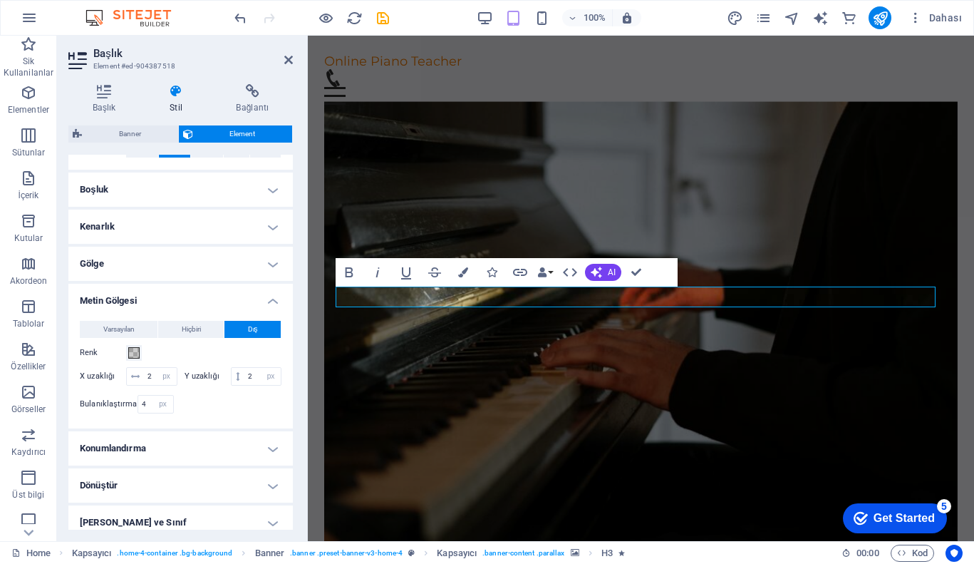
scroll to position [267, 0]
click at [137, 353] on span at bounding box center [133, 351] width 11 height 11
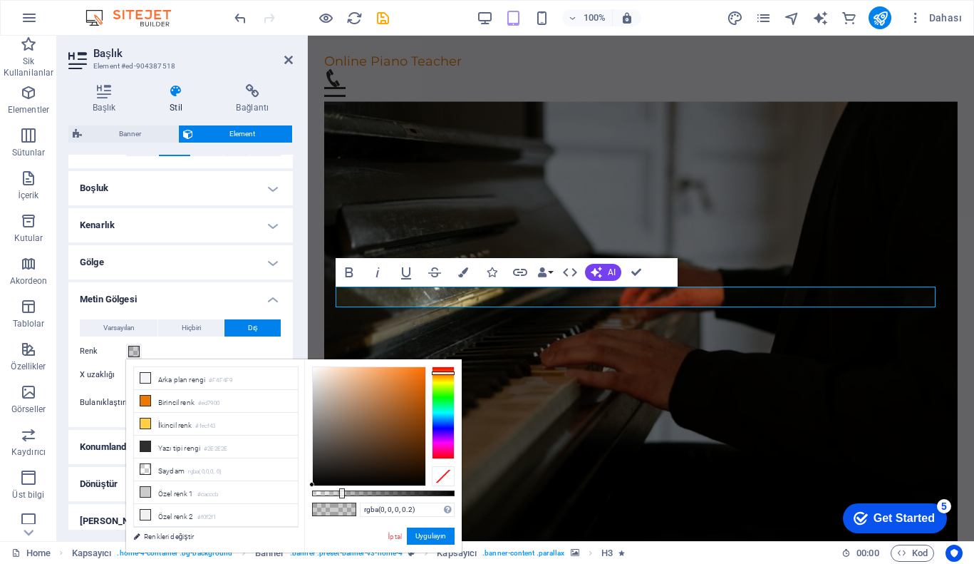
click at [439, 373] on div at bounding box center [443, 373] width 23 height 4
drag, startPoint x: 384, startPoint y: 375, endPoint x: 483, endPoint y: 351, distance: 101.8
click at [483, 351] on body "Online Piano Teacher Home Sik Kullanilanlar Elementler Sütunlar İçerik Kutular …" at bounding box center [487, 282] width 974 height 564
type input "#ff7000"
drag, startPoint x: 341, startPoint y: 490, endPoint x: 469, endPoint y: 487, distance: 127.6
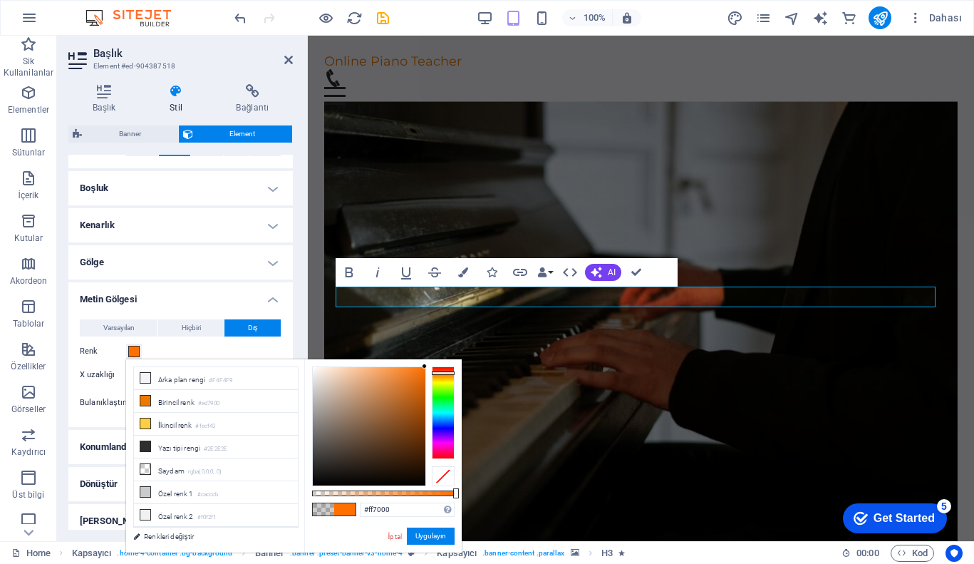
click at [469, 487] on body "Online Piano Teacher Home Sik Kullanilanlar Elementler Sütunlar İçerik Kutular …" at bounding box center [487, 282] width 974 height 564
click at [435, 536] on button "Uygulayın" at bounding box center [431, 535] width 48 height 17
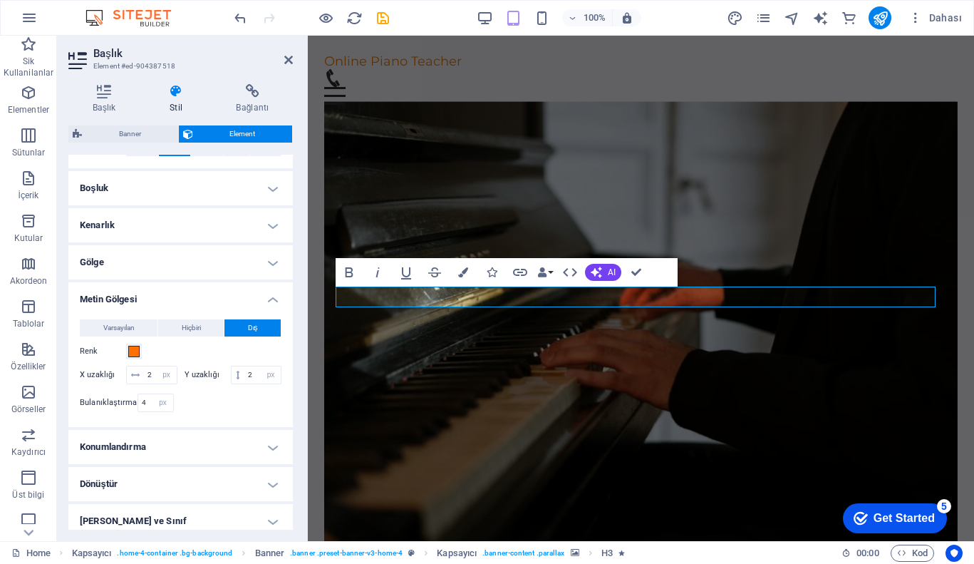
click at [531, 439] on figure at bounding box center [640, 331] width 633 height 460
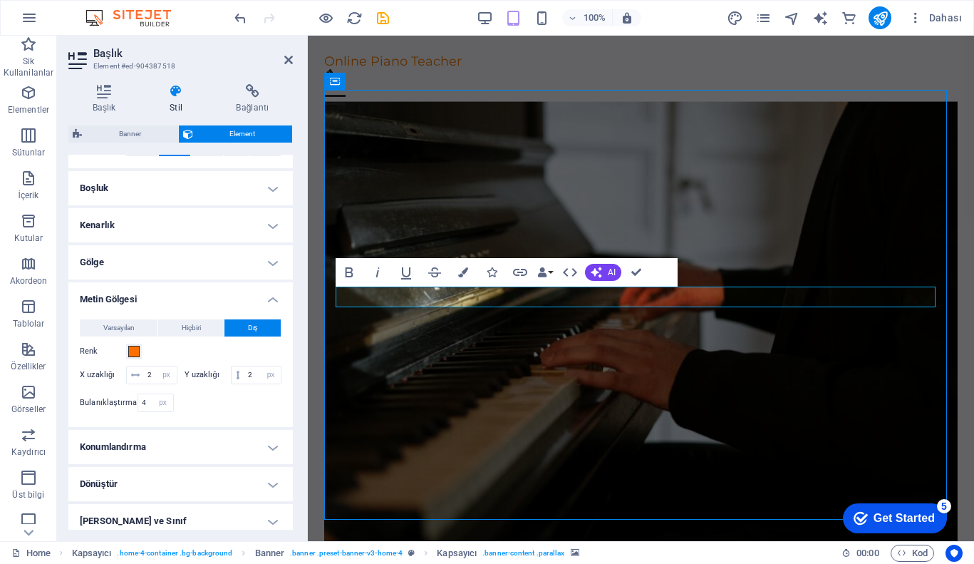
click at [531, 439] on figure at bounding box center [640, 331] width 633 height 460
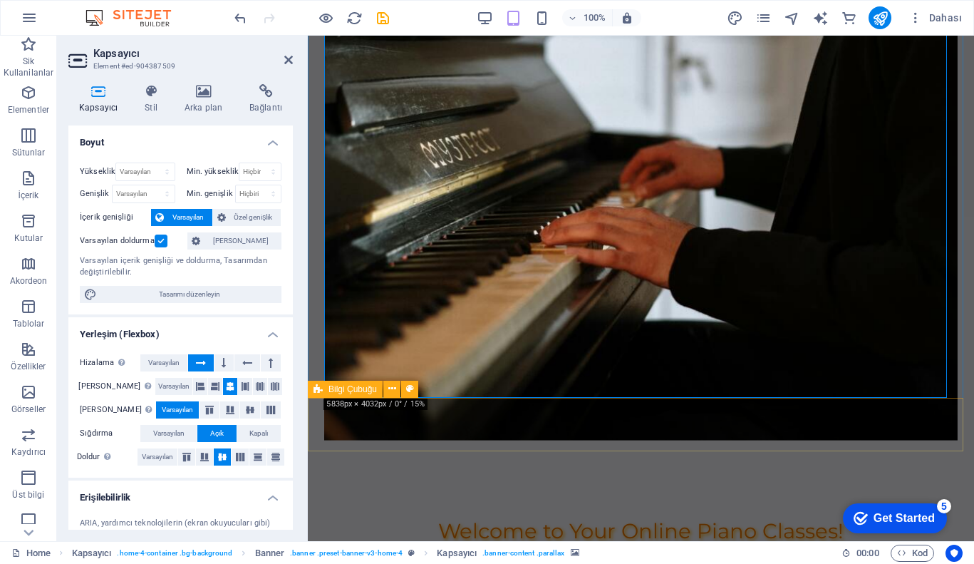
scroll to position [0, 0]
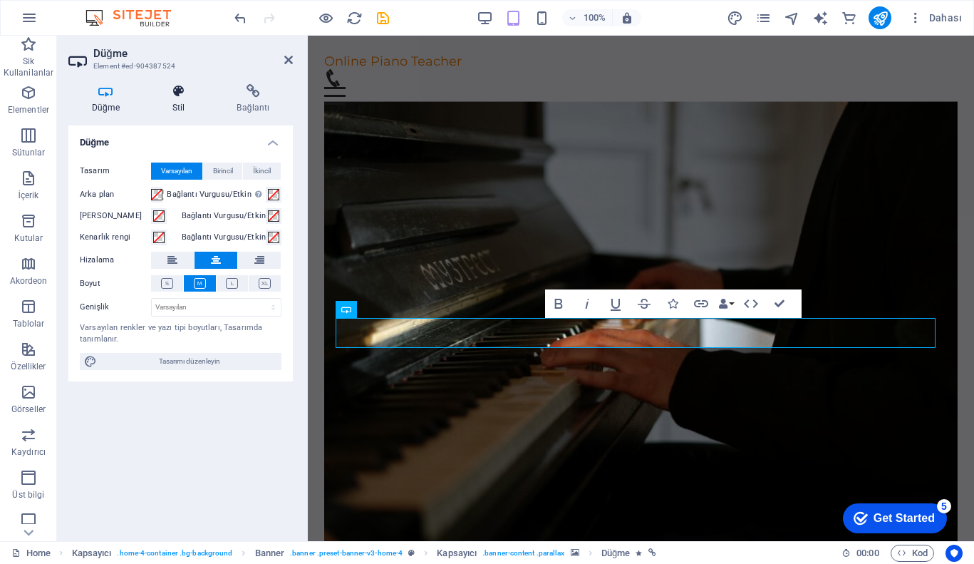
click at [185, 93] on icon at bounding box center [178, 91] width 59 height 14
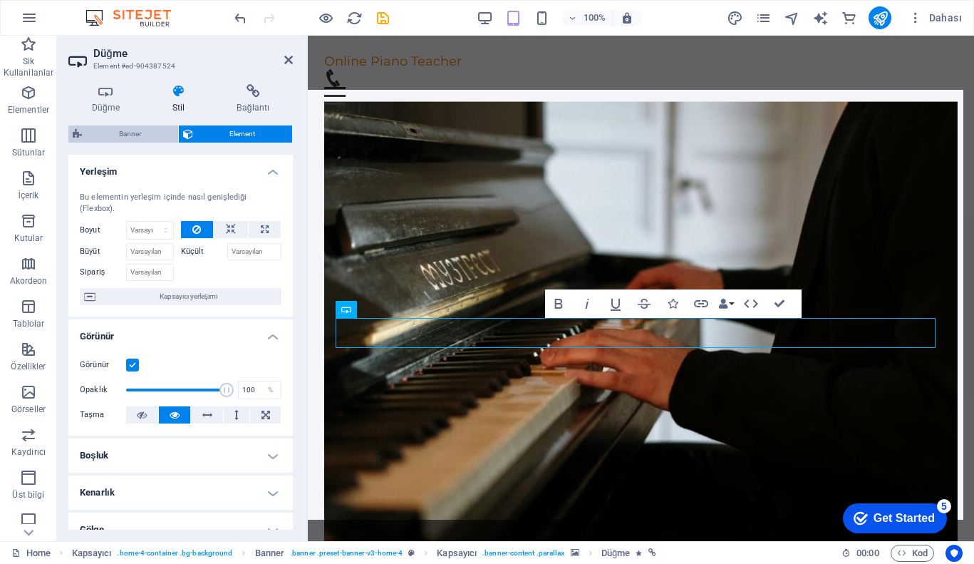
click at [138, 130] on span "Banner" at bounding box center [130, 133] width 88 height 17
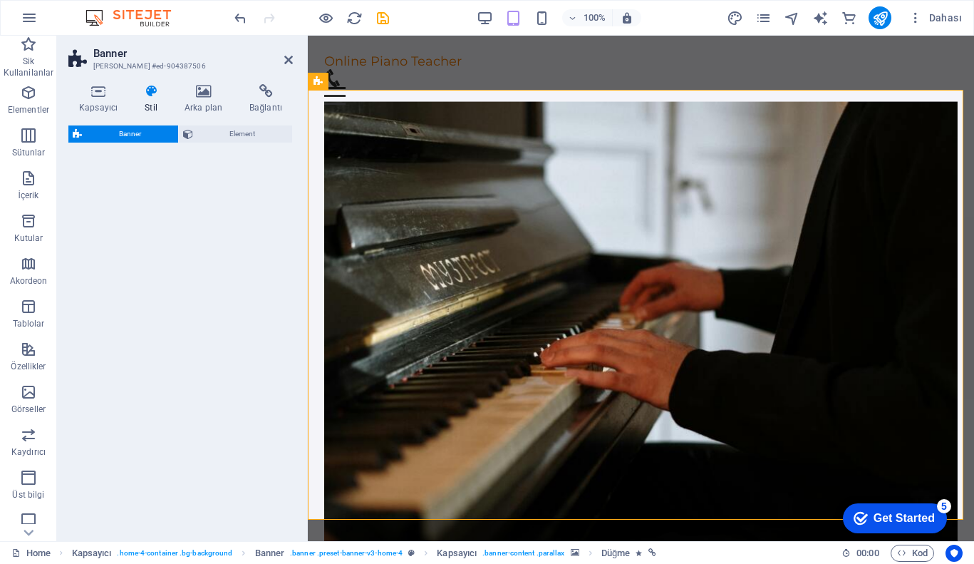
select select "preset-banner-v3-home-4"
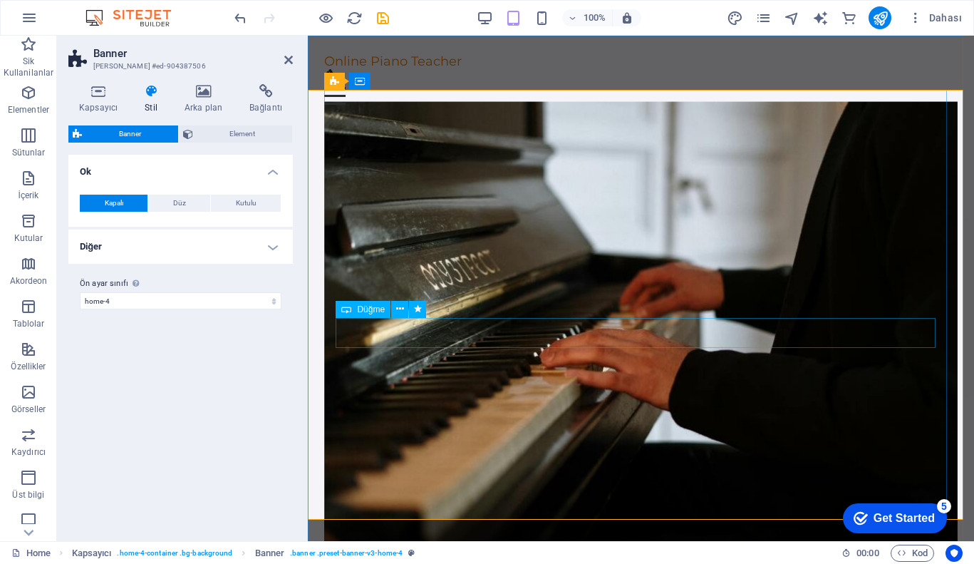
click at [602, 335] on div "Welcome to Your Online Piano Classes! Learn piano at your own pace with expert …" at bounding box center [640, 453] width 633 height 660
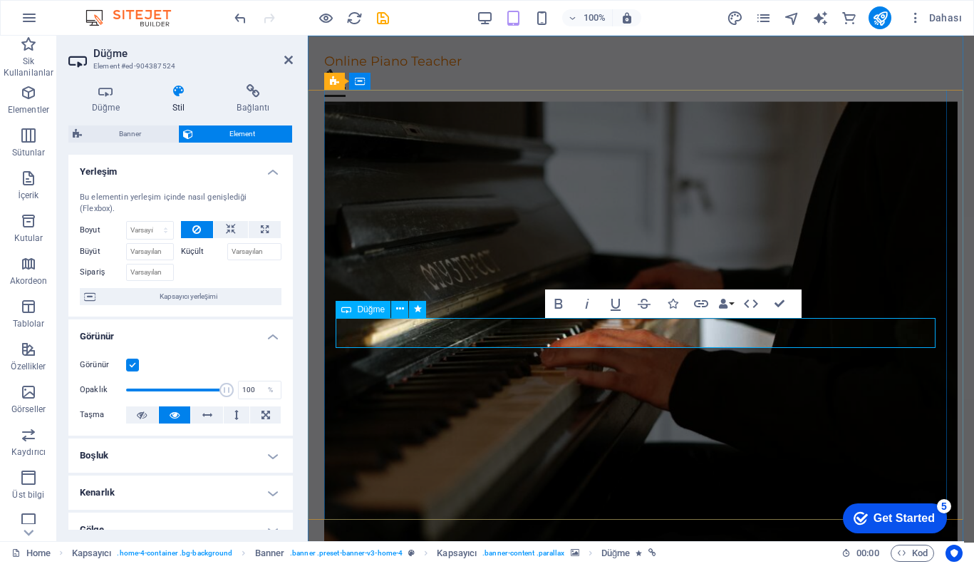
click at [558, 302] on icon "button" at bounding box center [558, 303] width 17 height 17
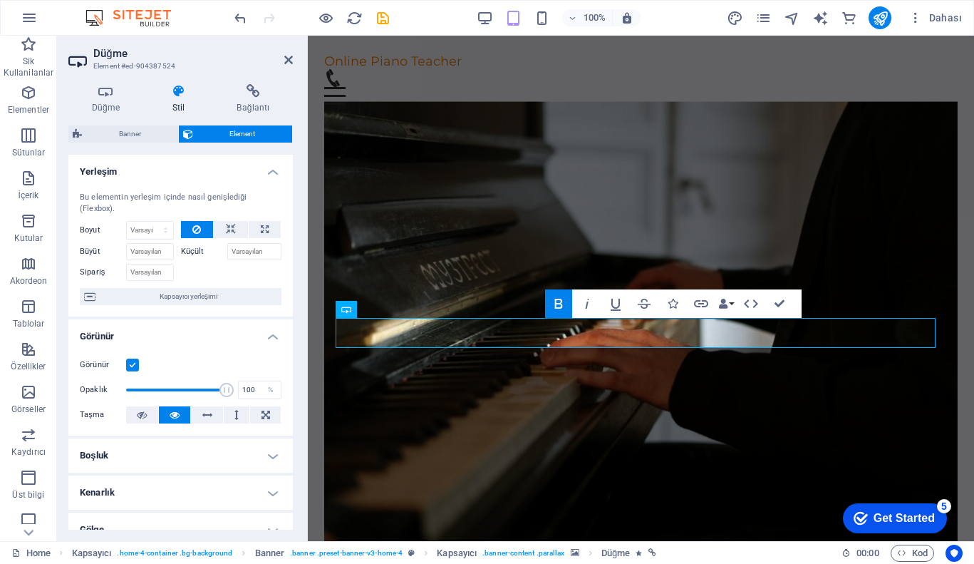
click at [660, 393] on figure at bounding box center [640, 331] width 633 height 460
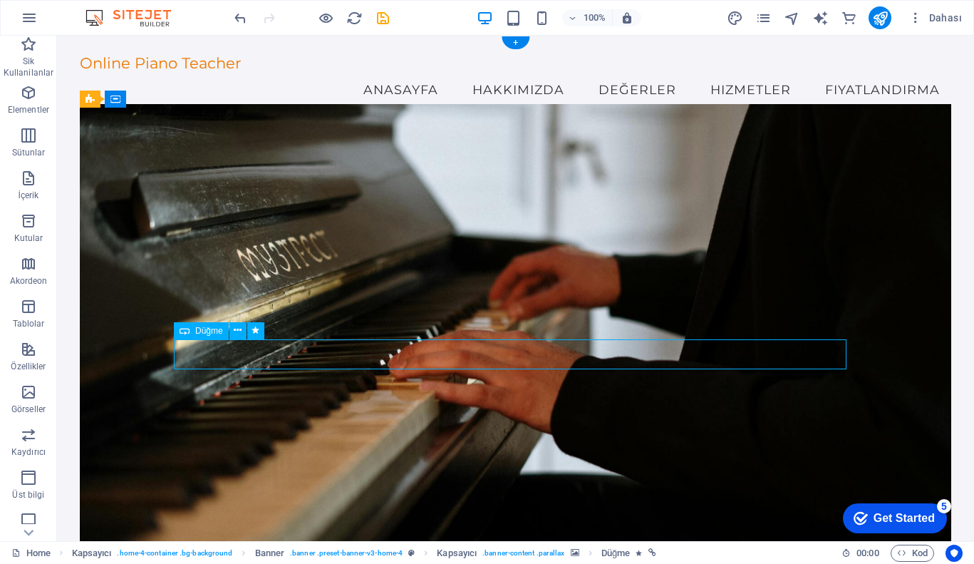
drag, startPoint x: 535, startPoint y: 353, endPoint x: 284, endPoint y: 353, distance: 250.8
click at [284, 353] on figure at bounding box center [515, 334] width 871 height 460
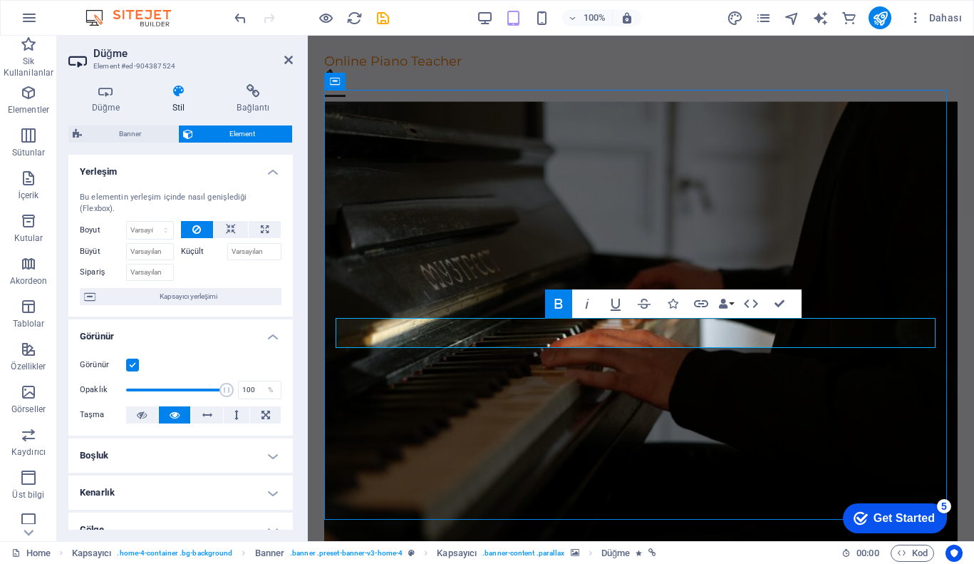
click at [535, 353] on figure at bounding box center [640, 331] width 633 height 460
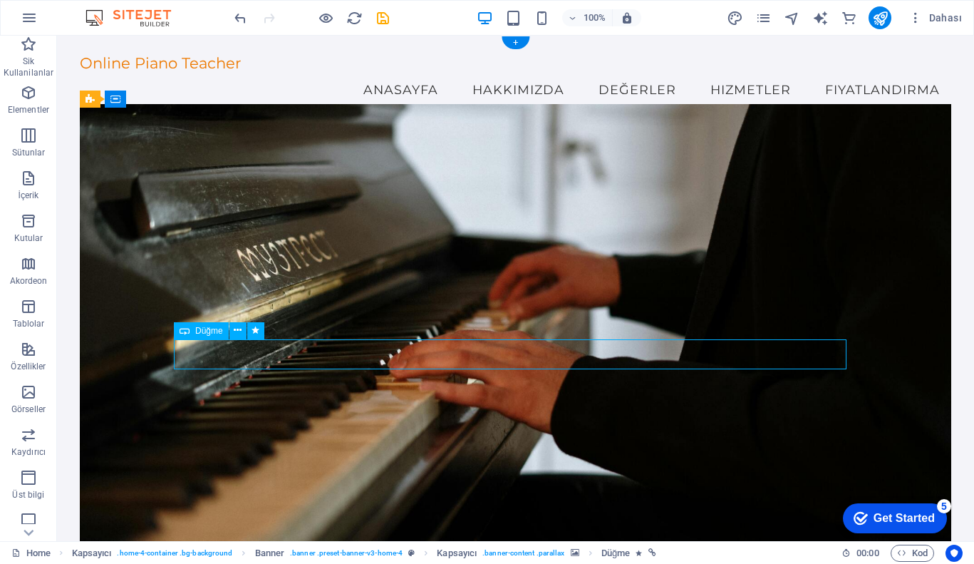
drag, startPoint x: 525, startPoint y: 344, endPoint x: 274, endPoint y: 344, distance: 250.8
click at [274, 344] on div "Welcome to Your Online Piano Classes! Learn piano at your own pace with expert …" at bounding box center [515, 459] width 871 height 668
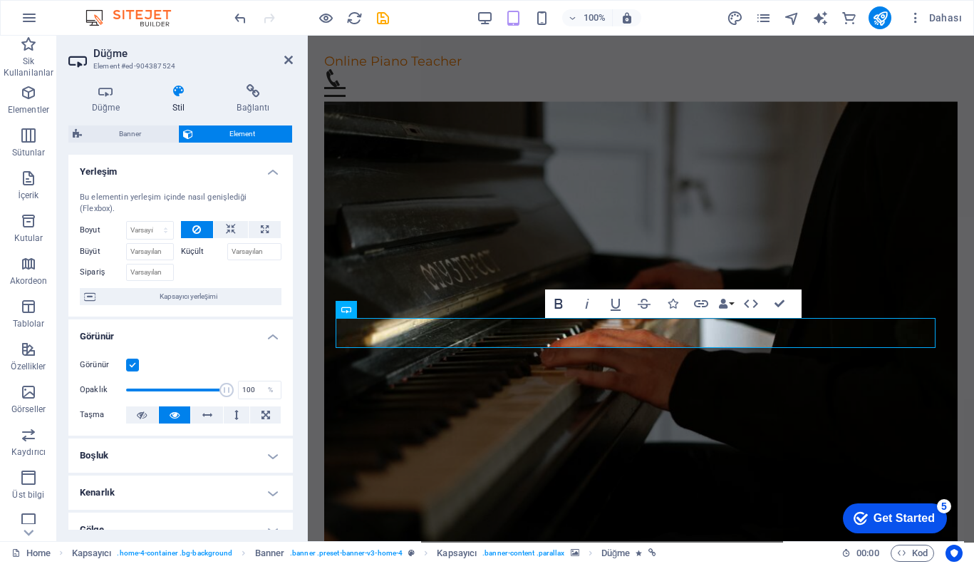
click at [563, 304] on icon "button" at bounding box center [558, 303] width 17 height 17
click at [560, 308] on icon "button" at bounding box center [558, 303] width 8 height 10
click at [586, 306] on icon "button" at bounding box center [587, 303] width 4 height 10
click at [618, 301] on icon "button" at bounding box center [616, 304] width 10 height 12
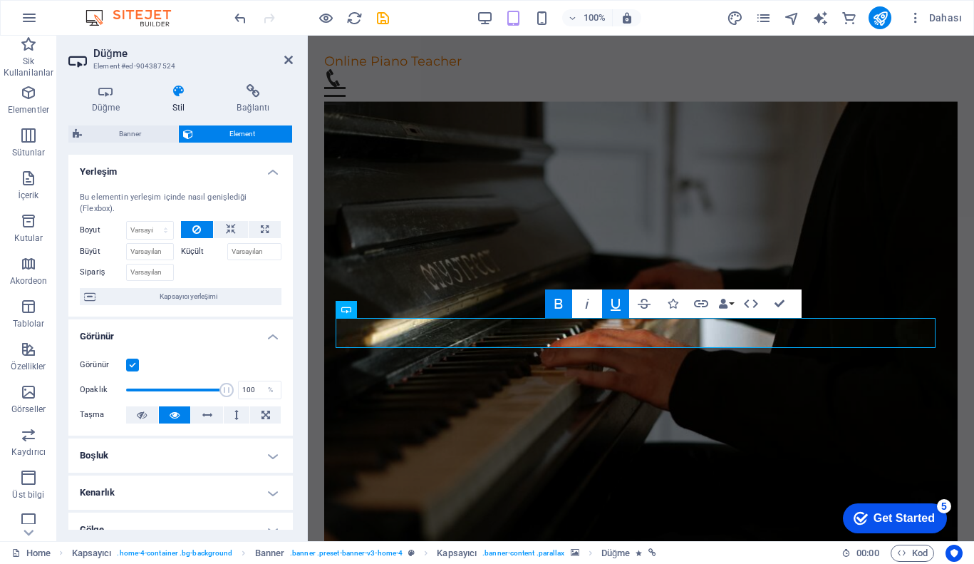
click at [618, 301] on icon "button" at bounding box center [616, 304] width 10 height 12
click at [722, 308] on button "Data Bindings" at bounding box center [726, 303] width 20 height 28
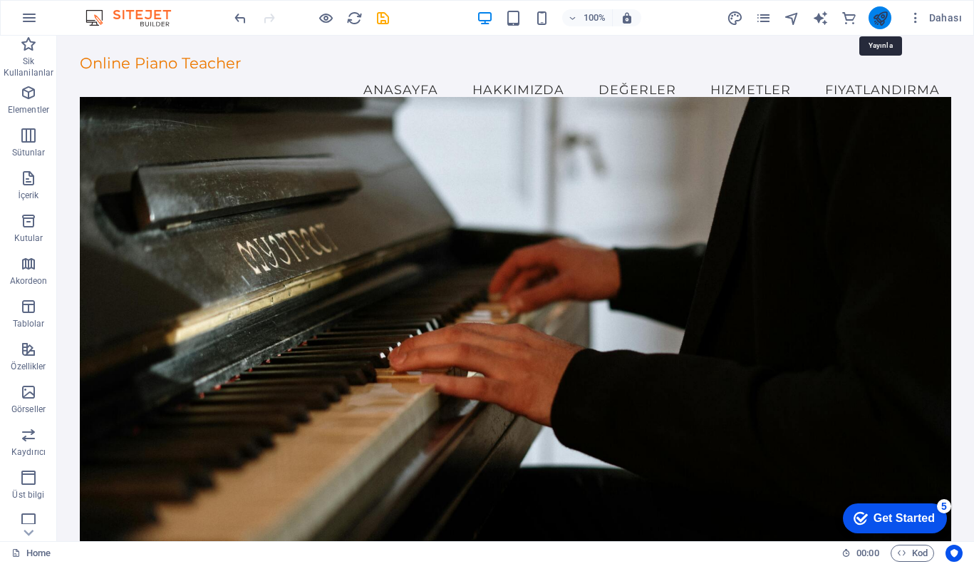
click at [874, 16] on icon "publish" at bounding box center [880, 18] width 16 height 16
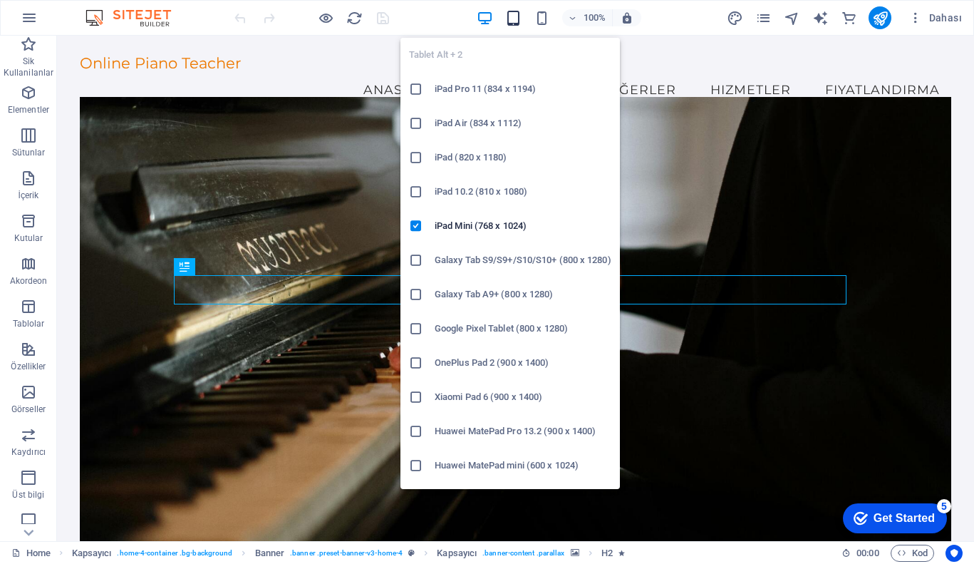
click at [511, 20] on icon "button" at bounding box center [513, 18] width 16 height 16
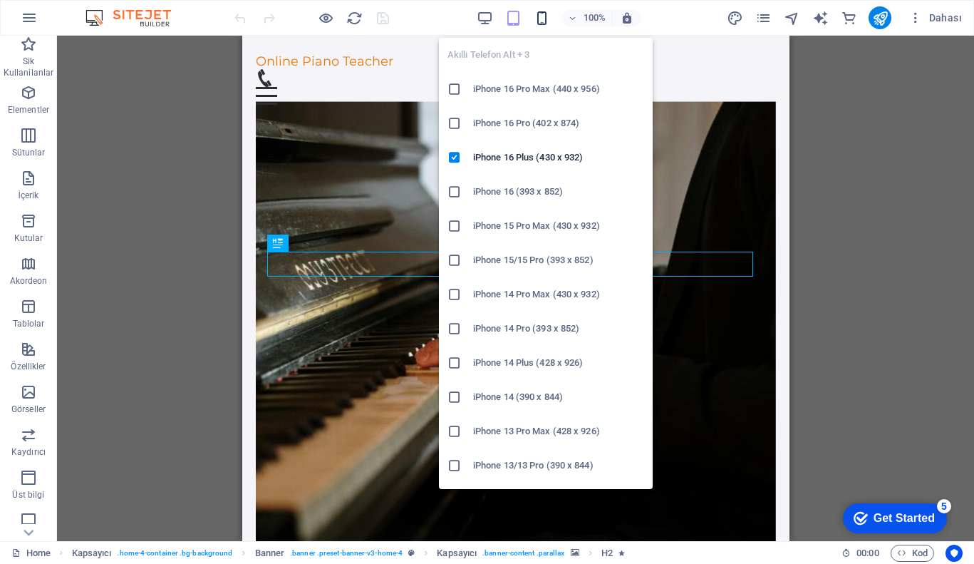
click at [546, 14] on icon "button" at bounding box center [542, 18] width 16 height 16
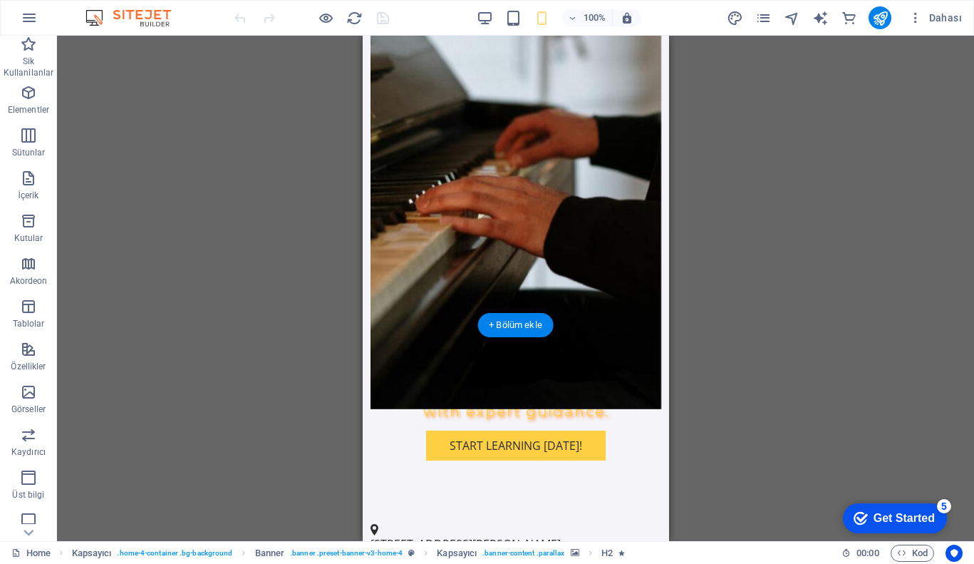
scroll to position [417, 0]
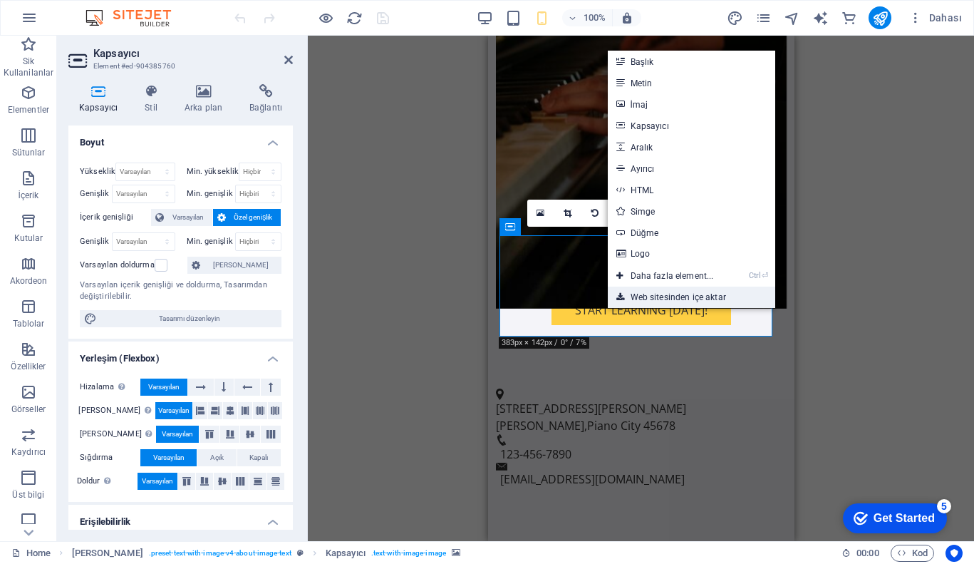
click at [680, 291] on link "Web sitesinden içe aktar" at bounding box center [692, 296] width 168 height 21
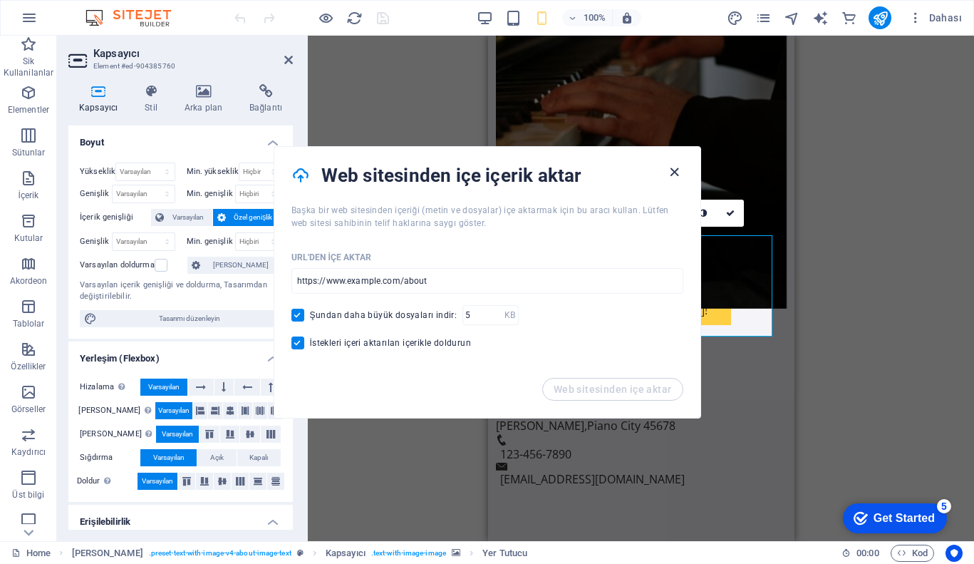
click at [677, 173] on icon "button" at bounding box center [674, 172] width 16 height 16
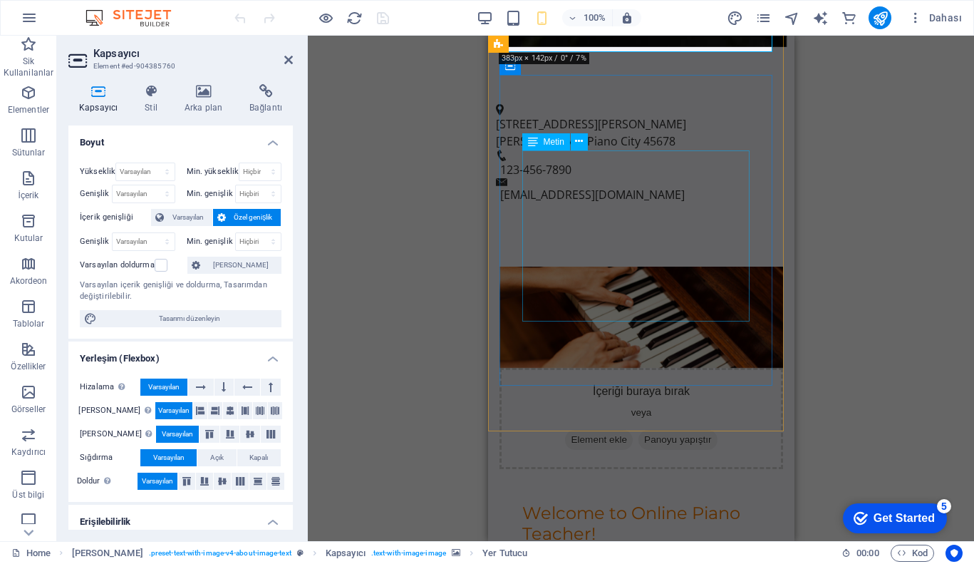
scroll to position [702, 0]
drag, startPoint x: 1164, startPoint y: 209, endPoint x: 676, endPoint y: 173, distance: 489.3
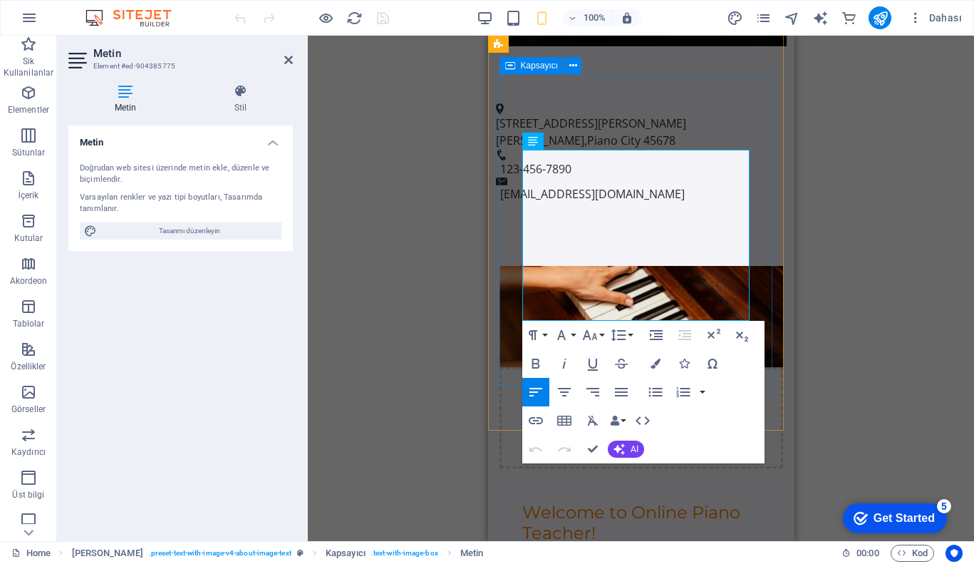
drag, startPoint x: 664, startPoint y: 154, endPoint x: 501, endPoint y: 152, distance: 163.1
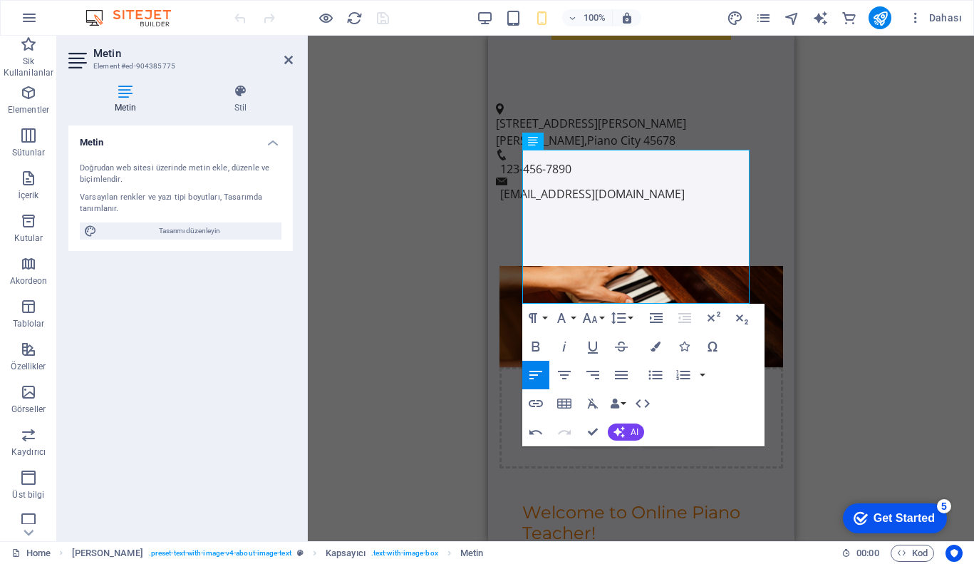
click at [842, 239] on div "Mevcut içeriği değiştirmek için buraya sürükleyin. Yeni bir element oluşturmak …" at bounding box center [641, 288] width 666 height 505
click at [845, 323] on div "Mevcut içeriği değiştirmek için buraya sürükleyin. Yeni bir element oluşturmak …" at bounding box center [641, 288] width 666 height 505
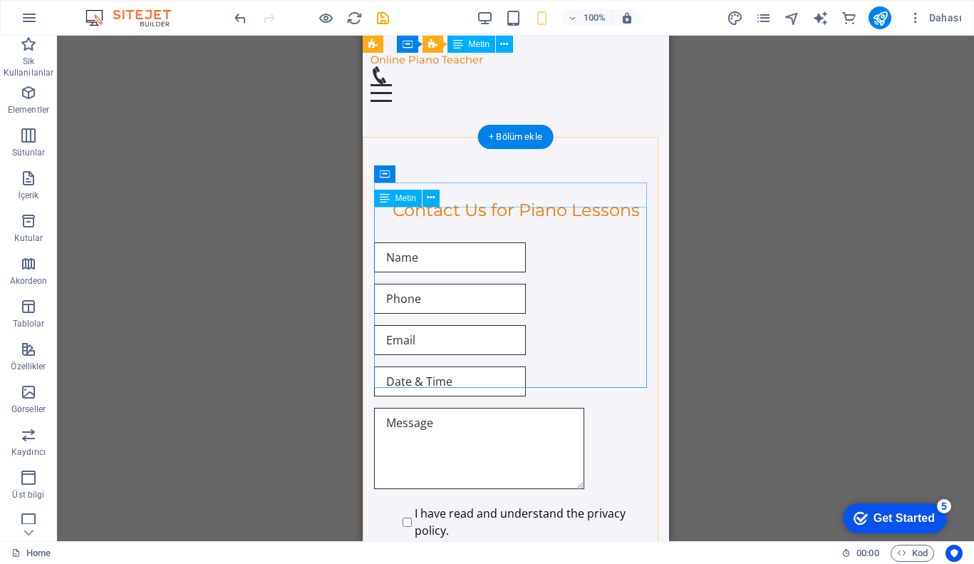
scroll to position [4472, 0]
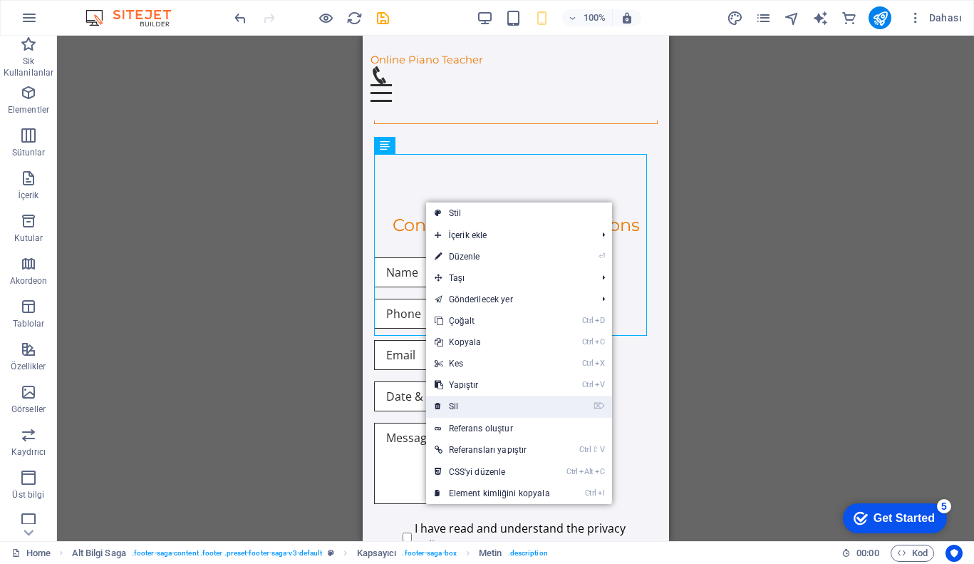
click at [469, 403] on link "⌦ Sil" at bounding box center [492, 405] width 133 height 21
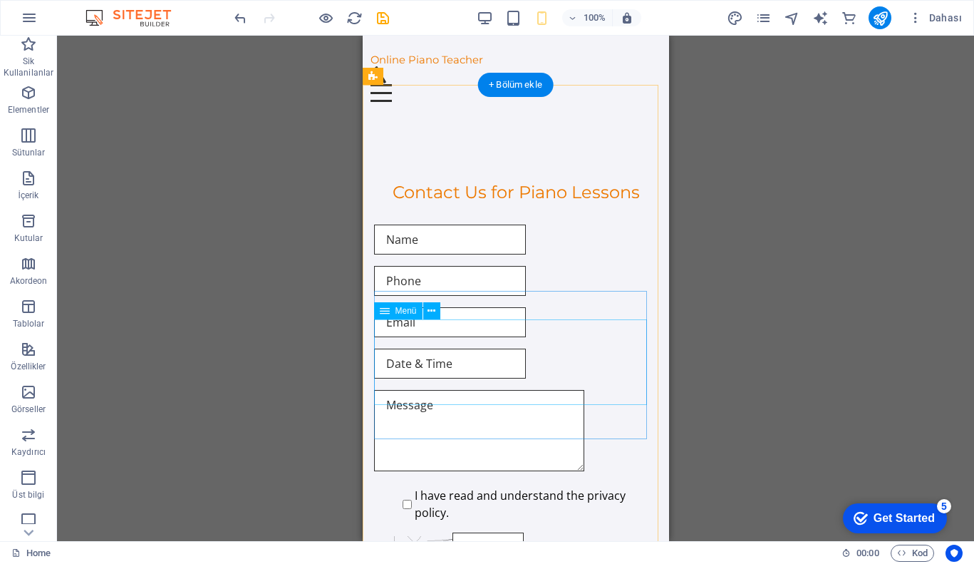
scroll to position [4561, 0]
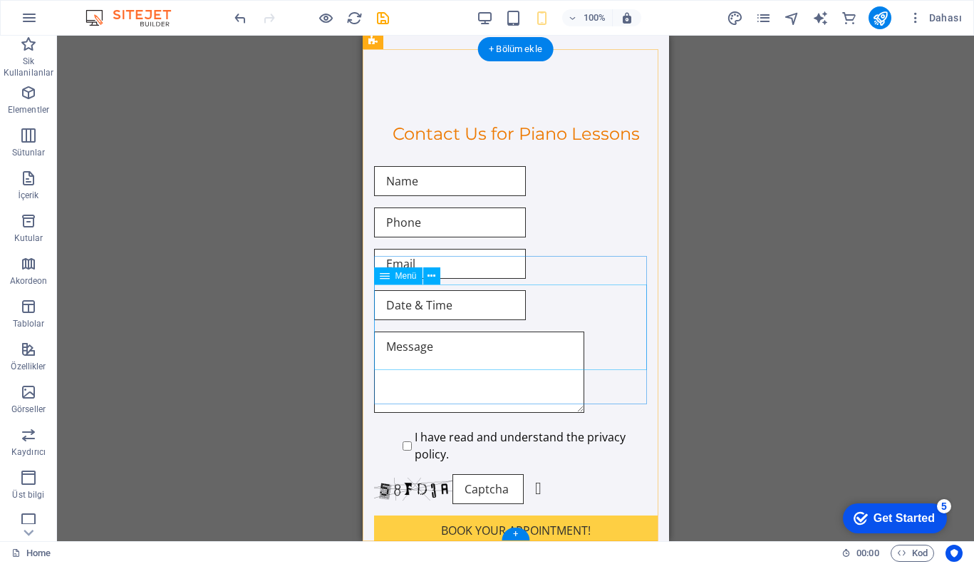
select select
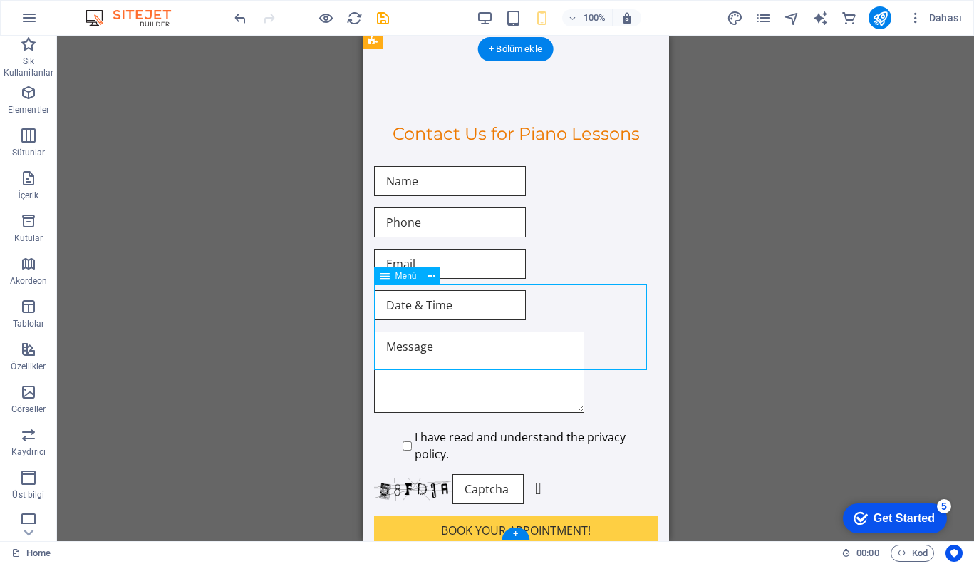
select select
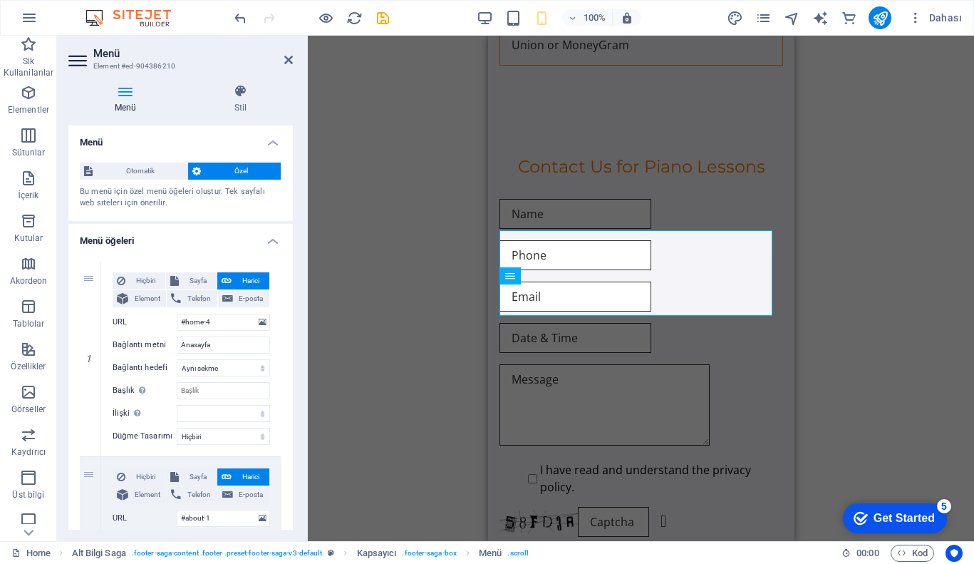
click at [469, 353] on div "Mevcut içeriği değiştirmek için buraya sürükleyin. Yeni bir element oluşturmak …" at bounding box center [641, 288] width 666 height 505
click at [854, 321] on div "Mevcut içeriği değiştirmek için buraya sürükleyin. Yeni bir element oluşturmak …" at bounding box center [641, 288] width 666 height 505
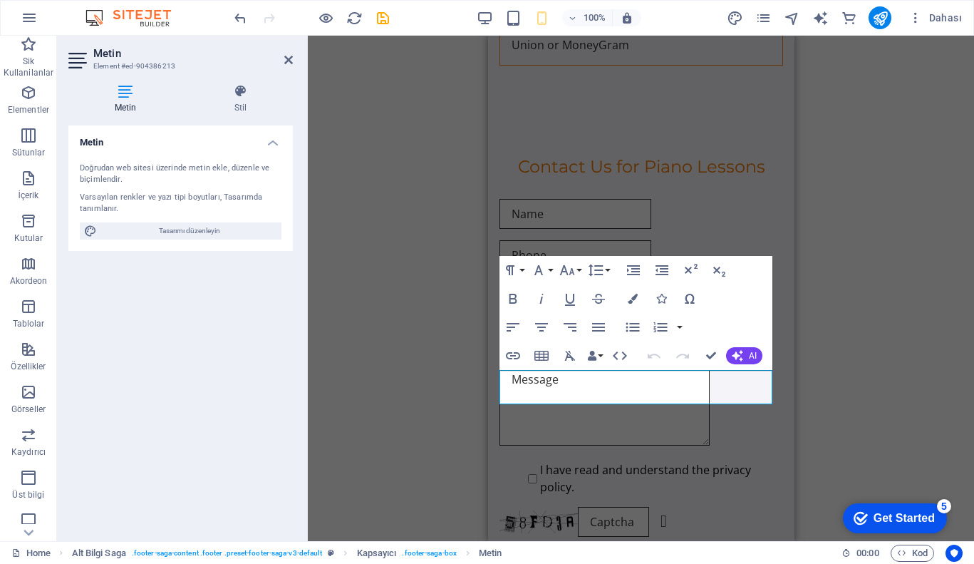
click at [393, 219] on div "H2 Kapsayıcı Banner Kapsayıcı Menü Çubuğu Menü Kapsayıcı H3 Bilgi Çubuğu Ön aya…" at bounding box center [641, 288] width 666 height 505
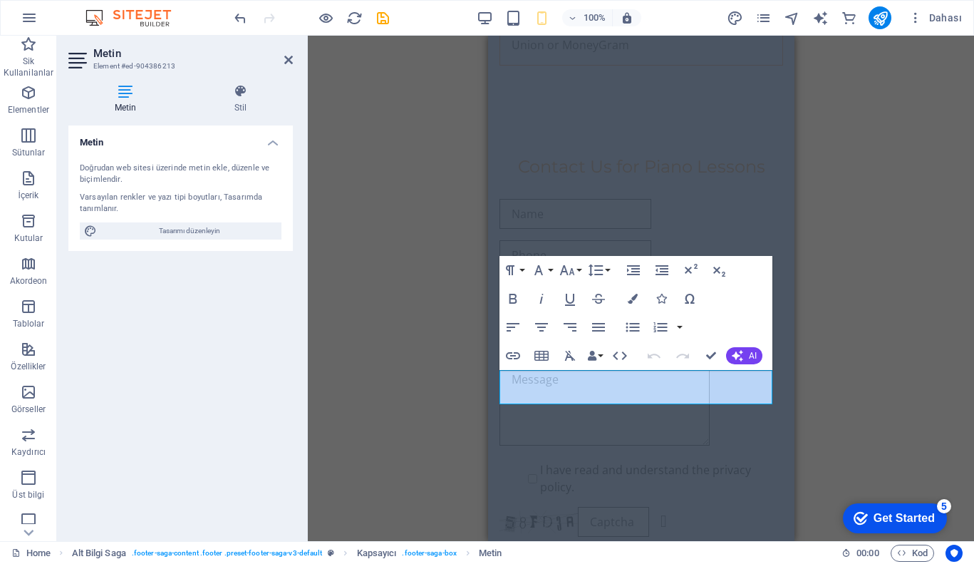
click at [393, 219] on div "H2 Kapsayıcı Banner Kapsayıcı Menü Çubuğu Menü Kapsayıcı H3 Bilgi Çubuğu Ön aya…" at bounding box center [641, 288] width 666 height 505
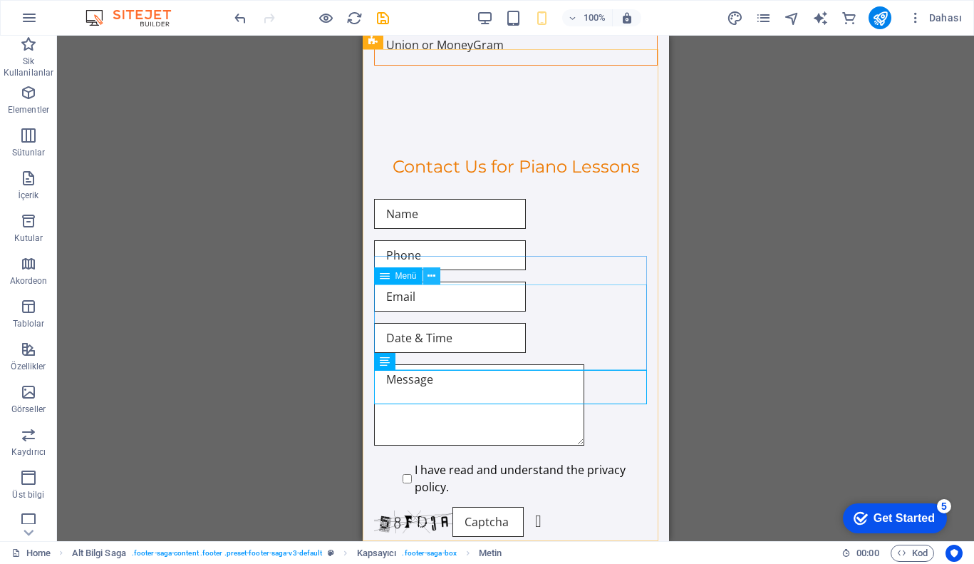
click at [435, 273] on button at bounding box center [431, 275] width 17 height 17
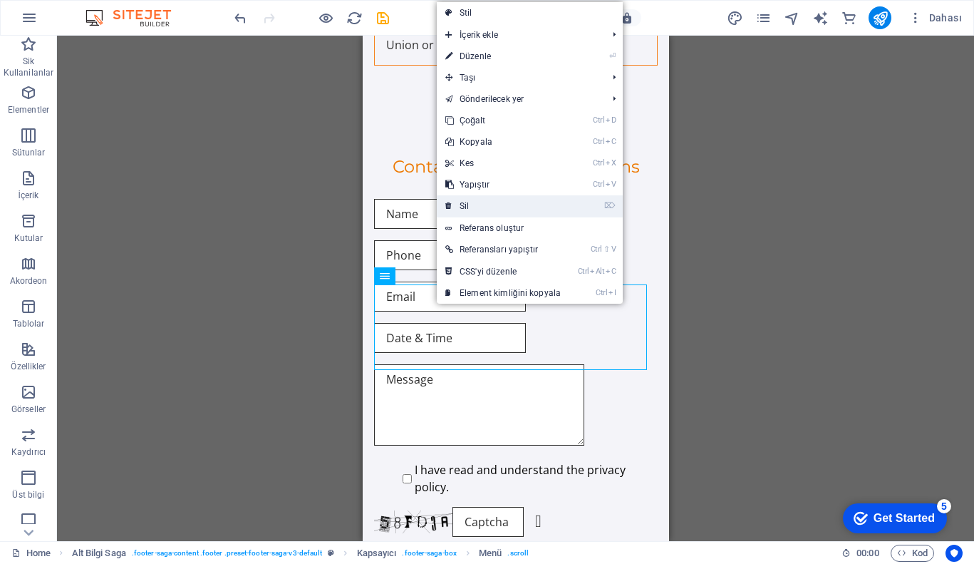
click at [488, 211] on link "⌦ Sil" at bounding box center [503, 205] width 133 height 21
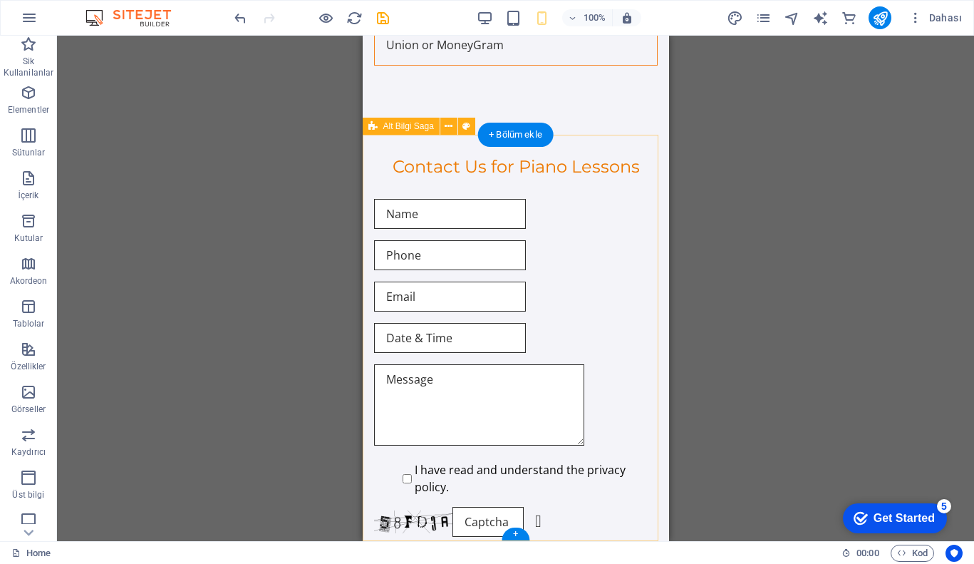
scroll to position [4475, 0]
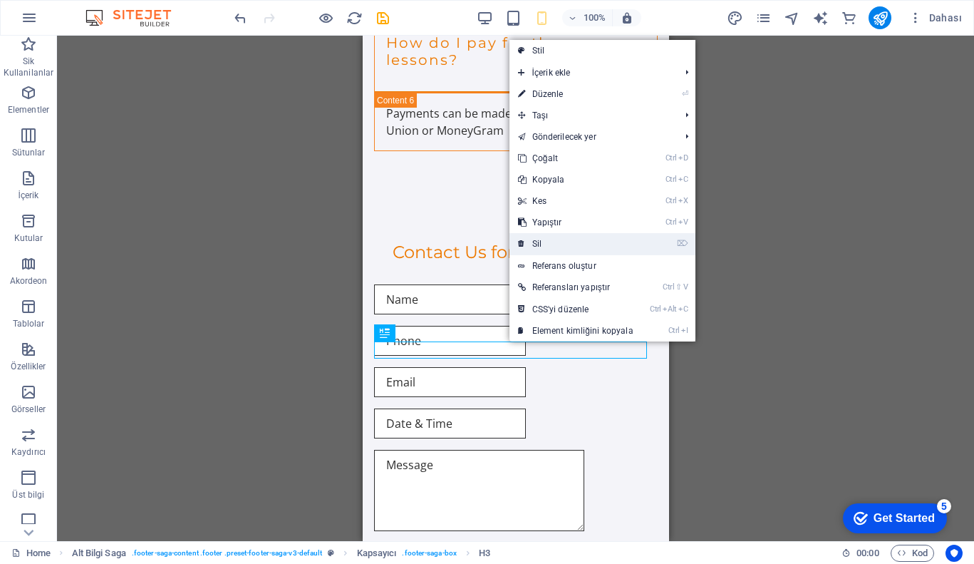
click at [547, 254] on link "⌦ Sil" at bounding box center [575, 243] width 133 height 21
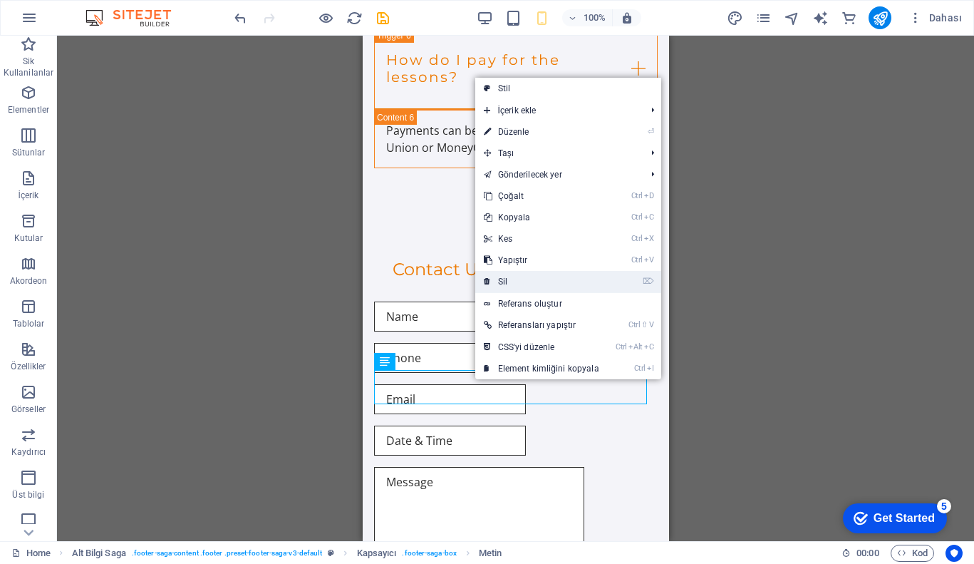
click at [526, 284] on link "⌦ Sil" at bounding box center [541, 281] width 133 height 21
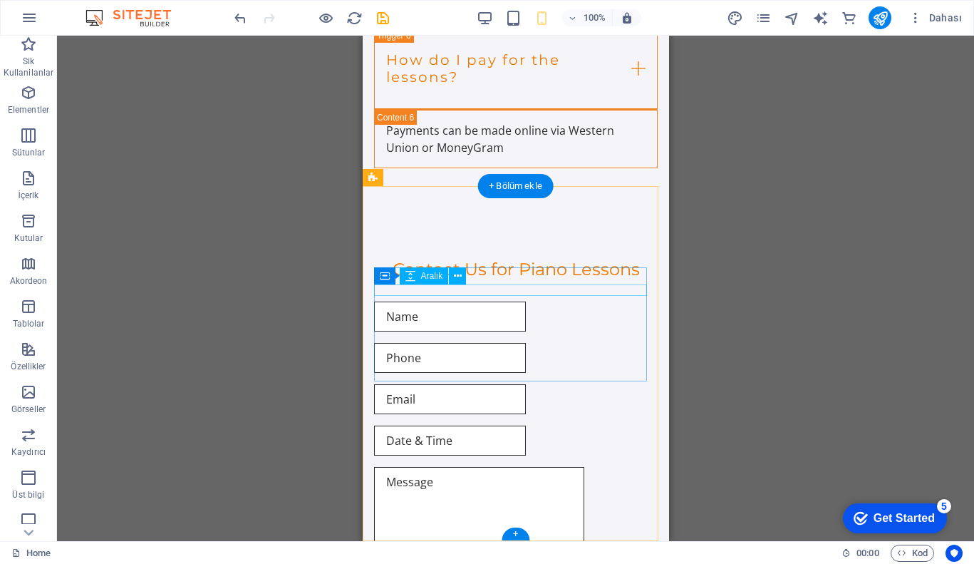
scroll to position [4424, 0]
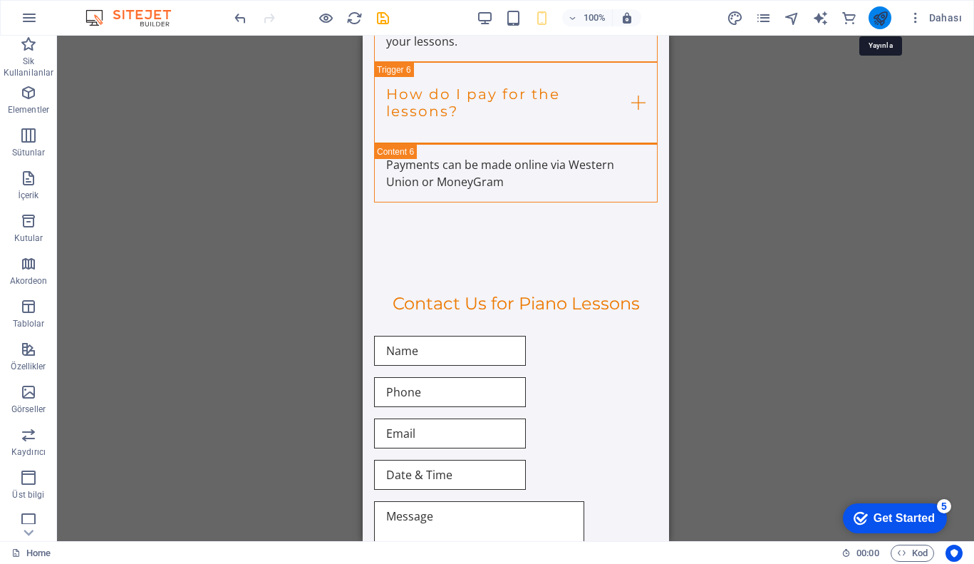
click at [887, 15] on icon "publish" at bounding box center [880, 18] width 16 height 16
